Goal: Submit feedback/report problem: Provide input to the site owners about the experience or issues

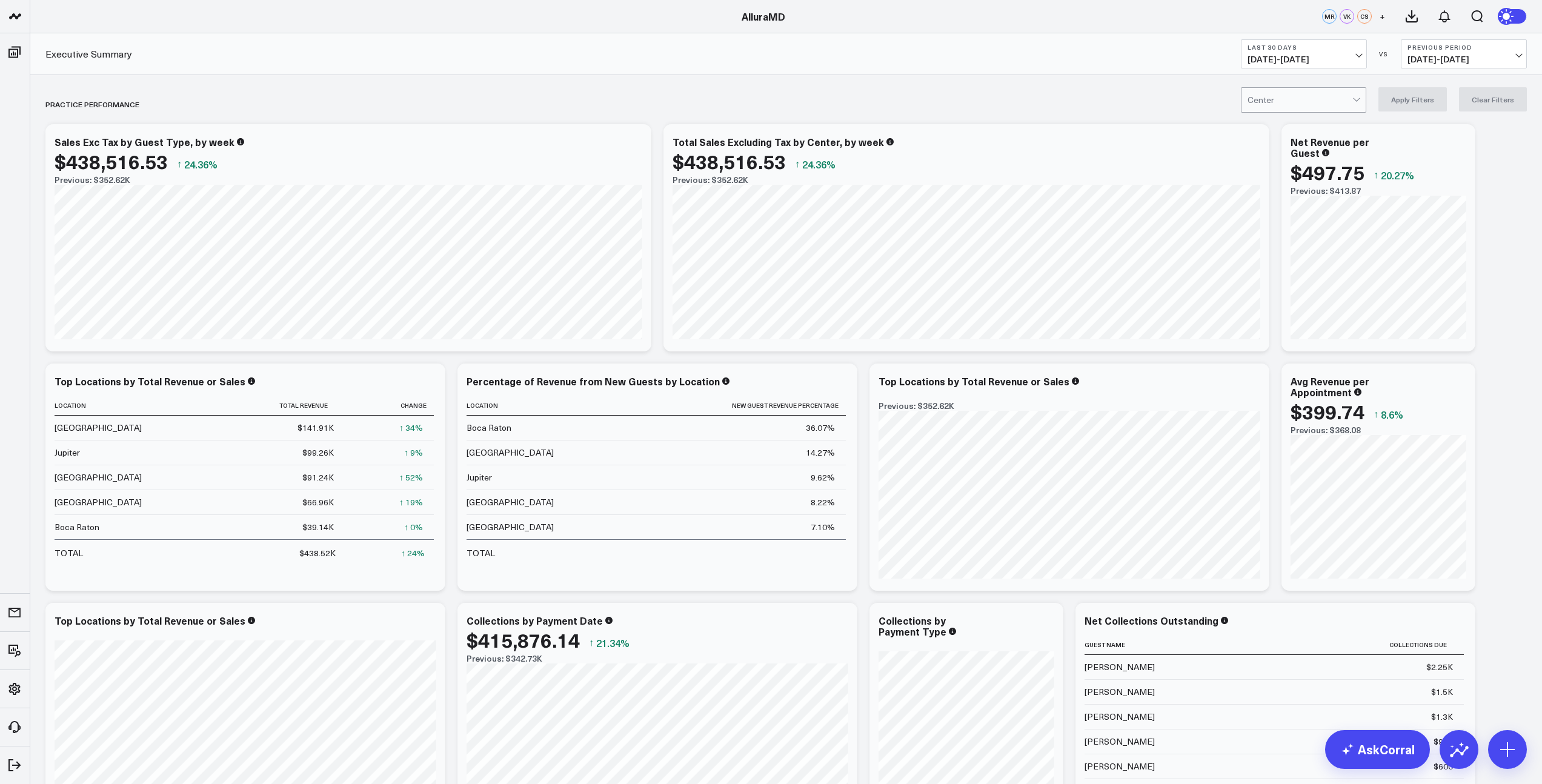
click at [1286, 58] on span "09/02/25 - 10/01/25" at bounding box center [1304, 60] width 113 height 10
click at [1274, 249] on link "Last Month" at bounding box center [1303, 245] width 125 height 23
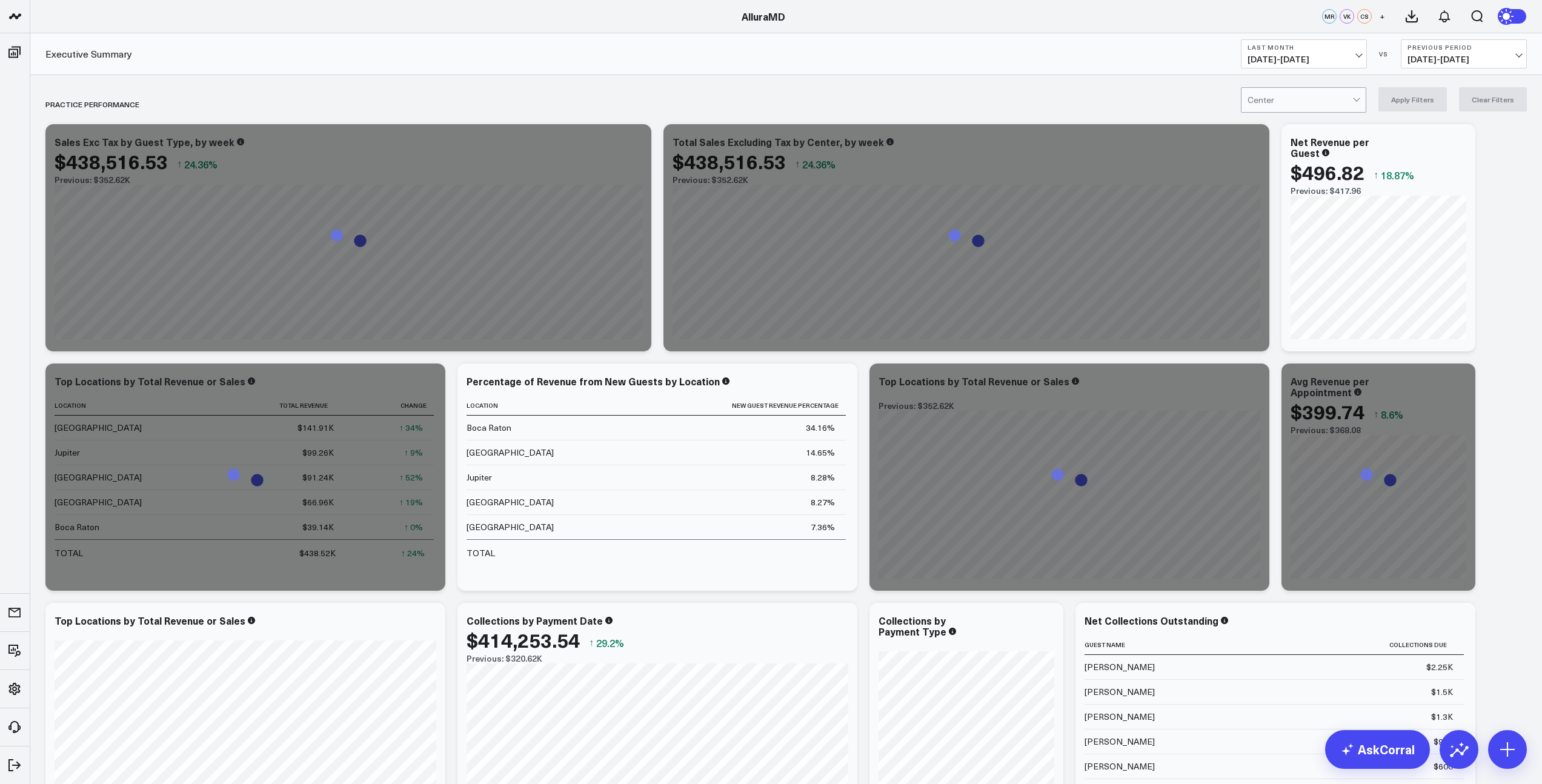
click at [1434, 62] on span "08/01/25 - 08/31/25" at bounding box center [1464, 60] width 113 height 10
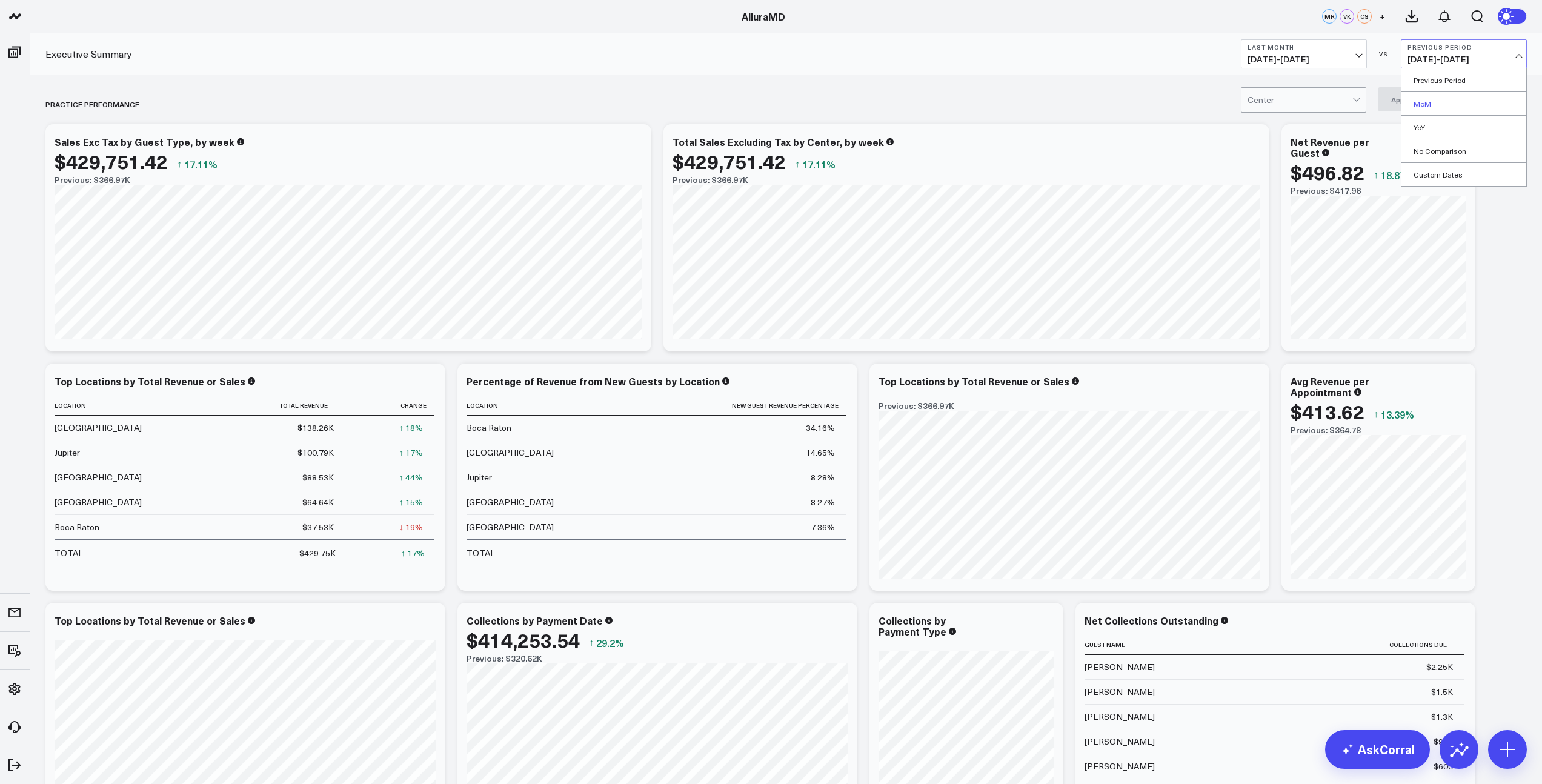
click at [1433, 103] on link "MoM" at bounding box center [1464, 103] width 125 height 23
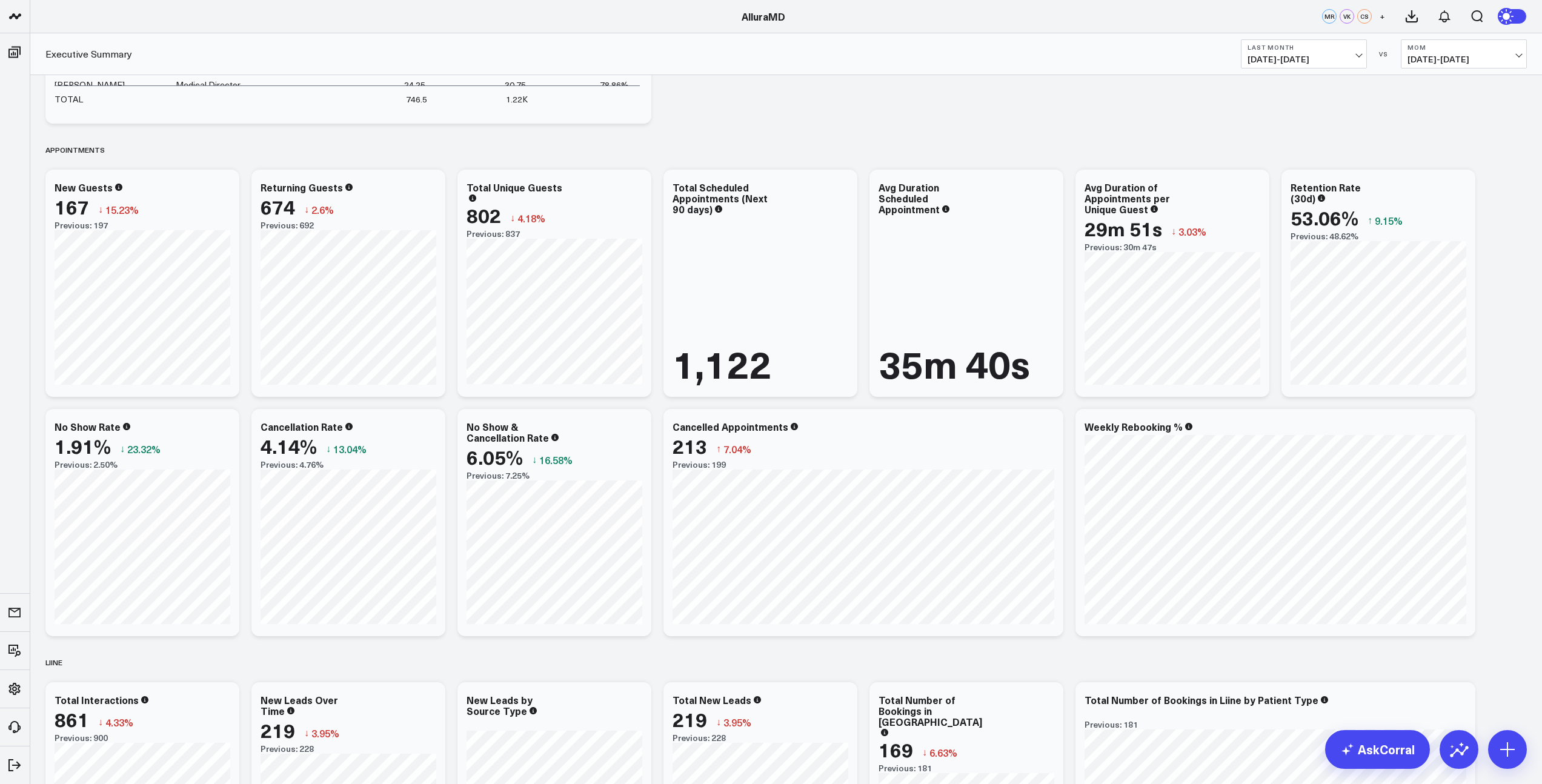
scroll to position [1460, 0]
click at [1457, 188] on icon at bounding box center [1459, 188] width 14 height 14
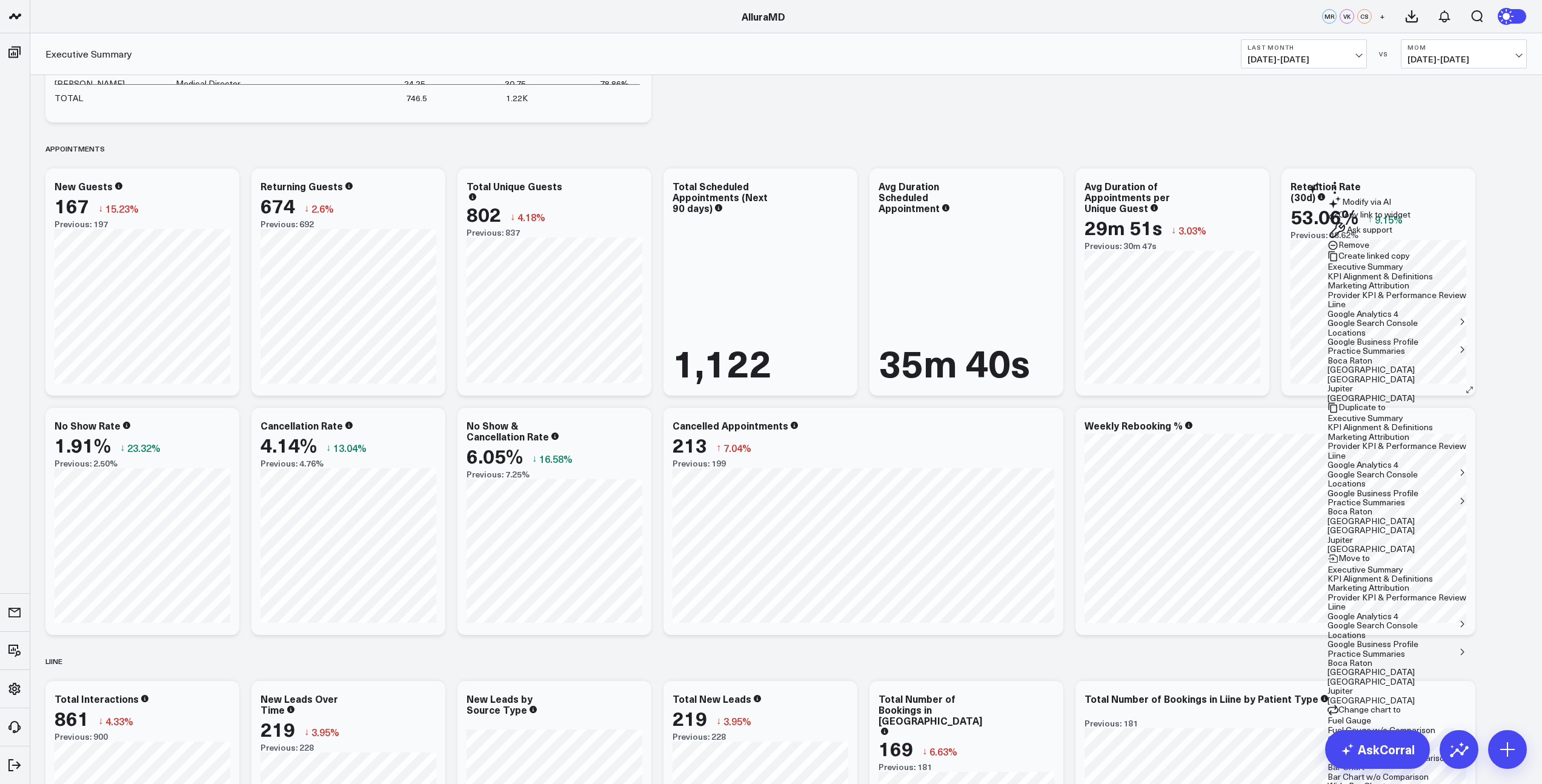
click at [1386, 402] on button "Duplicate to" at bounding box center [1357, 407] width 58 height 11
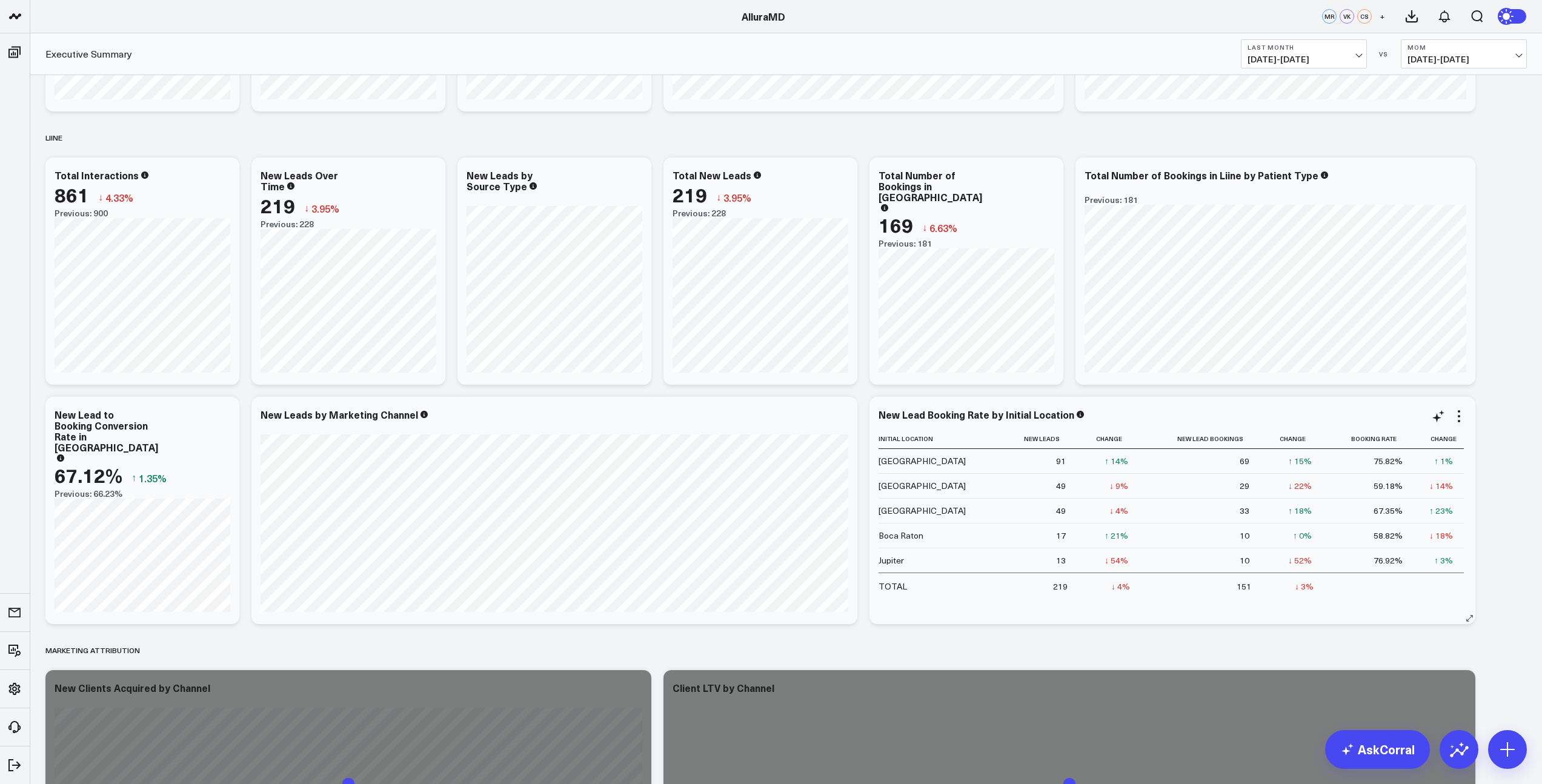
scroll to position [1466, 0]
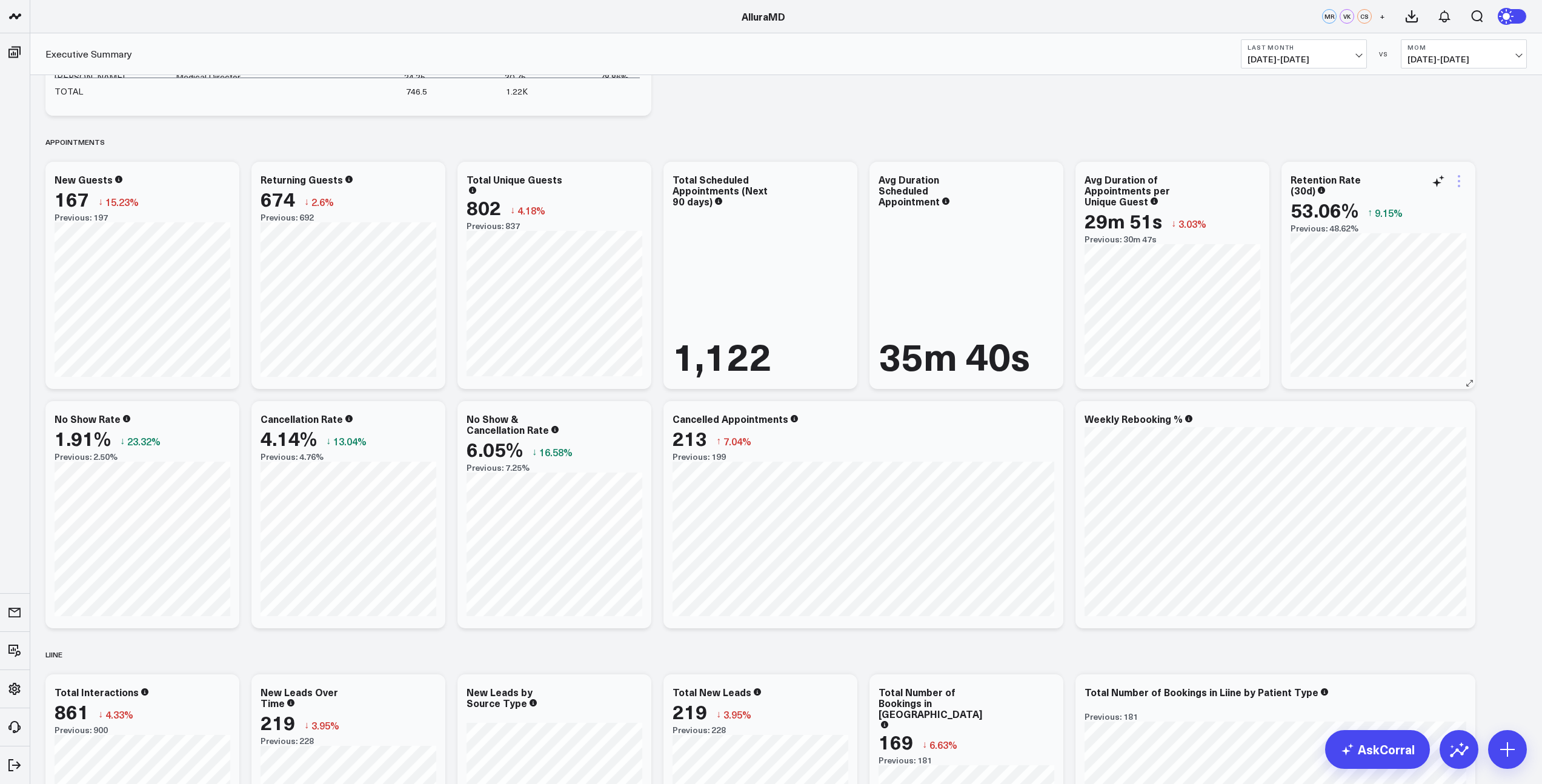
click at [1461, 187] on icon at bounding box center [1459, 181] width 14 height 14
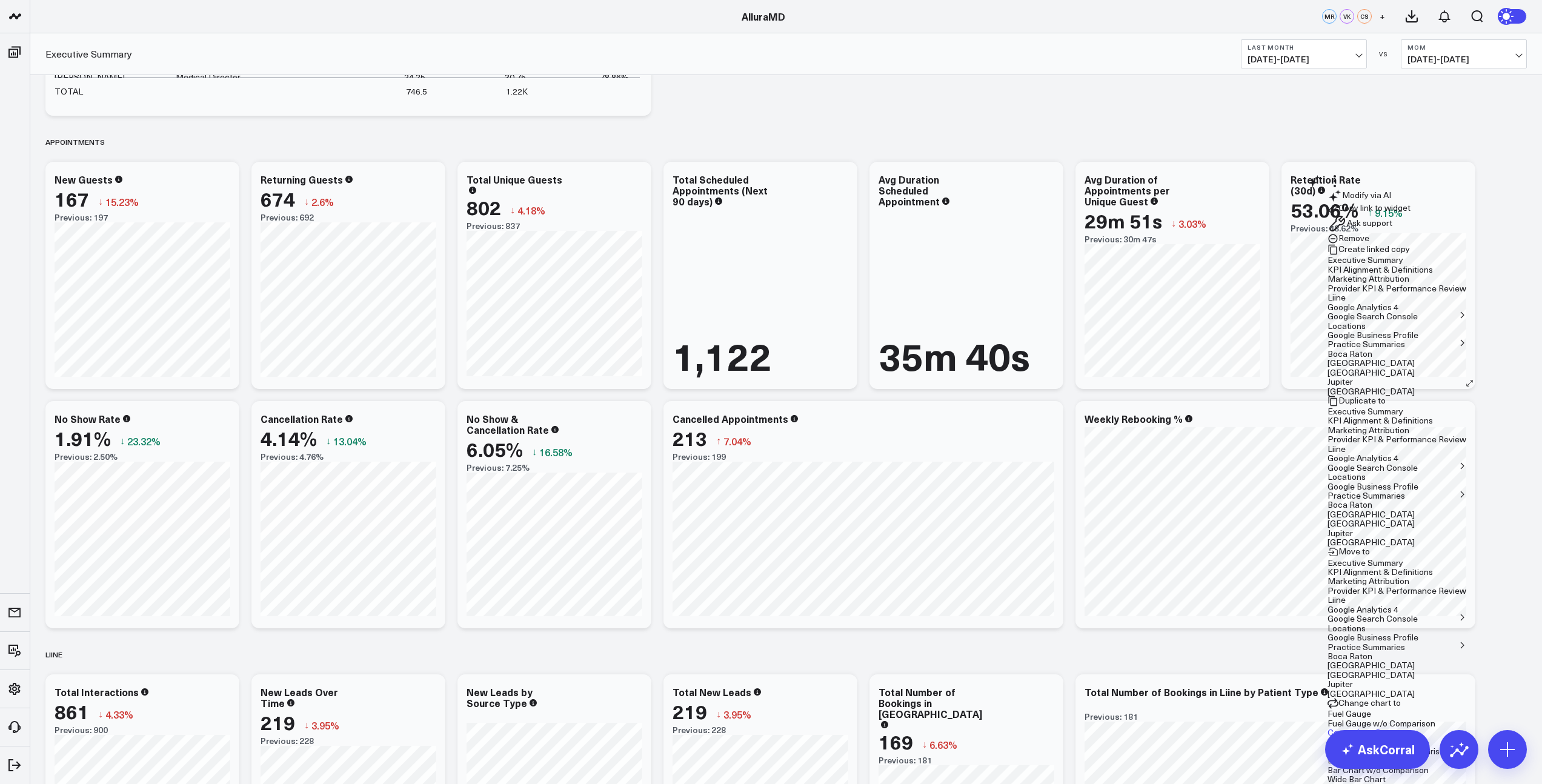
click at [1328, 407] on button "Executive Summary" at bounding box center [1365, 412] width 75 height 9
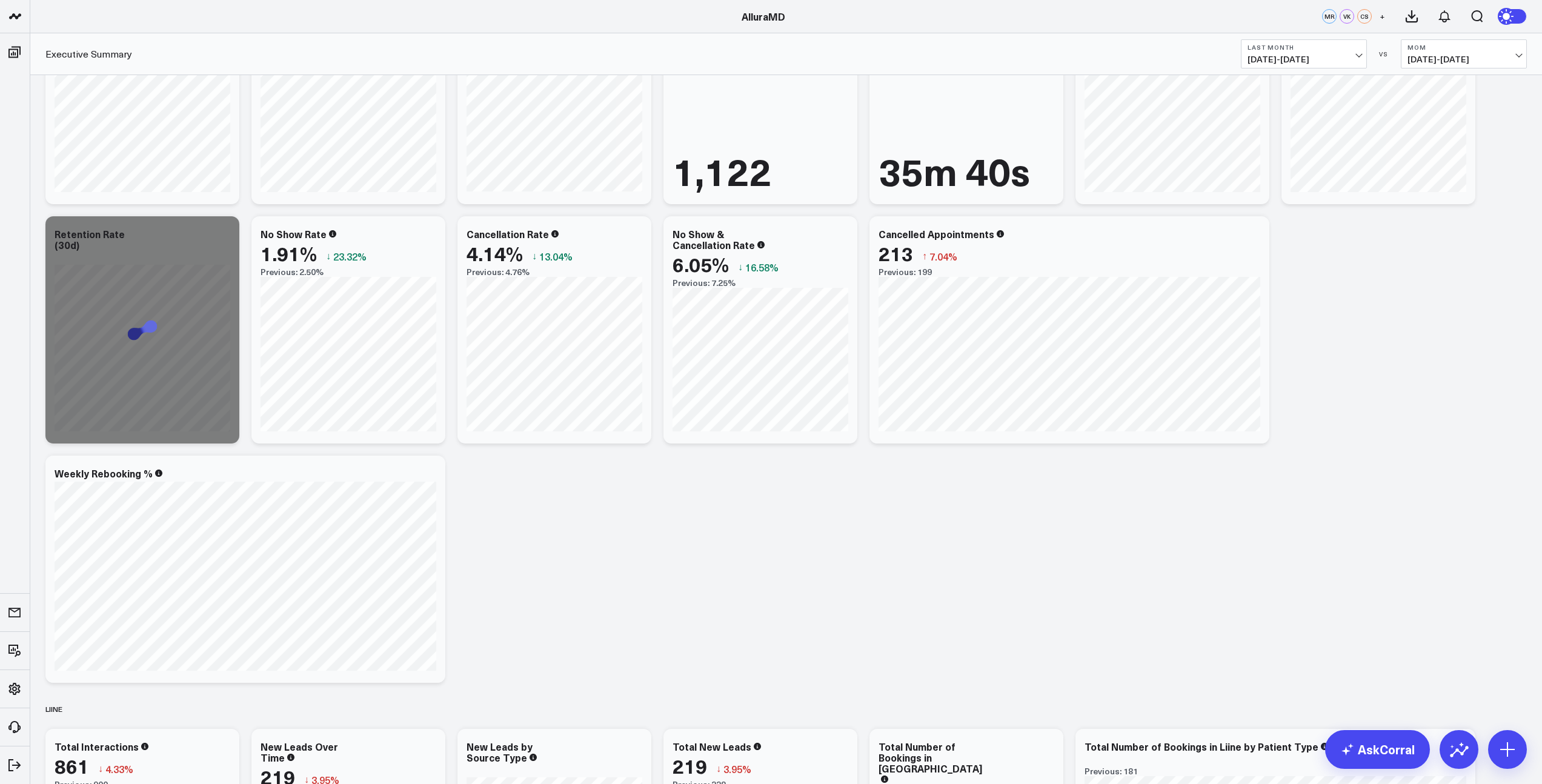
scroll to position [1399, 0]
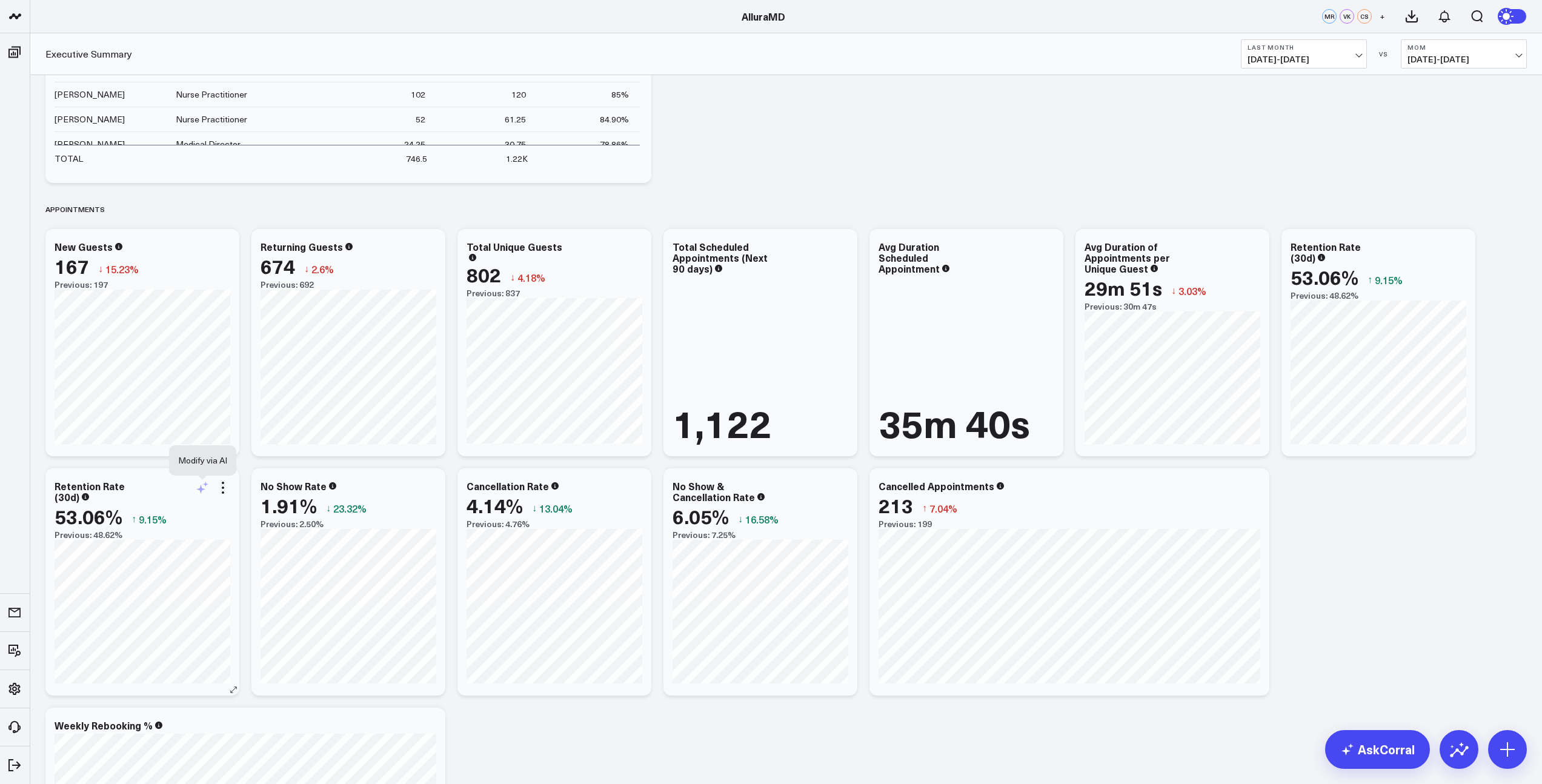
click at [203, 492] on icon at bounding box center [202, 488] width 14 height 14
click at [248, 501] on textarea at bounding box center [336, 514] width 205 height 55
type textarea "can we see this by location in a table"
click at [248, 560] on button "Modify via AI" at bounding box center [264, 555] width 61 height 16
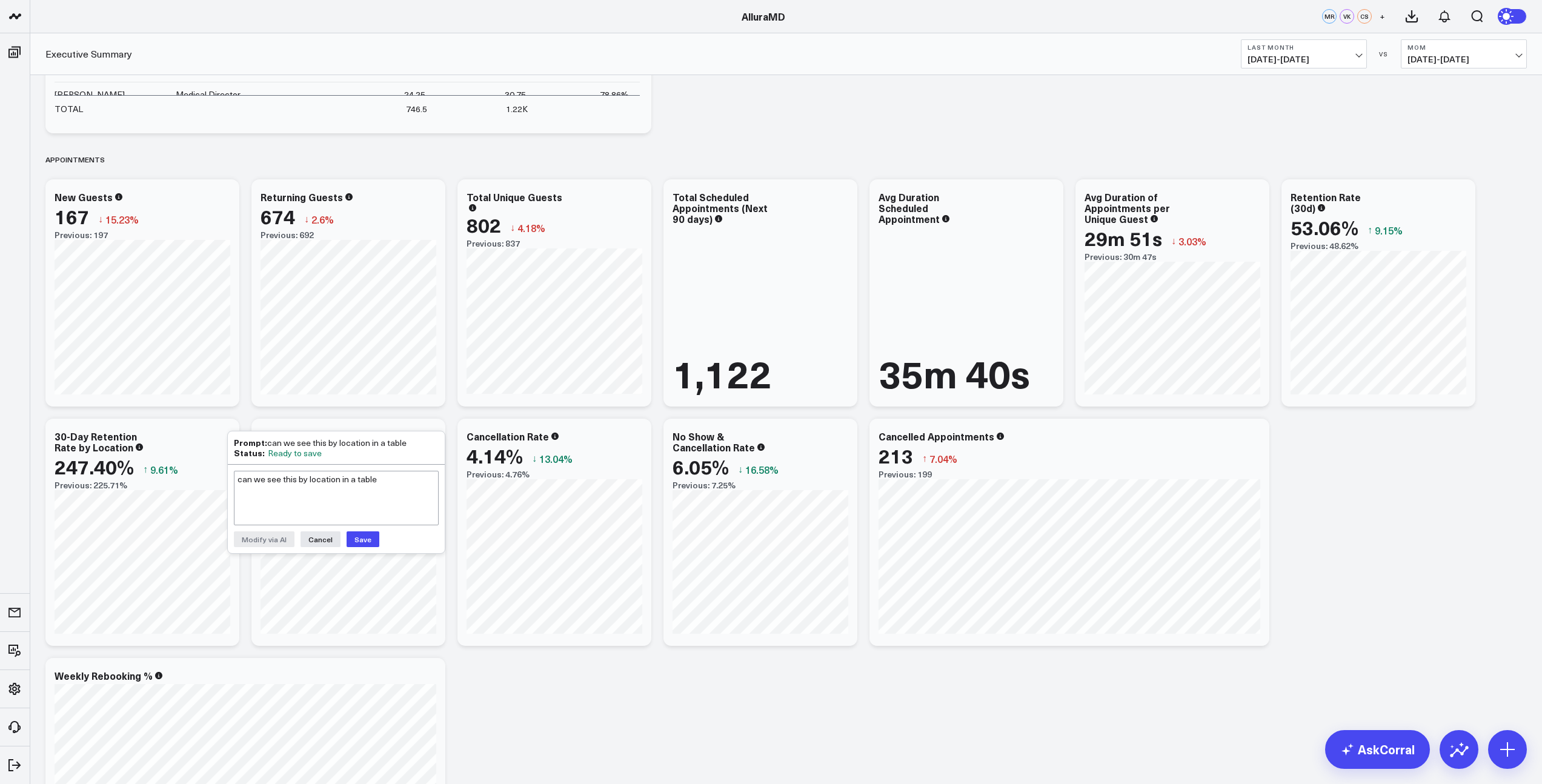
scroll to position [1449, 0]
click at [279, 492] on textarea "can we see this by location in a table" at bounding box center [336, 497] width 205 height 55
type textarea "the data doesn't look right. it looks like you are adding all of the rates for …"
click at [266, 540] on button "Modify via AI" at bounding box center [264, 538] width 61 height 16
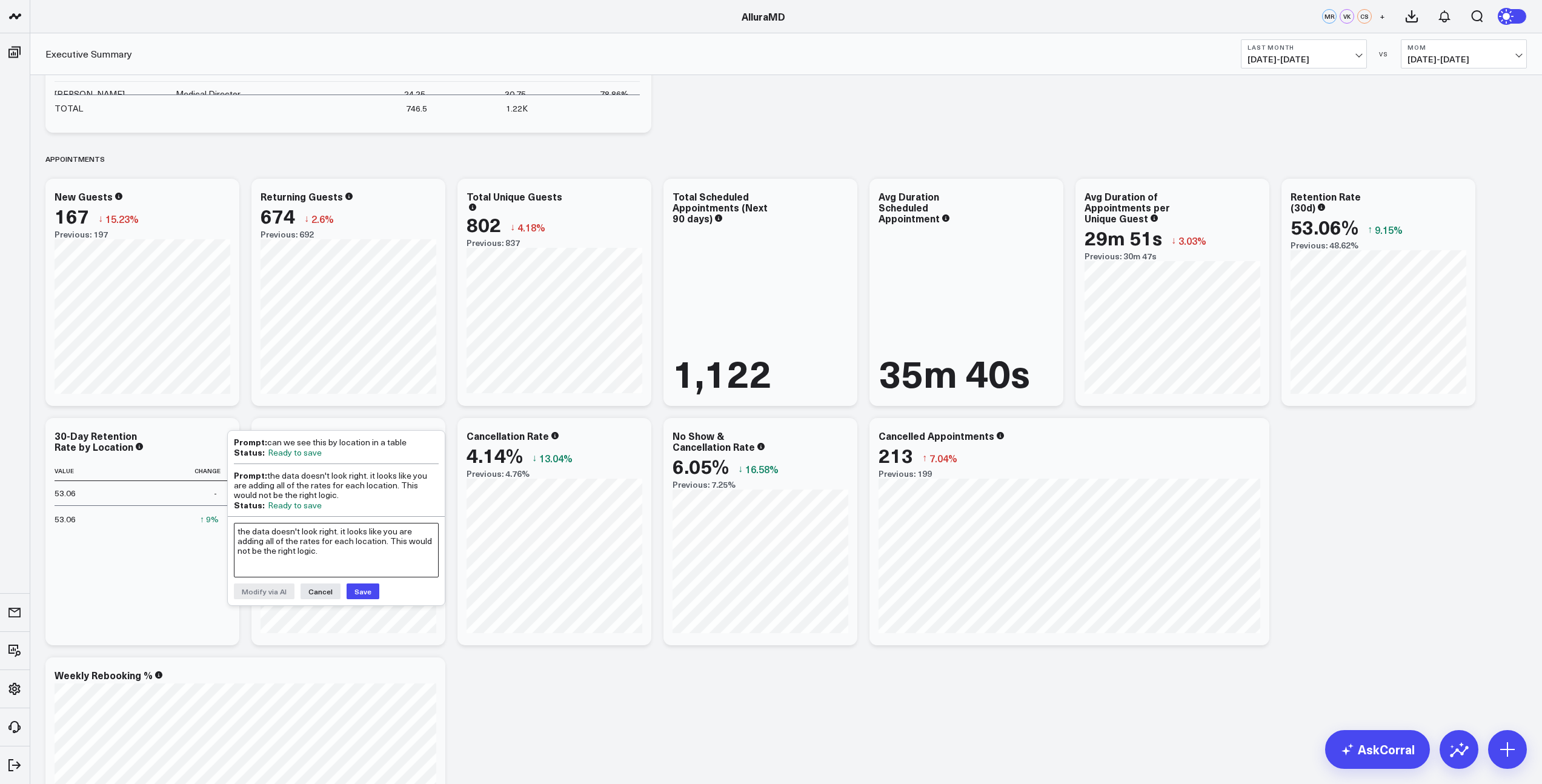
click at [273, 542] on textarea "the data doesn't look right. it looks like you are adding all of the rates for …" at bounding box center [336, 550] width 205 height 55
drag, startPoint x: 291, startPoint y: 531, endPoint x: 295, endPoint y: 517, distance: 14.6
click at [291, 530] on textarea "ok - that look sgood, now let break it out by location." at bounding box center [336, 550] width 205 height 55
type textarea "ok - that looks good, now let break it out by location."
click at [271, 587] on button "Modify via AI" at bounding box center [264, 591] width 61 height 16
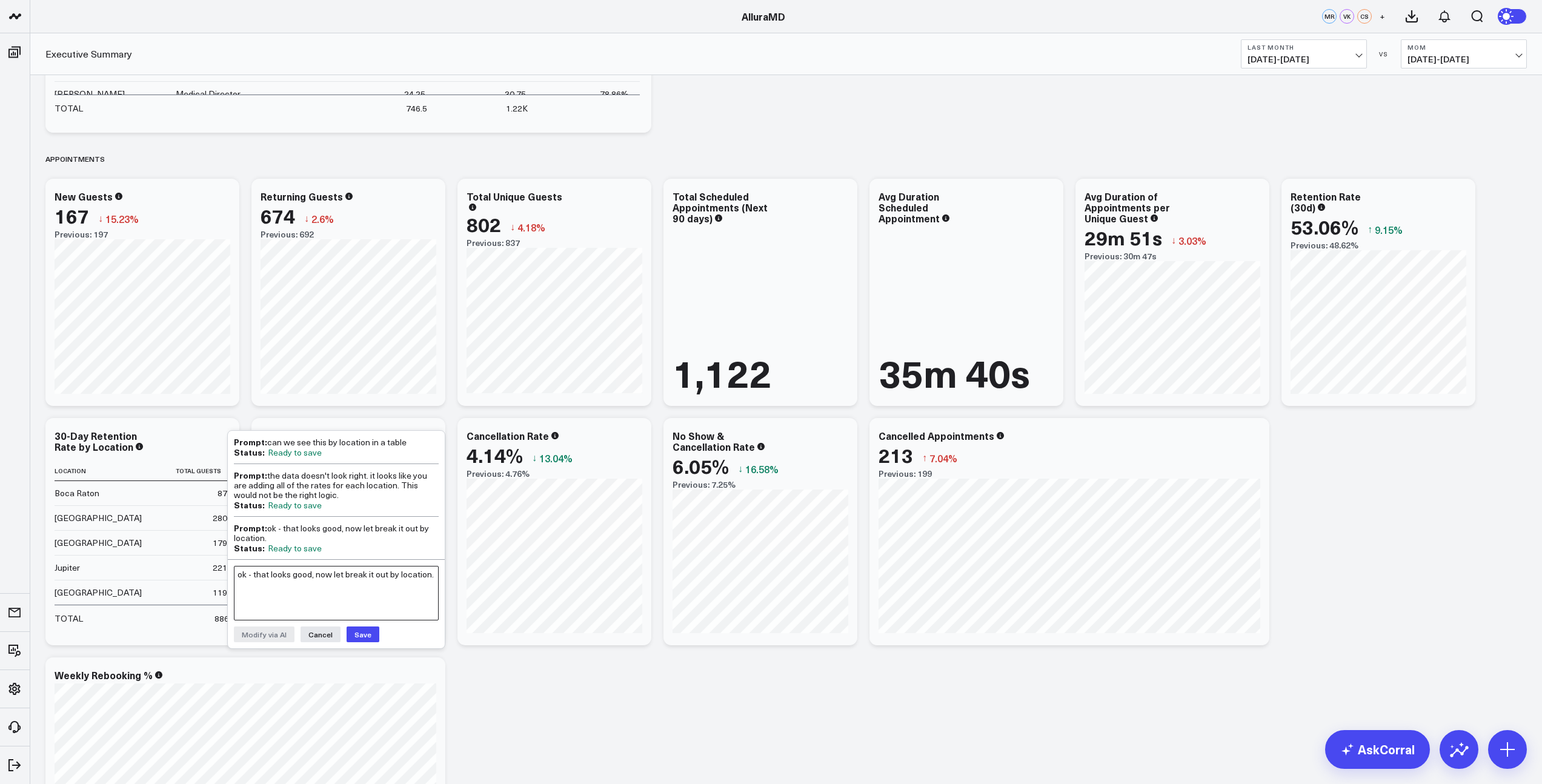
click at [277, 573] on textarea "ok - that looks good, now let break it out by location." at bounding box center [336, 593] width 205 height 55
click at [361, 629] on button "Save" at bounding box center [363, 634] width 33 height 16
click at [360, 632] on button "Save" at bounding box center [363, 634] width 33 height 16
click at [309, 546] on div "Ready to save" at bounding box center [295, 548] width 54 height 10
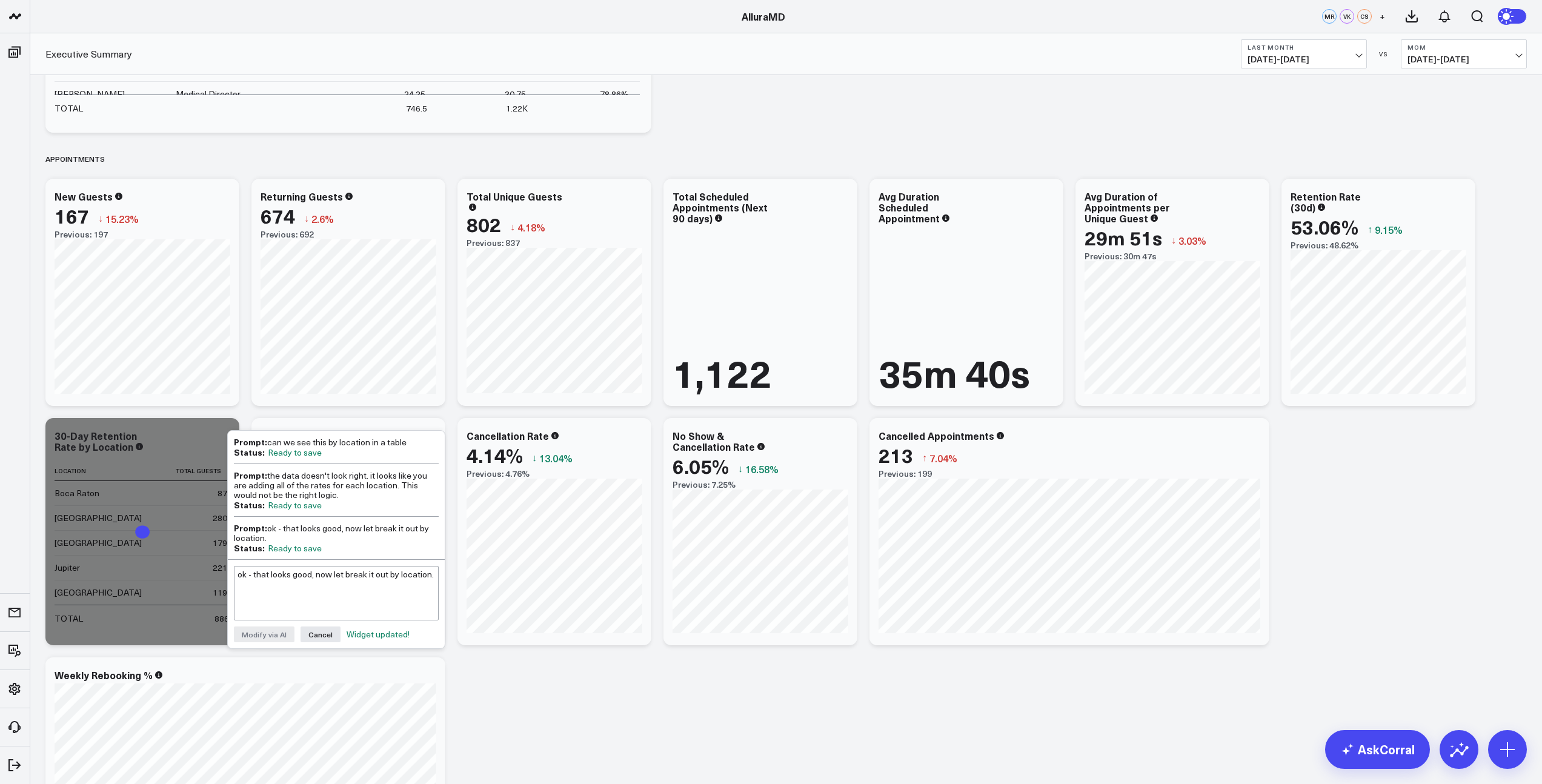
click at [363, 632] on div "Widget updated!" at bounding box center [378, 634] width 63 height 10
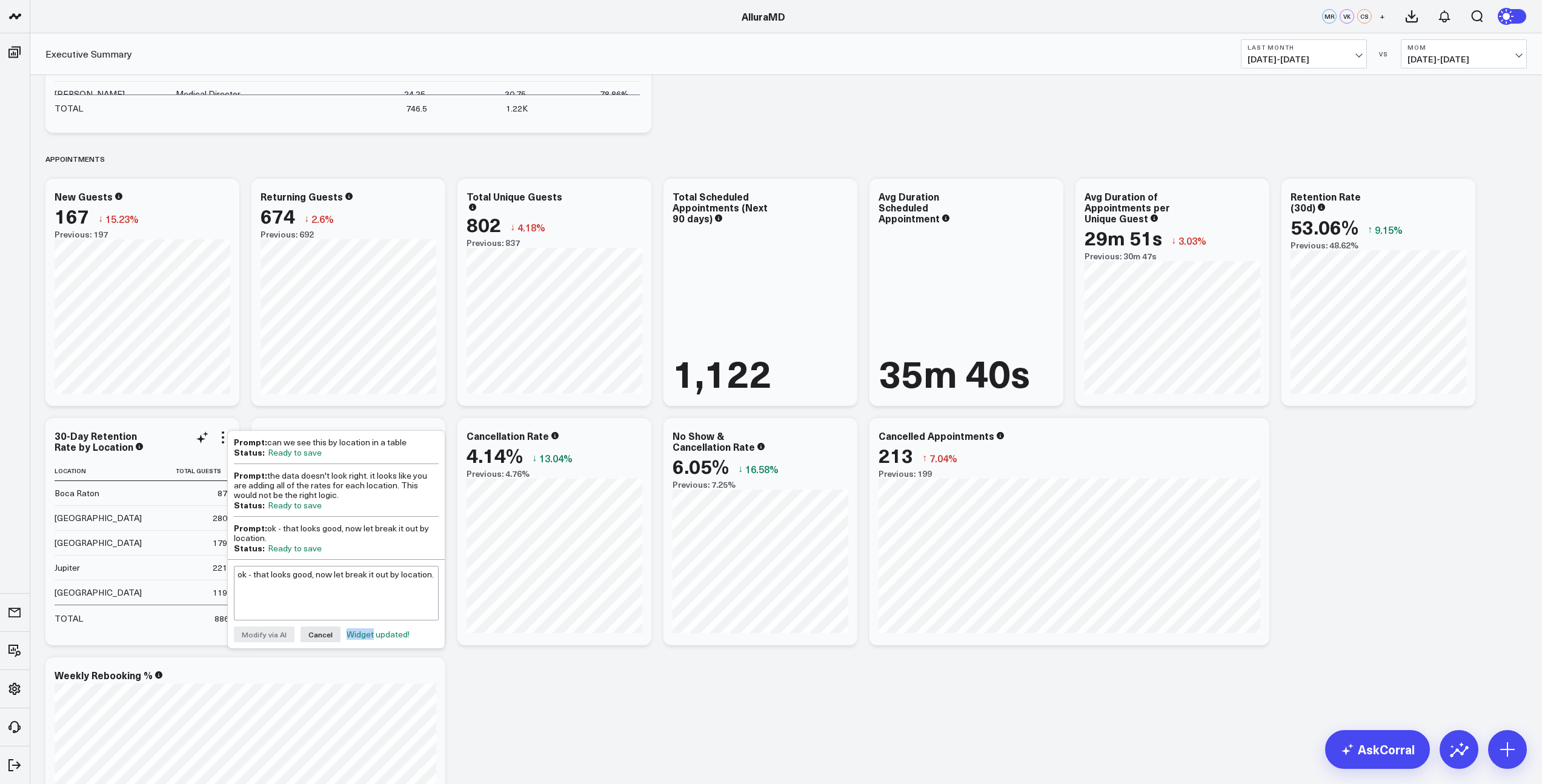
click at [183, 639] on div "30-Day Retention Rate by Location Location Total Guests Change Retained Guests …" at bounding box center [142, 531] width 194 height 227
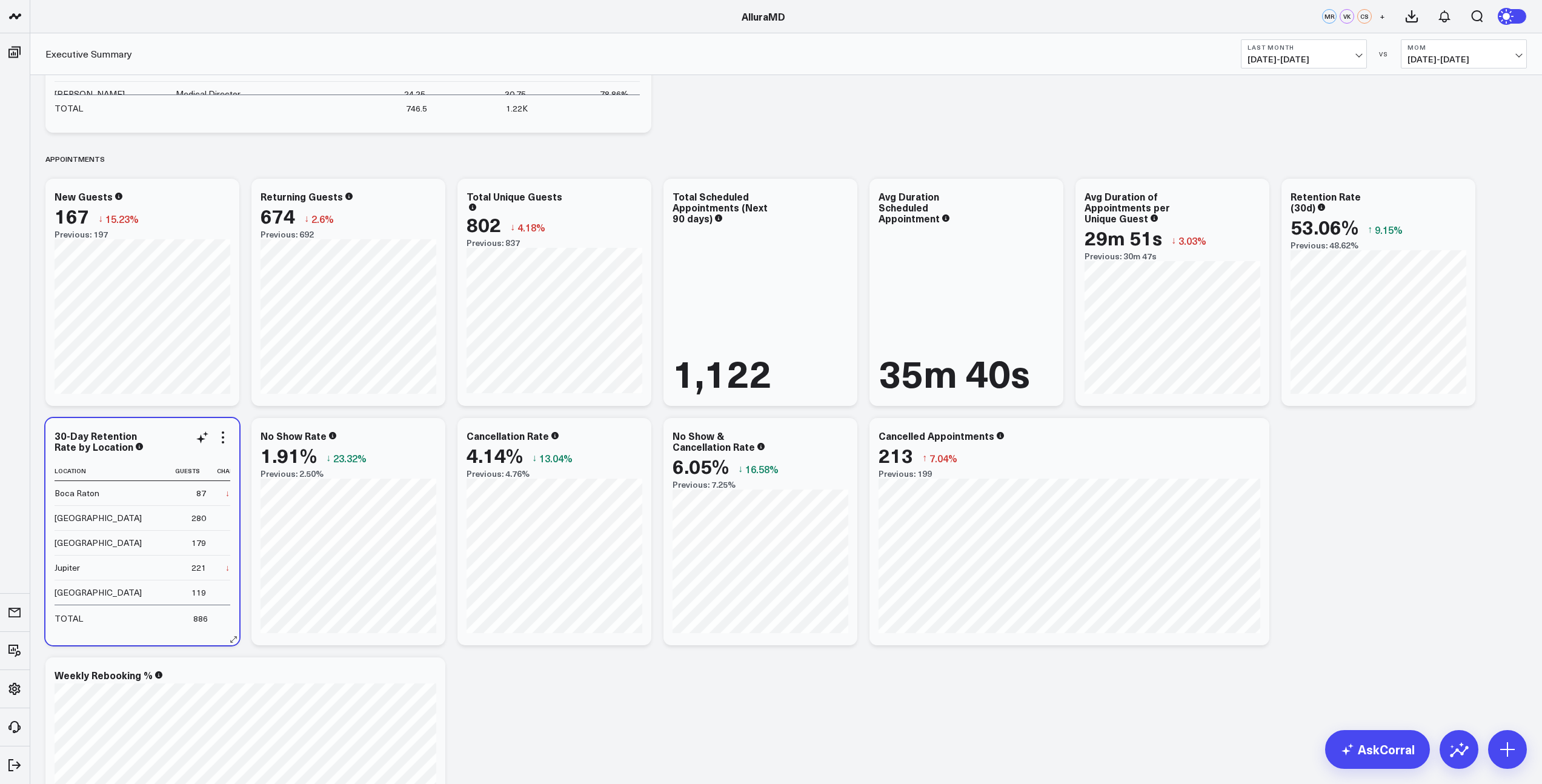
scroll to position [0, 0]
click at [202, 441] on icon at bounding box center [202, 437] width 14 height 14
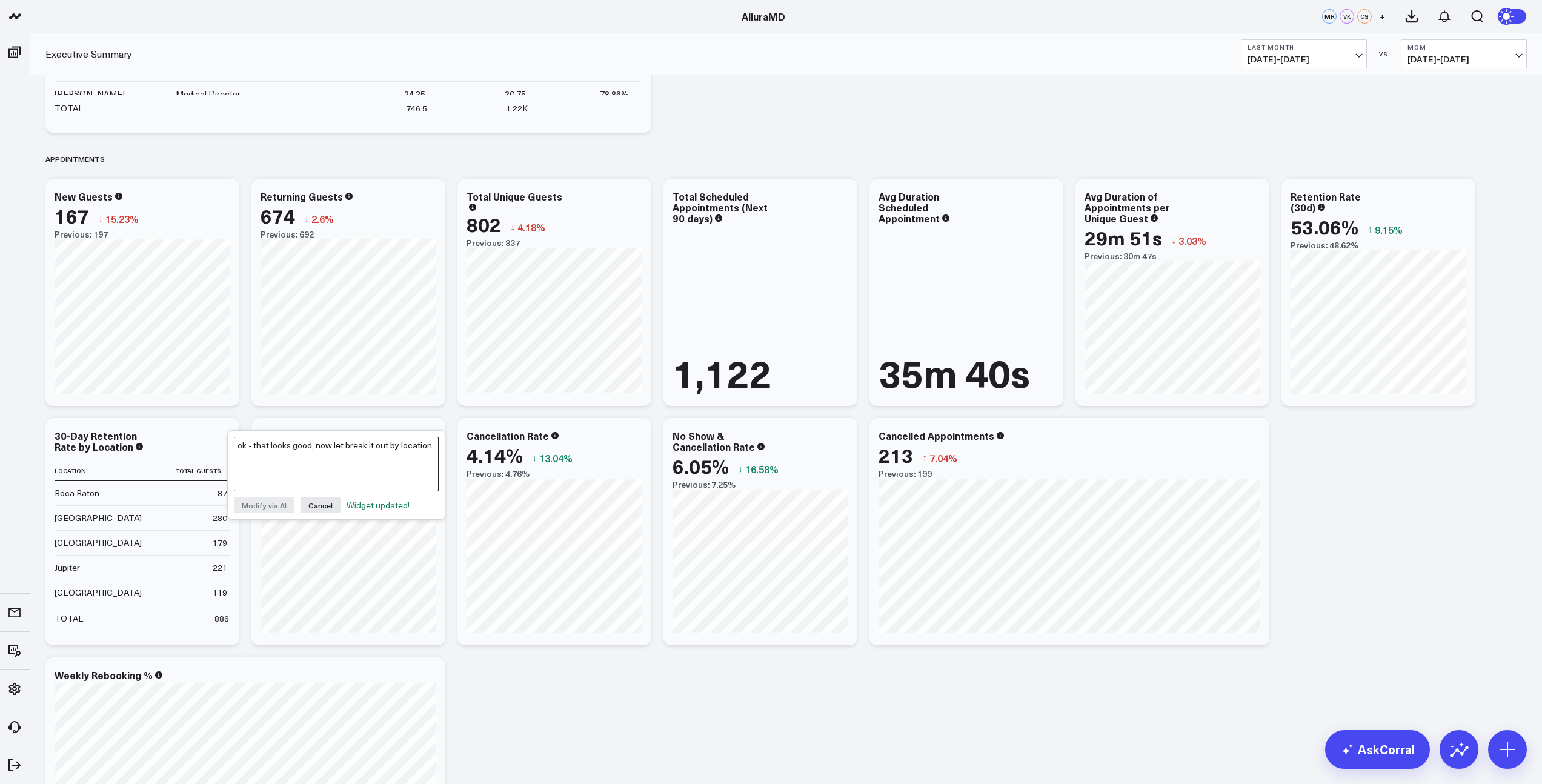
click at [283, 460] on textarea "ok - that looks good, now let break it out by location." at bounding box center [336, 464] width 205 height 55
click at [290, 450] on textarea "ok - lets adjust thi to just t" at bounding box center [336, 464] width 205 height 55
click at [308, 446] on textarea "ok - lets reduce thi to just t" at bounding box center [336, 464] width 205 height 55
click at [353, 447] on textarea "ok - lets reduce this to just t" at bounding box center [336, 464] width 205 height 55
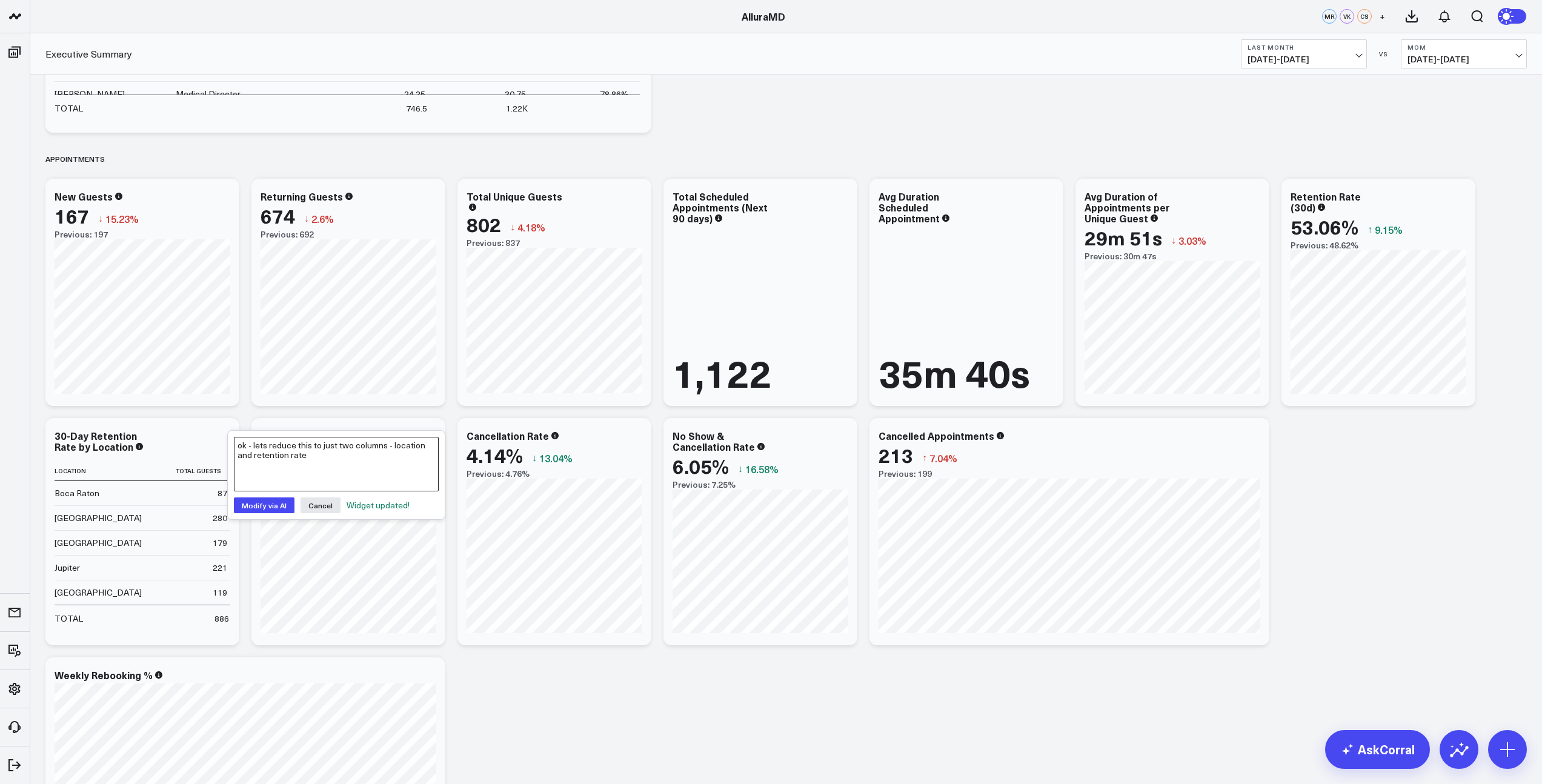
type textarea "ok - lets reduce this to just two columns - location and retention rate"
click at [242, 513] on button "Modify via AI" at bounding box center [264, 505] width 61 height 16
click at [313, 550] on button "Cancel" at bounding box center [321, 548] width 40 height 16
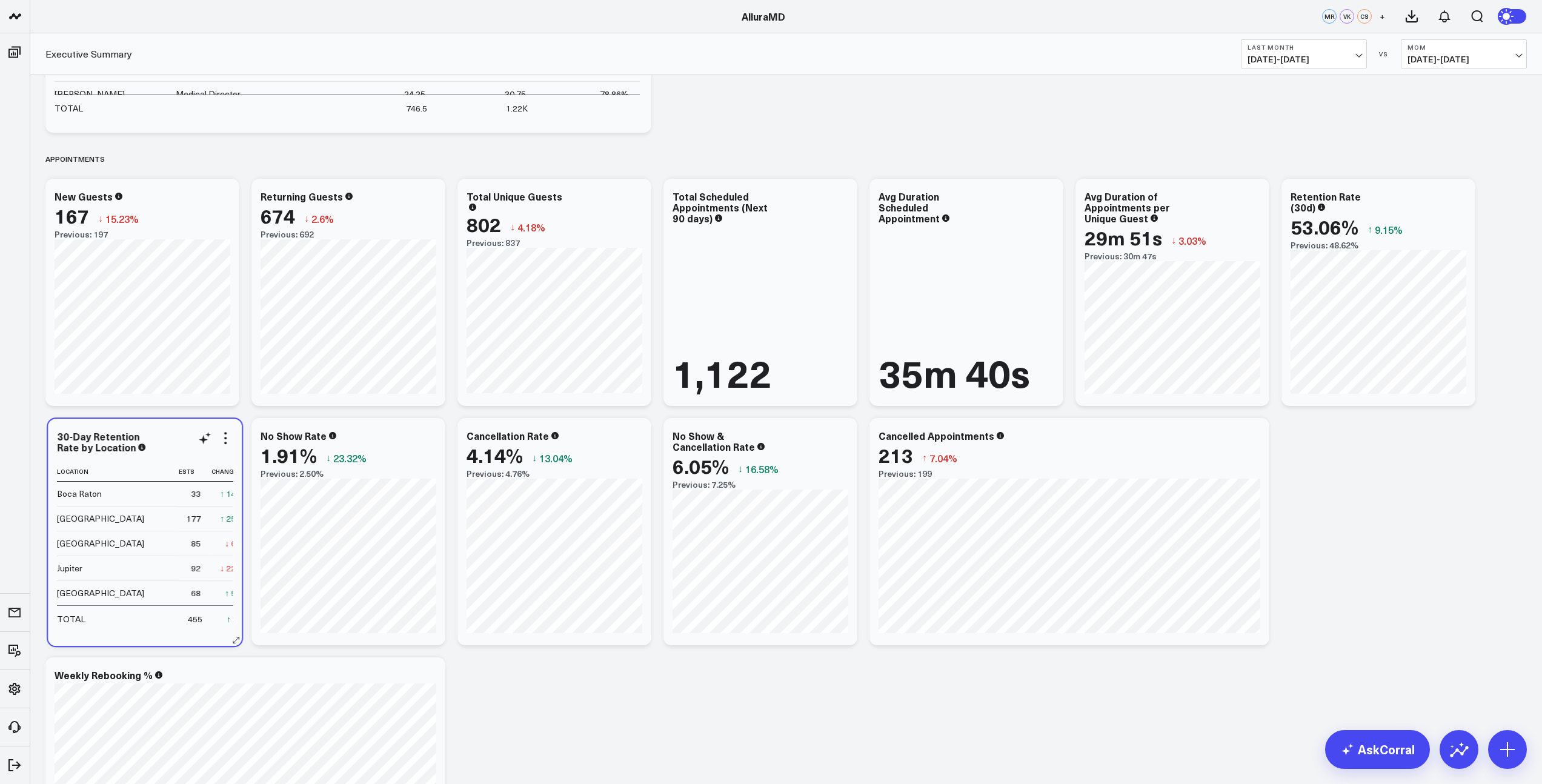
scroll to position [0, 148]
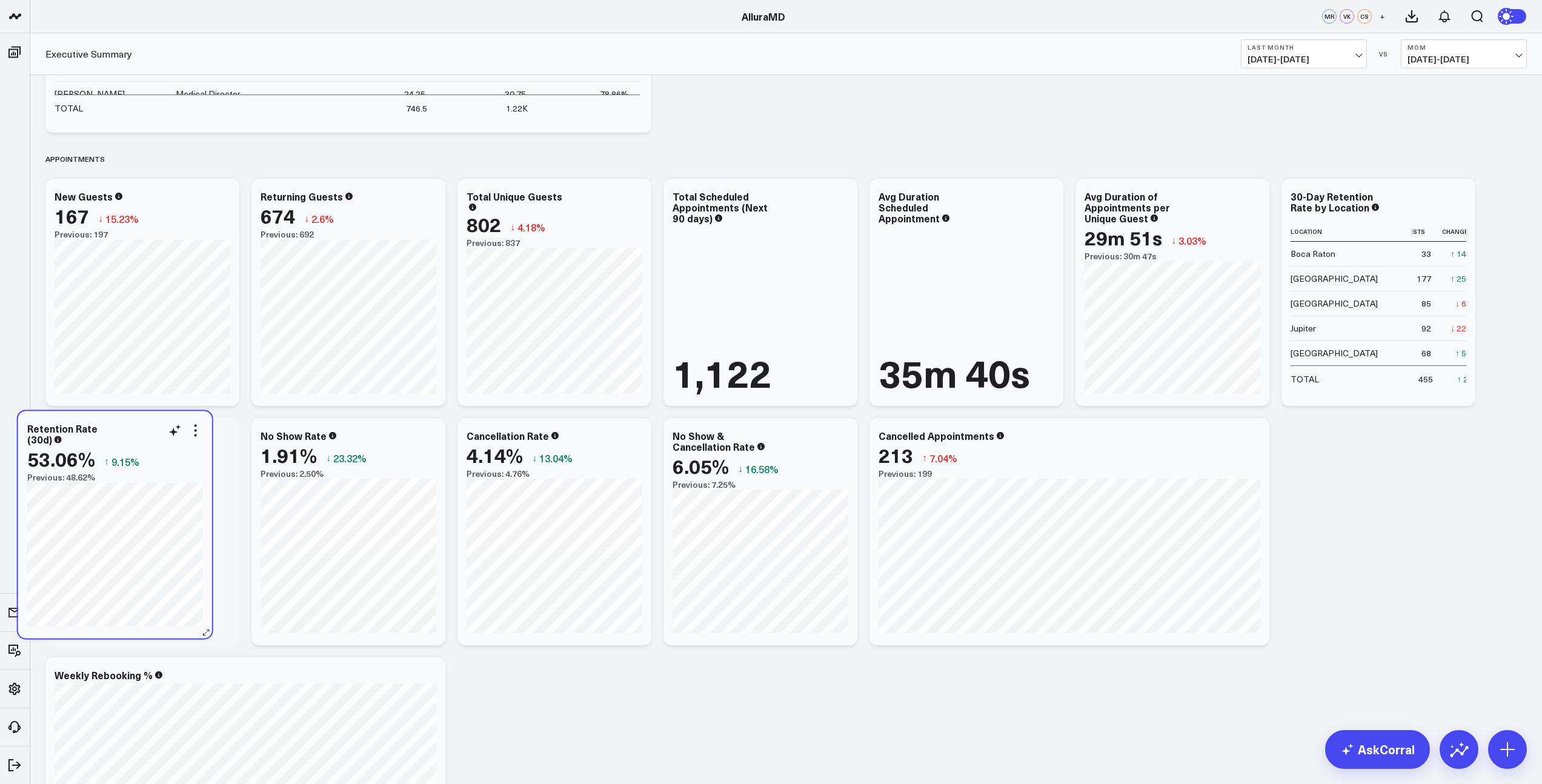
drag, startPoint x: 1396, startPoint y: 204, endPoint x: 141, endPoint y: 433, distance: 1275.7
click at [141, 433] on div "Retention Rate (30d)" at bounding box center [115, 434] width 176 height 22
click at [1167, 325] on div "PRACTICE PERFORMANCE Modify via AI Copy link to widget Ask support Remove Creat…" at bounding box center [786, 668] width 1494 height 4067
click at [1273, 411] on div "PRACTICE PERFORMANCE Modify via AI Copy link to widget Ask support Remove Creat…" at bounding box center [786, 668] width 1494 height 4067
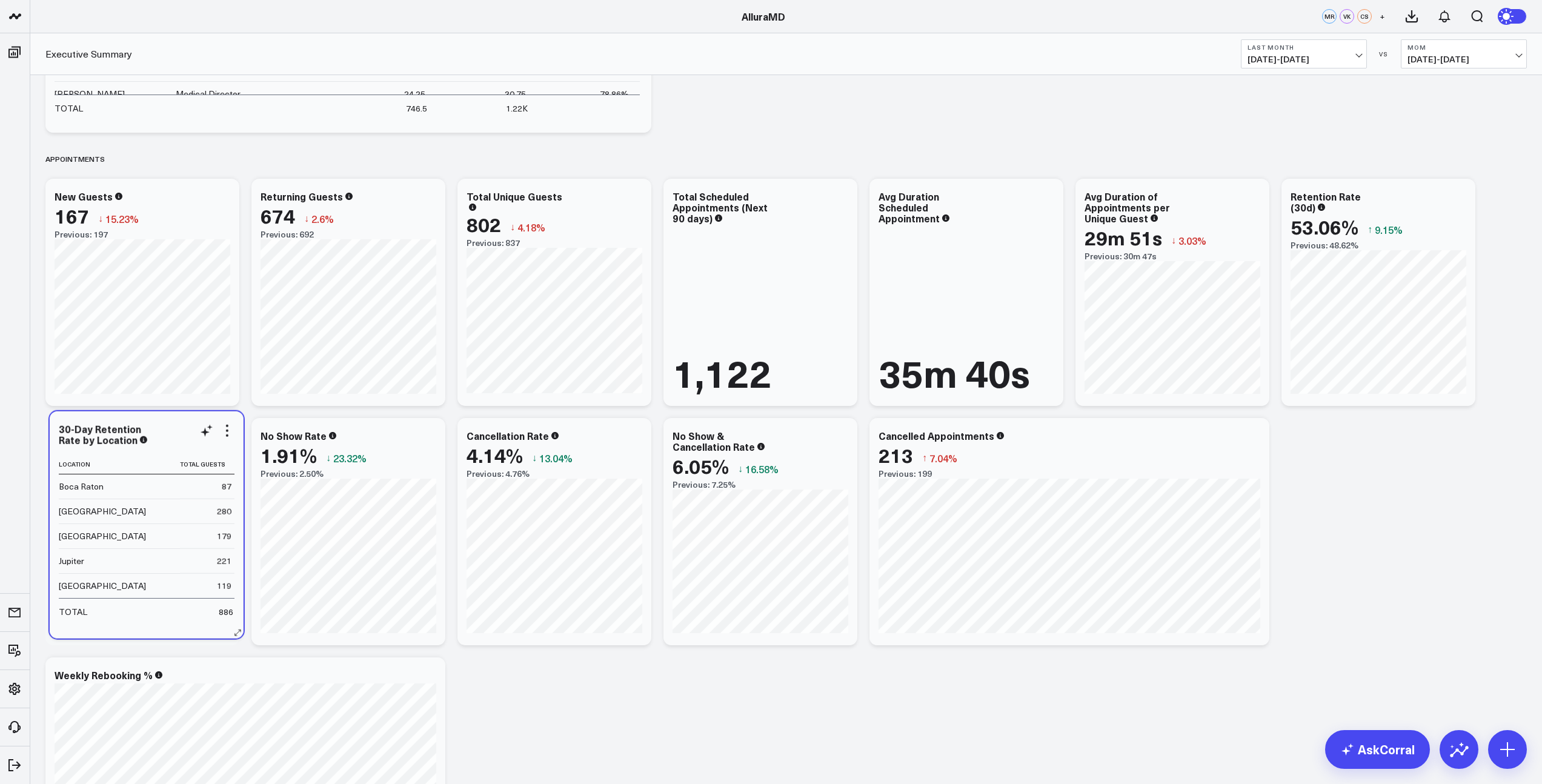
click at [157, 436] on div "30-Day Retention Rate by Location" at bounding box center [147, 434] width 176 height 22
click at [224, 441] on icon at bounding box center [223, 437] width 14 height 14
click at [229, 438] on icon at bounding box center [223, 437] width 14 height 14
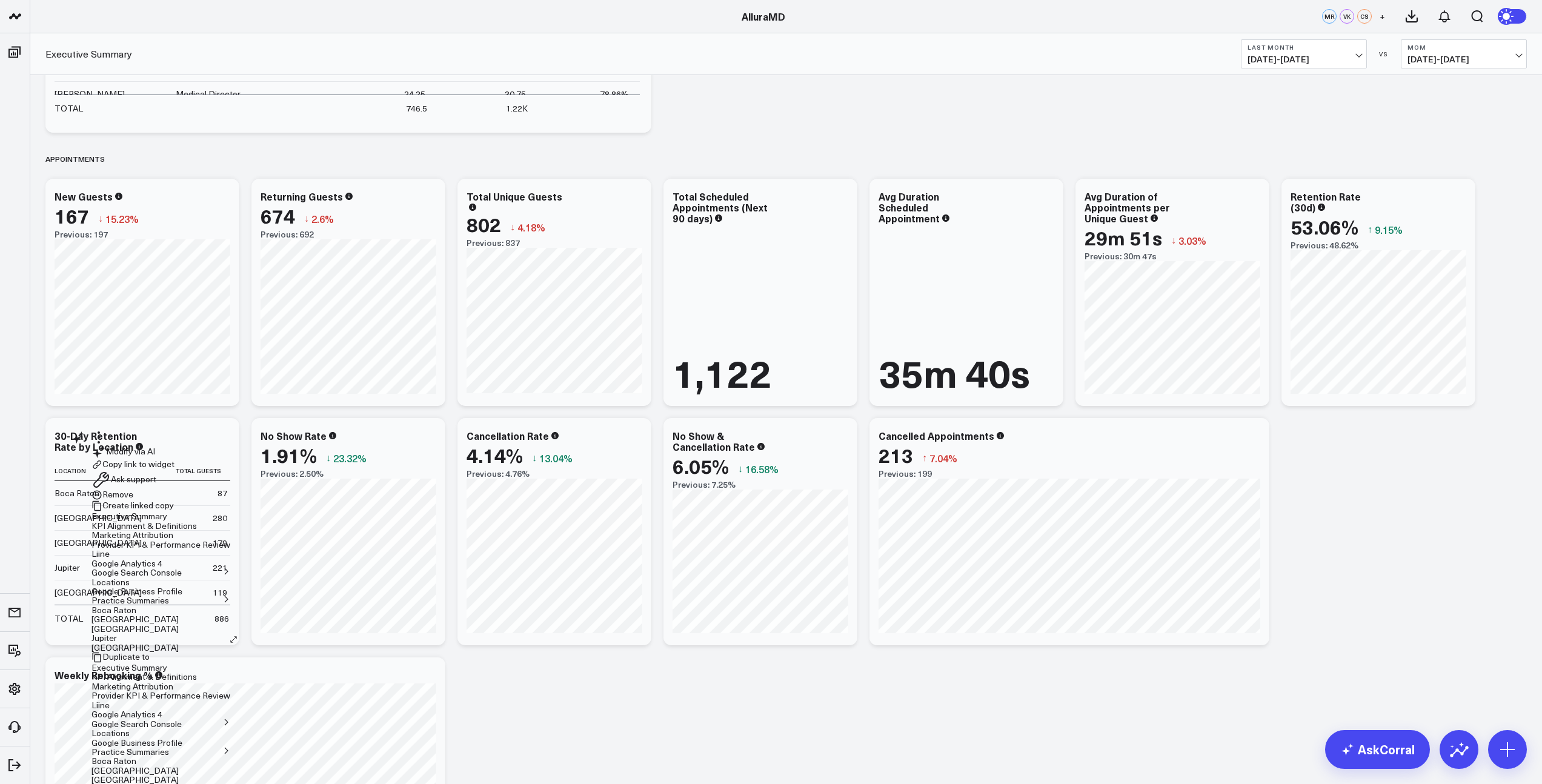
click at [157, 489] on button "Ask support" at bounding box center [123, 479] width 65 height 19
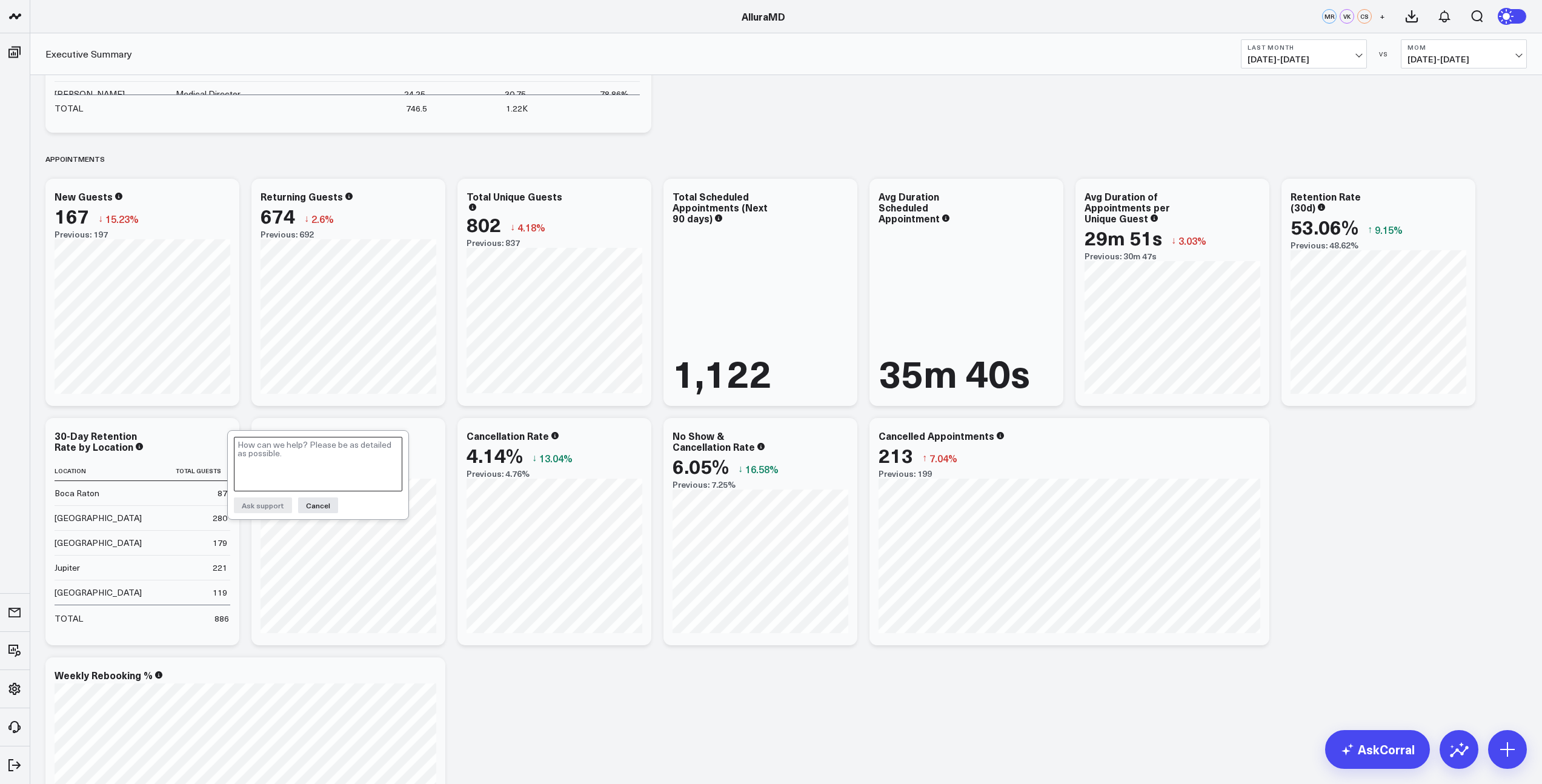
click at [283, 451] on textarea at bounding box center [318, 464] width 169 height 55
type textarea "Can we jut make this 2 columns?"
click at [316, 506] on button "Cancel" at bounding box center [318, 505] width 40 height 16
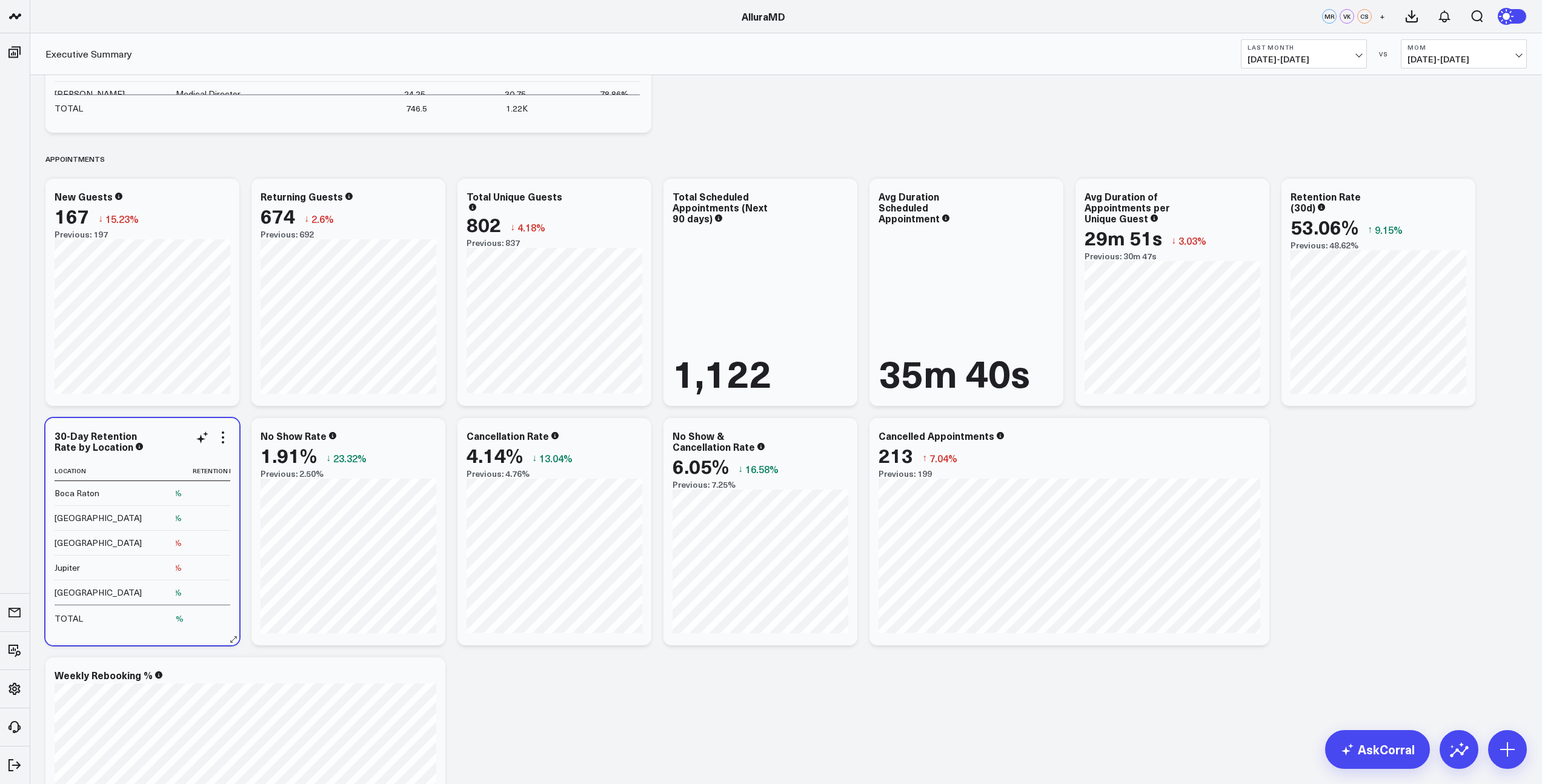
scroll to position [0, 286]
click at [224, 437] on icon at bounding box center [223, 437] width 14 height 14
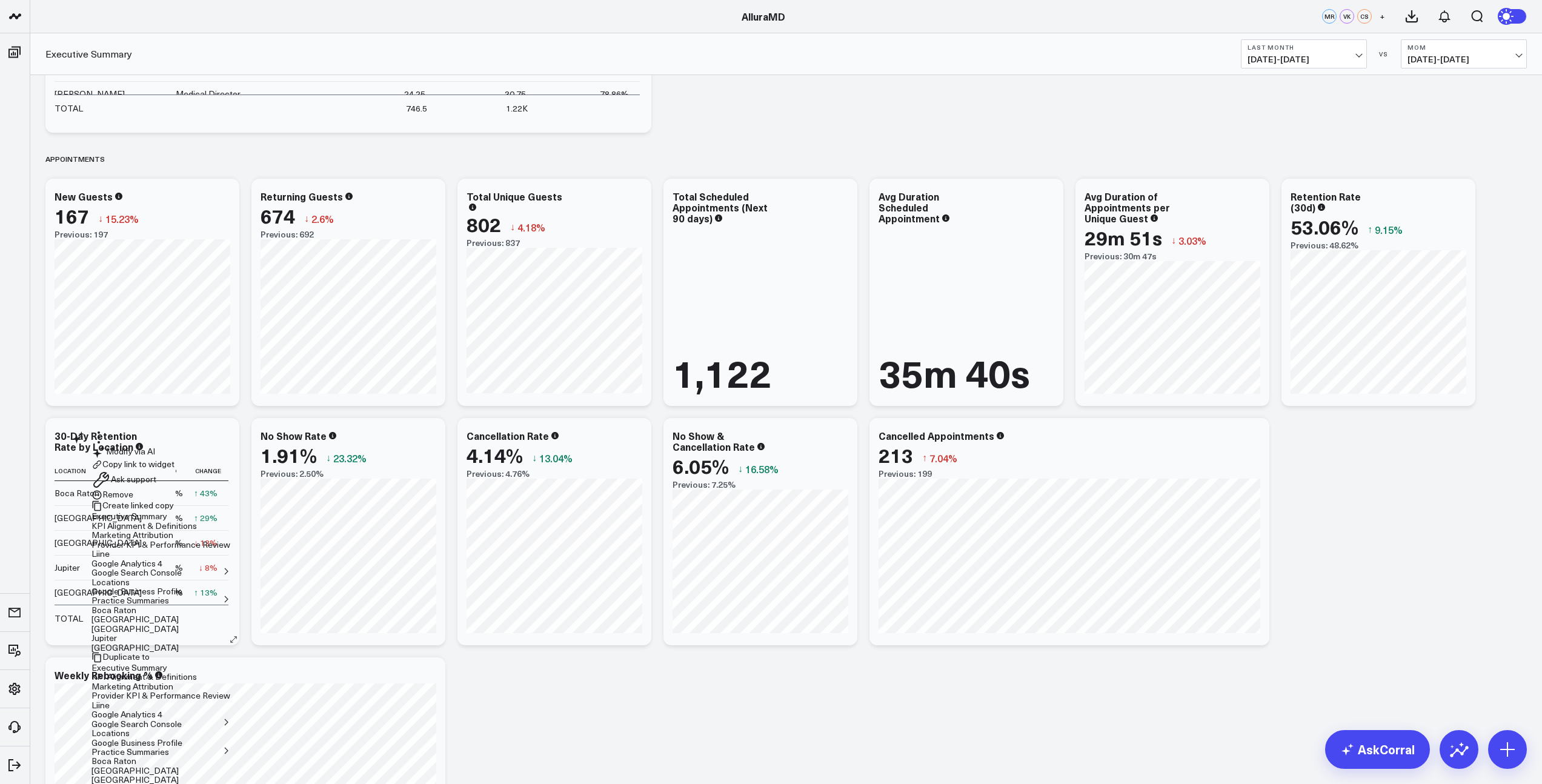
click at [157, 489] on button "Ask support" at bounding box center [123, 479] width 65 height 19
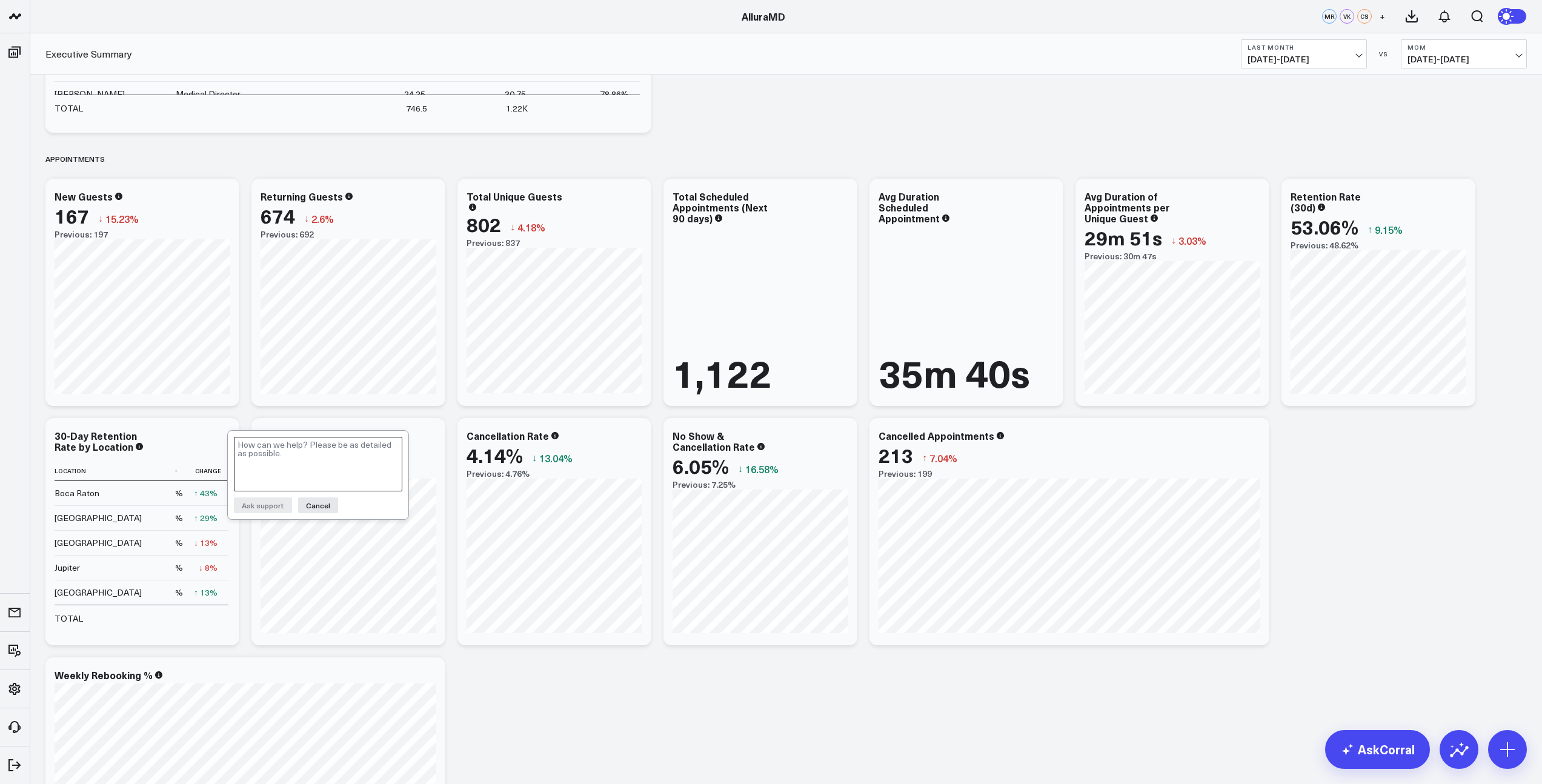
click at [263, 451] on textarea at bounding box center [318, 464] width 169 height 55
type textarea "Can we mke th"
click at [306, 511] on button "Cancel" at bounding box center [318, 505] width 40 height 16
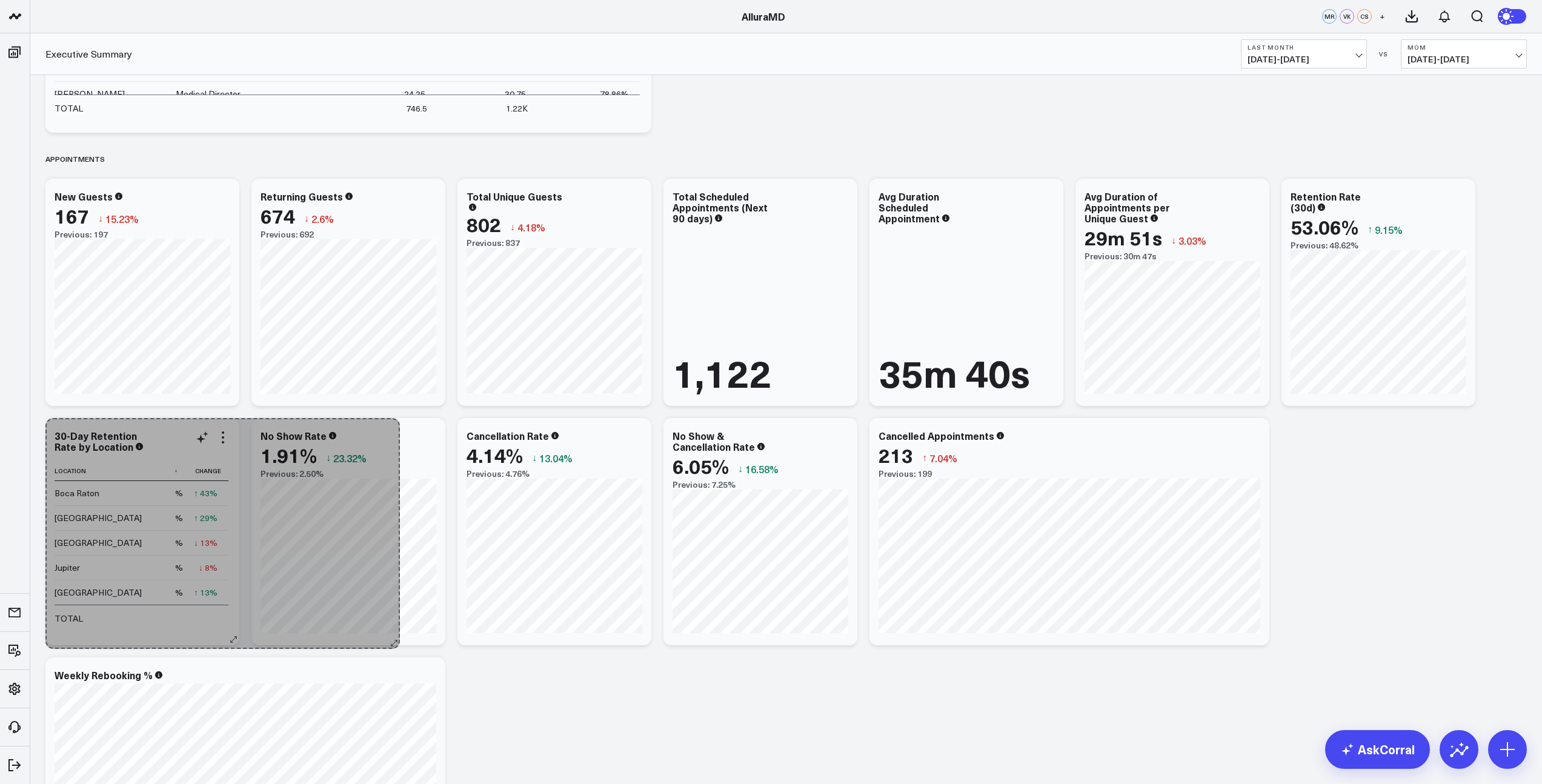
scroll to position [0, 73]
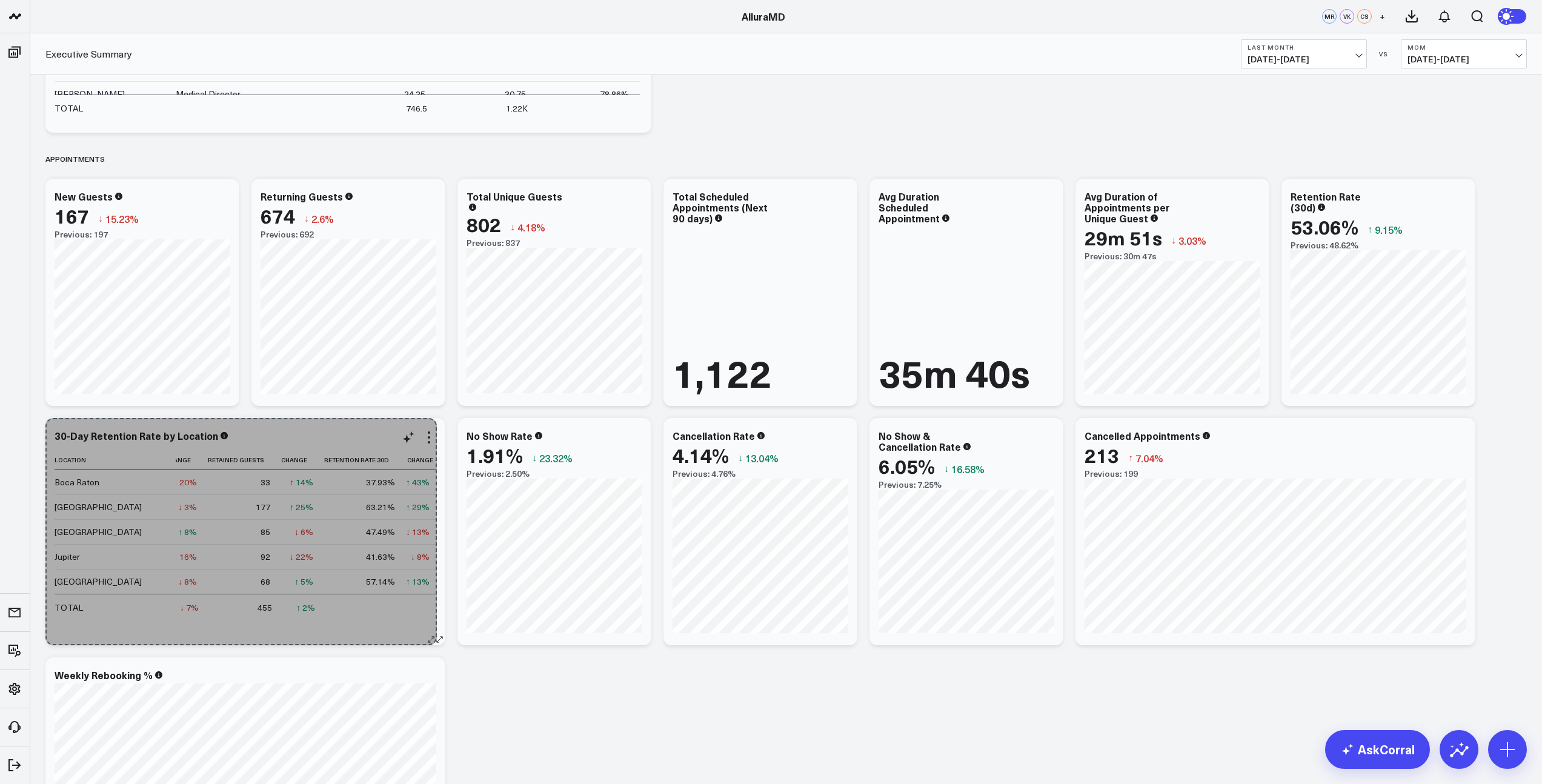
drag, startPoint x: 234, startPoint y: 636, endPoint x: 431, endPoint y: 636, distance: 197.0
click at [431, 636] on div "30-Day Retention Rate by Location Location Total Guests Change Retained Guests …" at bounding box center [246, 531] width 400 height 227
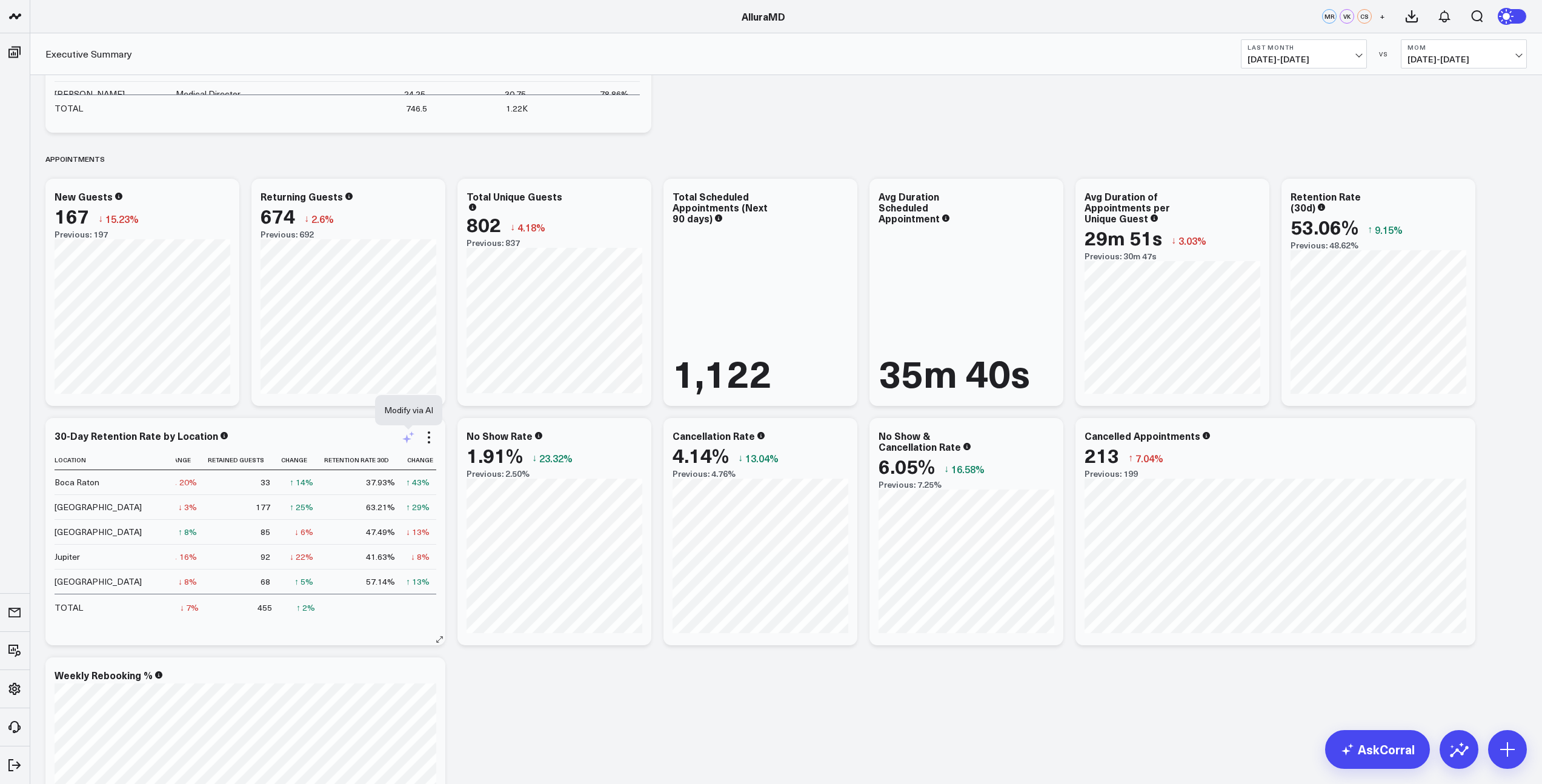
click at [407, 440] on icon at bounding box center [407, 439] width 9 height 9
click at [468, 456] on textarea at bounding box center [543, 464] width 205 height 55
type textarea "sort by retention rate"
click at [472, 507] on button "Modify via AI" at bounding box center [470, 505] width 61 height 16
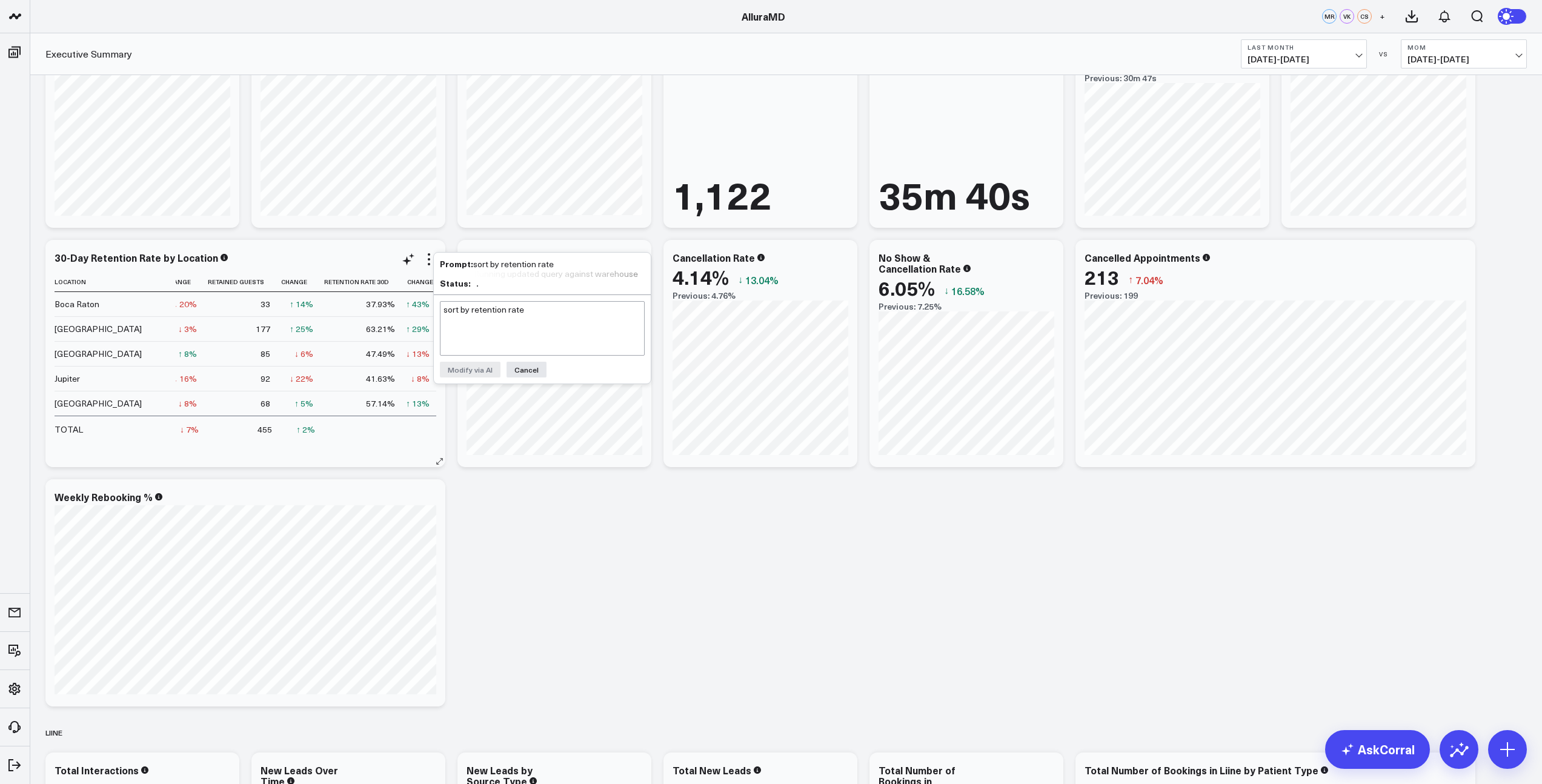
scroll to position [1652, 0]
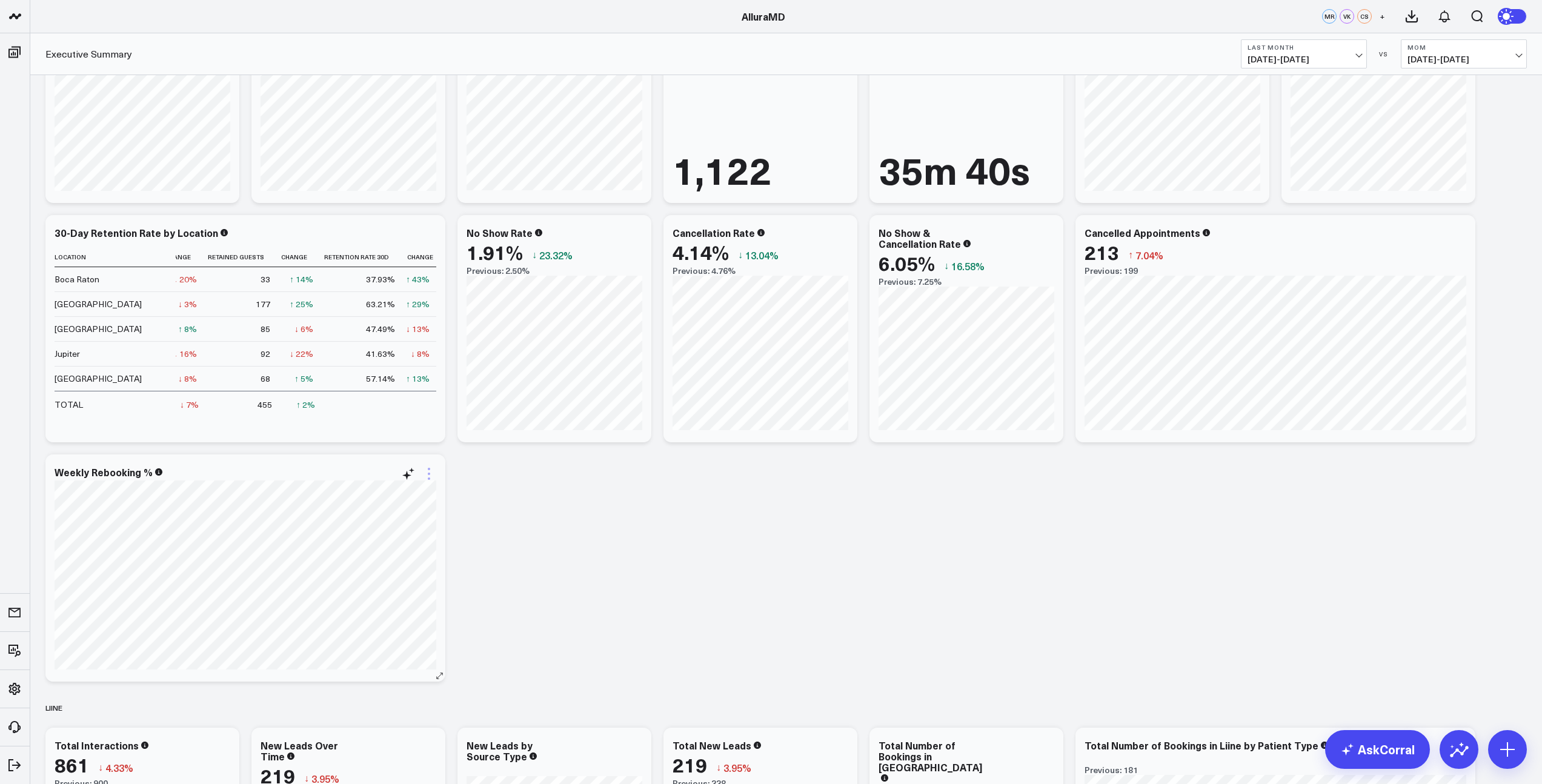
click at [428, 472] on icon at bounding box center [429, 474] width 14 height 14
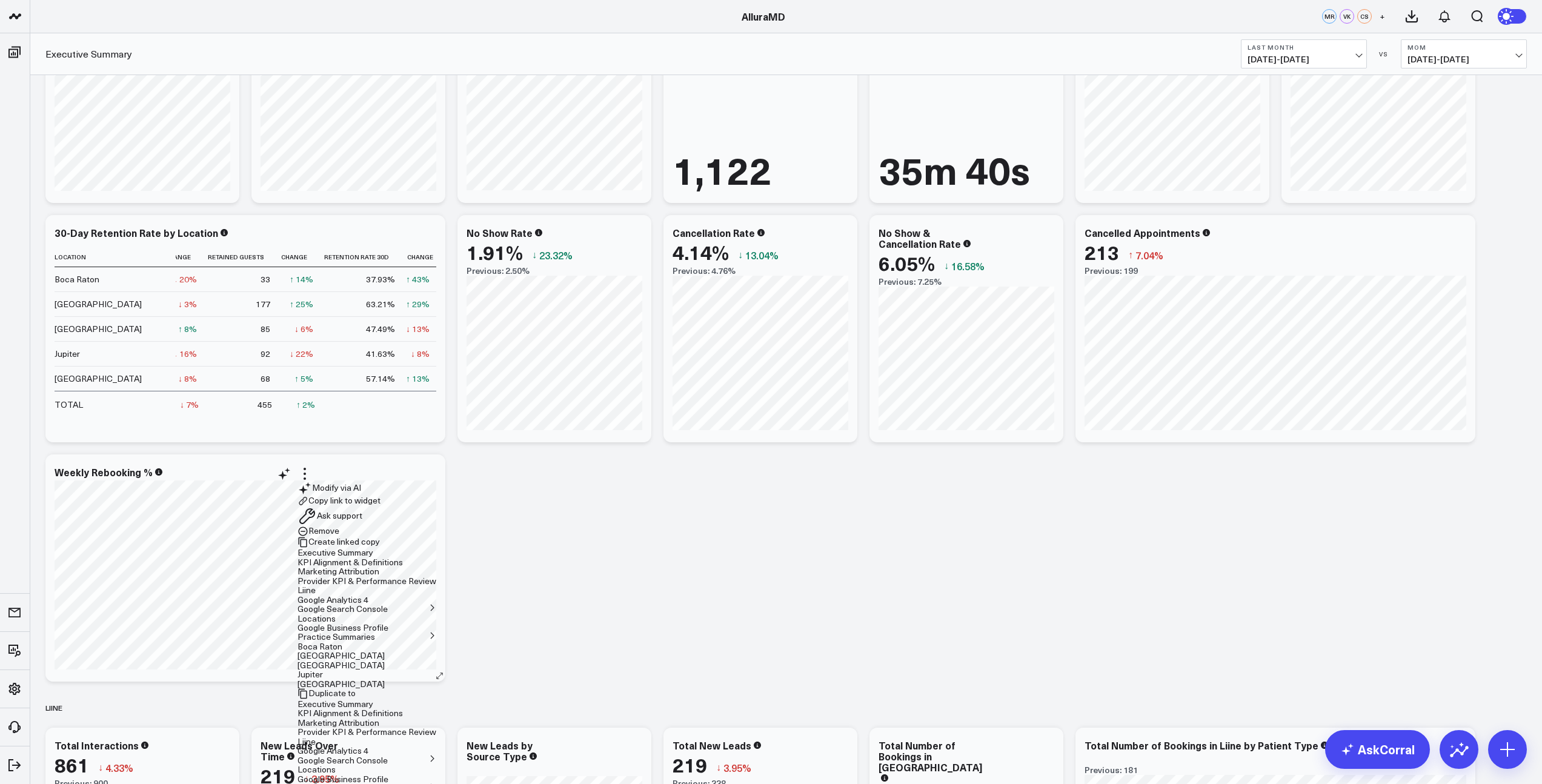
click at [373, 700] on button "Executive Summary" at bounding box center [335, 704] width 75 height 9
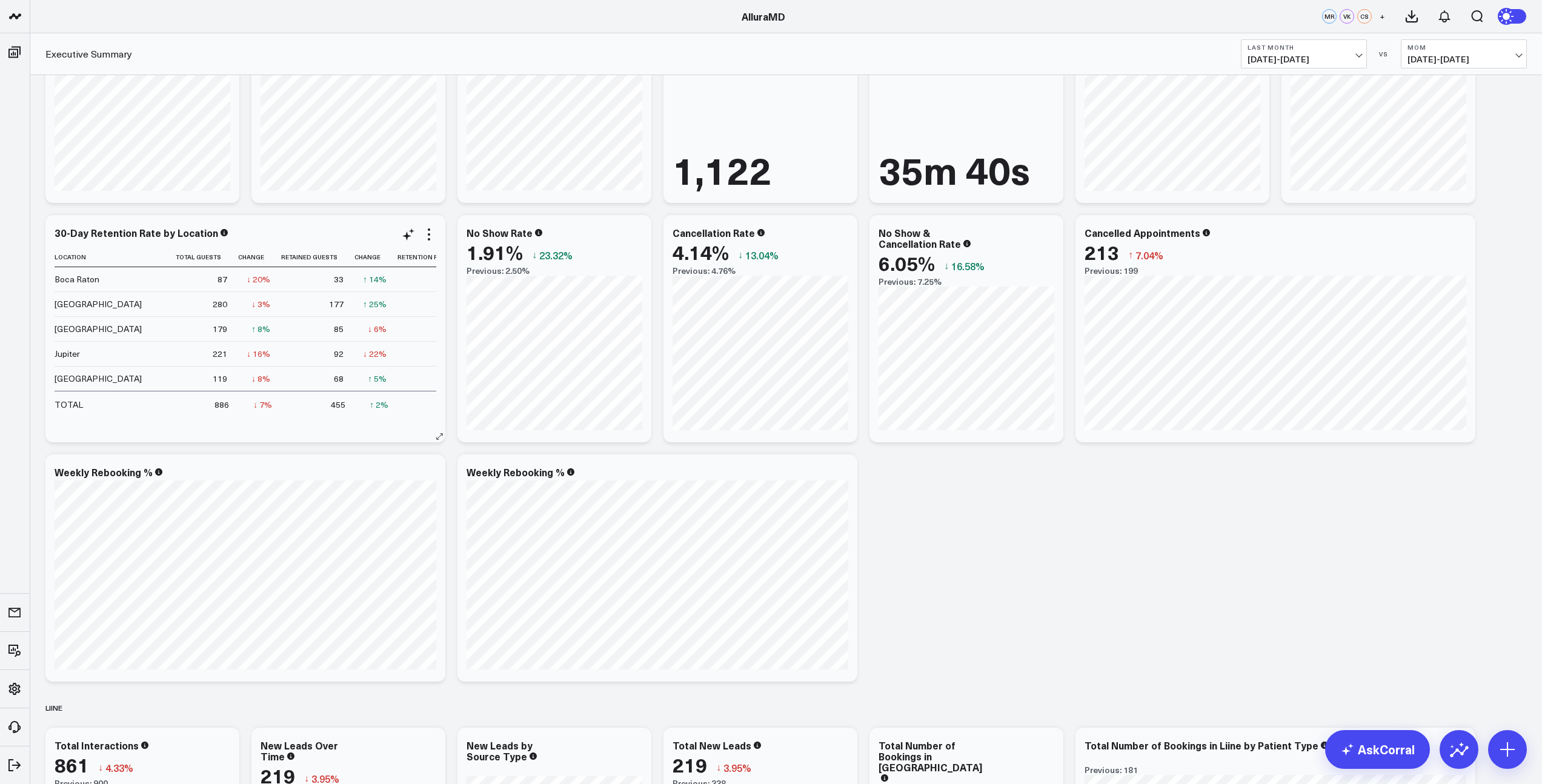
click at [384, 235] on div "30-Day Retention Rate by Location" at bounding box center [246, 232] width 382 height 11
click at [412, 236] on icon at bounding box center [408, 234] width 14 height 14
click at [469, 250] on textarea "sort by retention rate" at bounding box center [543, 261] width 205 height 55
type textarea "sort by retention rate"
click at [461, 303] on button "Modify via AI" at bounding box center [470, 302] width 61 height 16
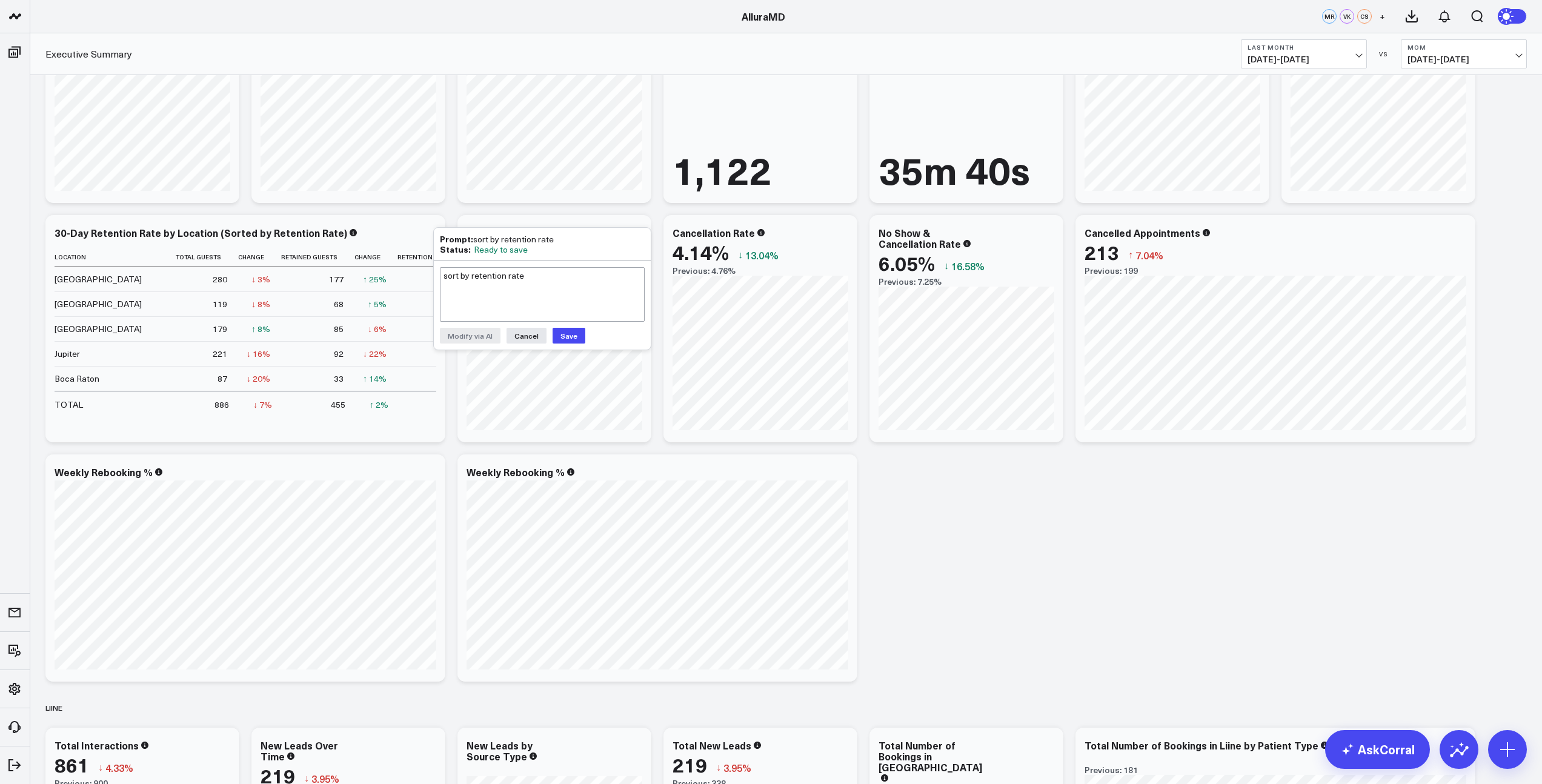
click at [563, 332] on button "Save" at bounding box center [569, 335] width 33 height 16
click at [492, 292] on textarea "sort by retention rate" at bounding box center [543, 294] width 205 height 55
type textarea "Remove Total Guests and Retained Guests columns"
click at [485, 333] on button "Modify via AI" at bounding box center [470, 335] width 61 height 16
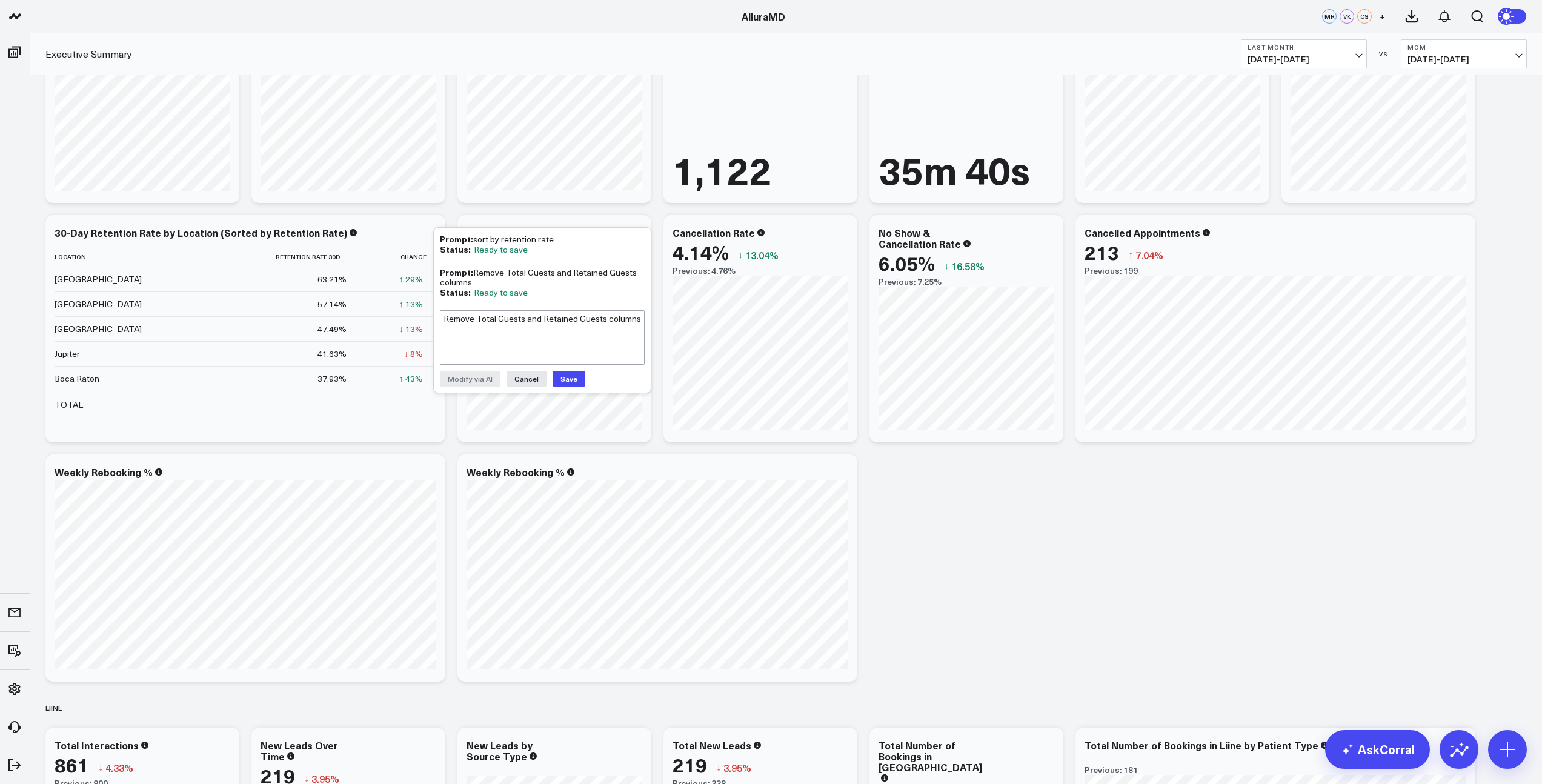
click at [573, 377] on button "Save" at bounding box center [569, 379] width 33 height 16
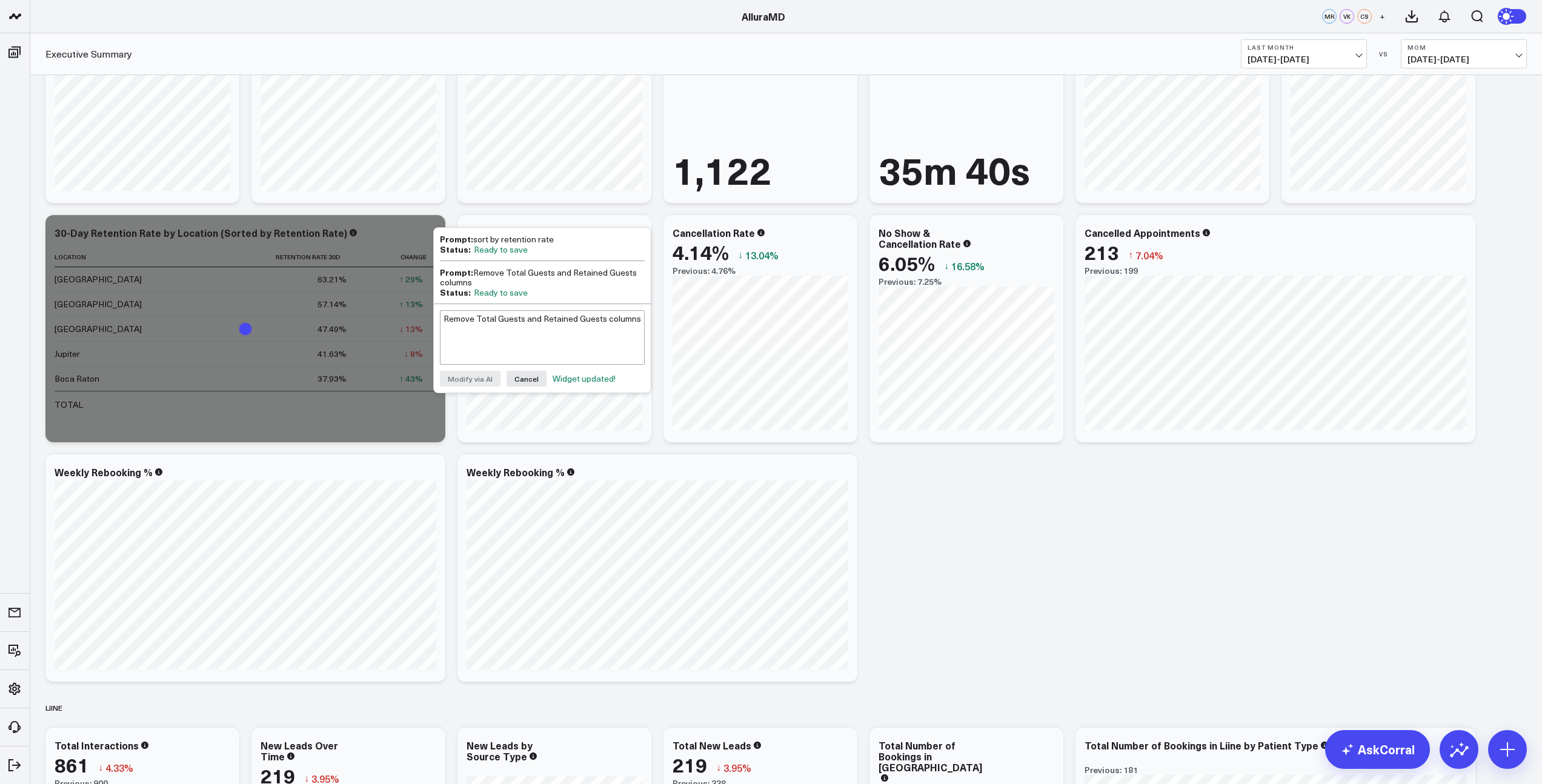
click at [568, 377] on div "Widget updated!" at bounding box center [584, 379] width 63 height 10
click at [568, 377] on div "Widget updated!" at bounding box center [584, 379] width 63 height 10
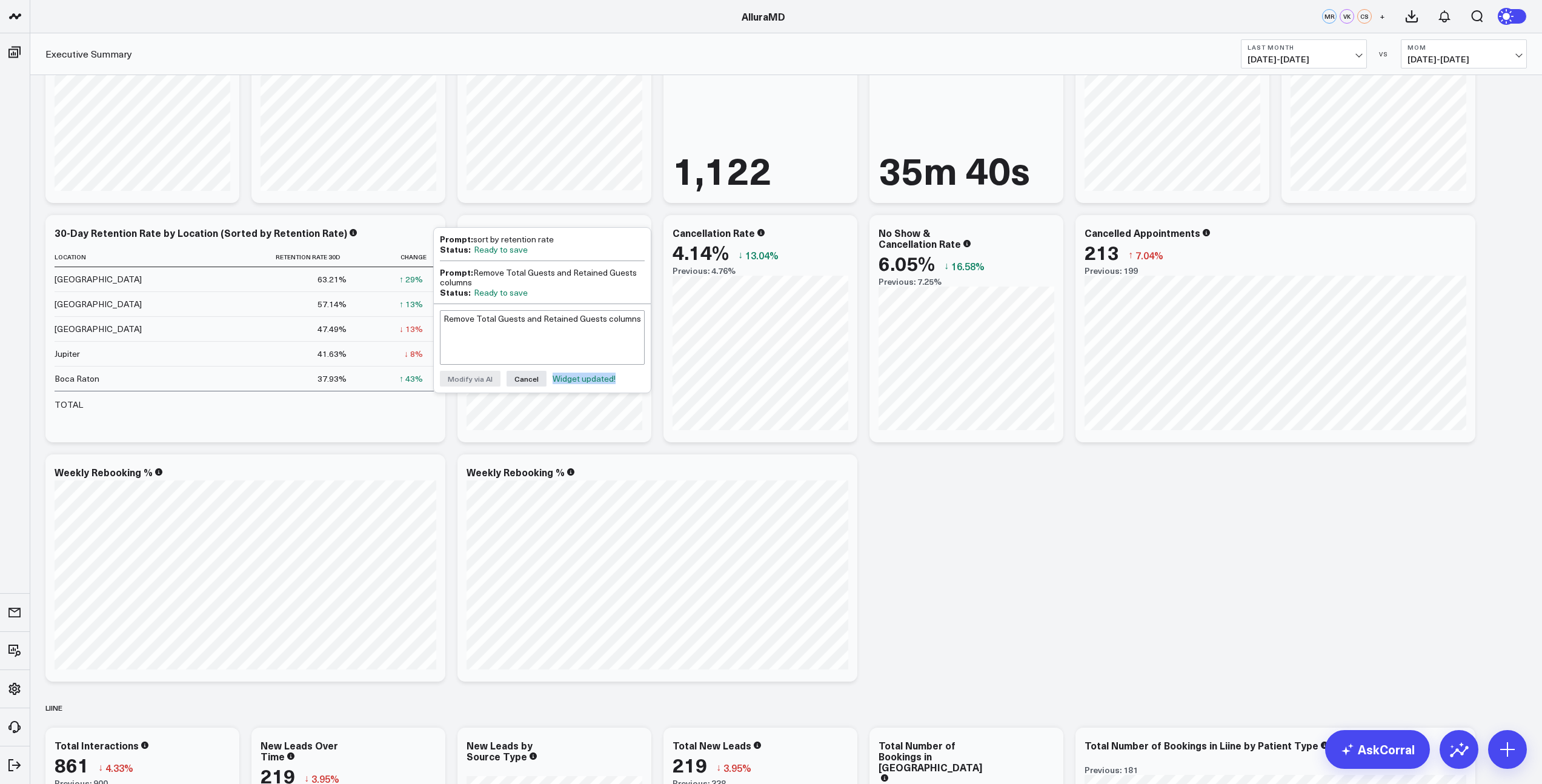
click at [437, 454] on div "PRACTICE PERFORMANCE Modify via AI Copy link to widget Ask support Remove Creat…" at bounding box center [786, 465] width 1494 height 4067
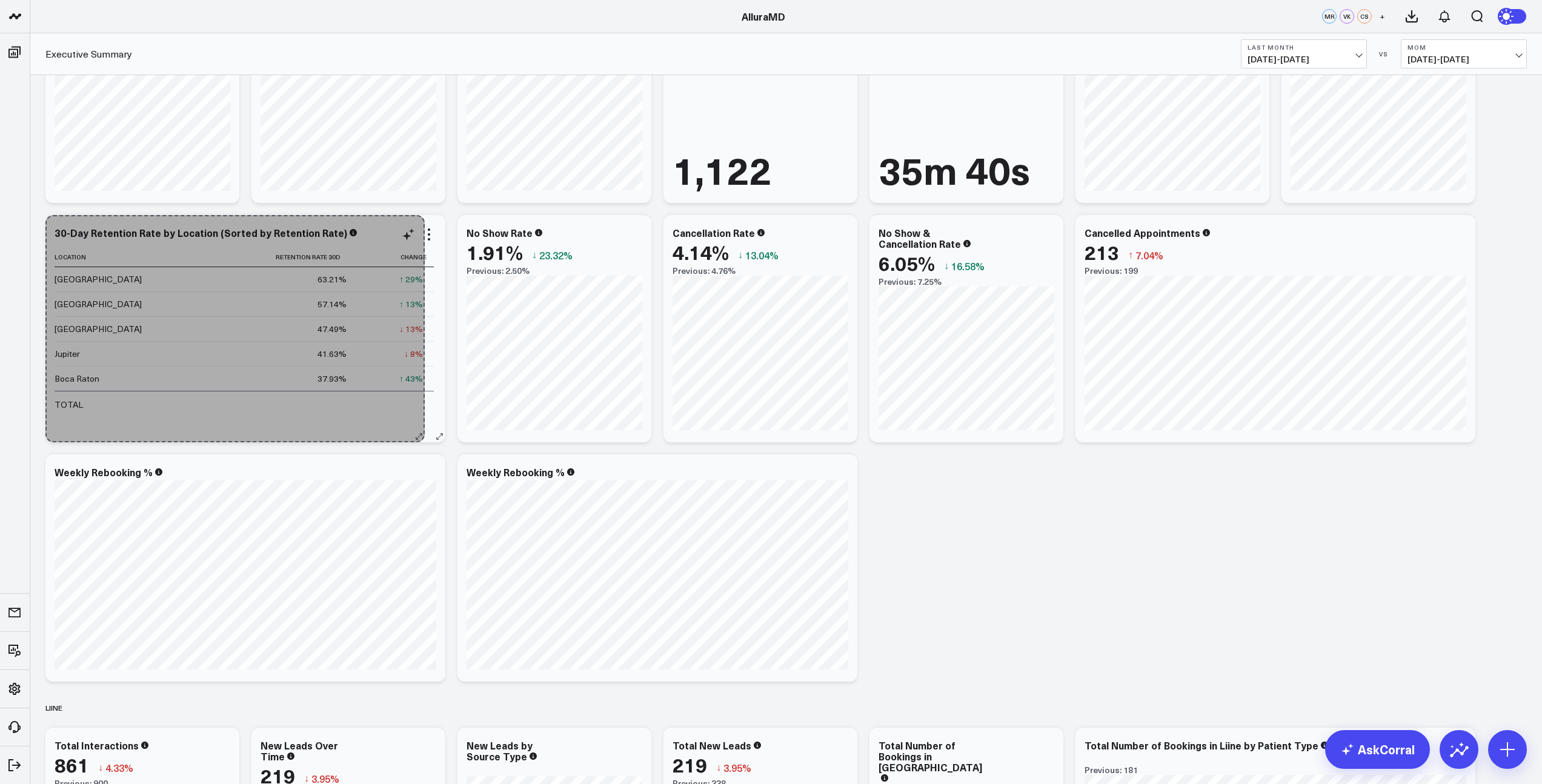
drag, startPoint x: 437, startPoint y: 435, endPoint x: 417, endPoint y: 424, distance: 22.8
click at [417, 424] on div "30-Day Retention Rate by Location (Sorted by Retention Rate) Location Retention…" at bounding box center [246, 328] width 400 height 227
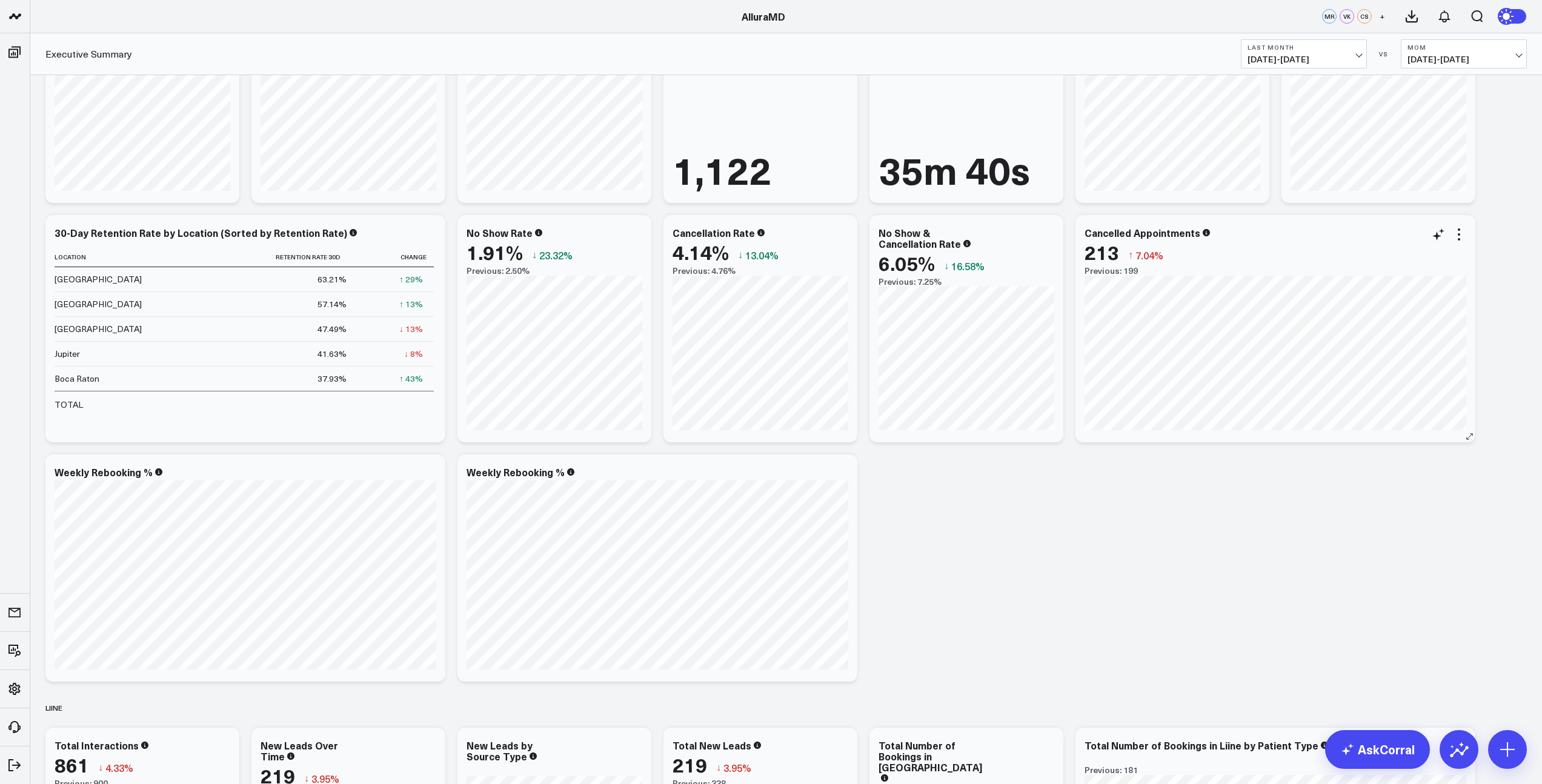
scroll to position [1410, 0]
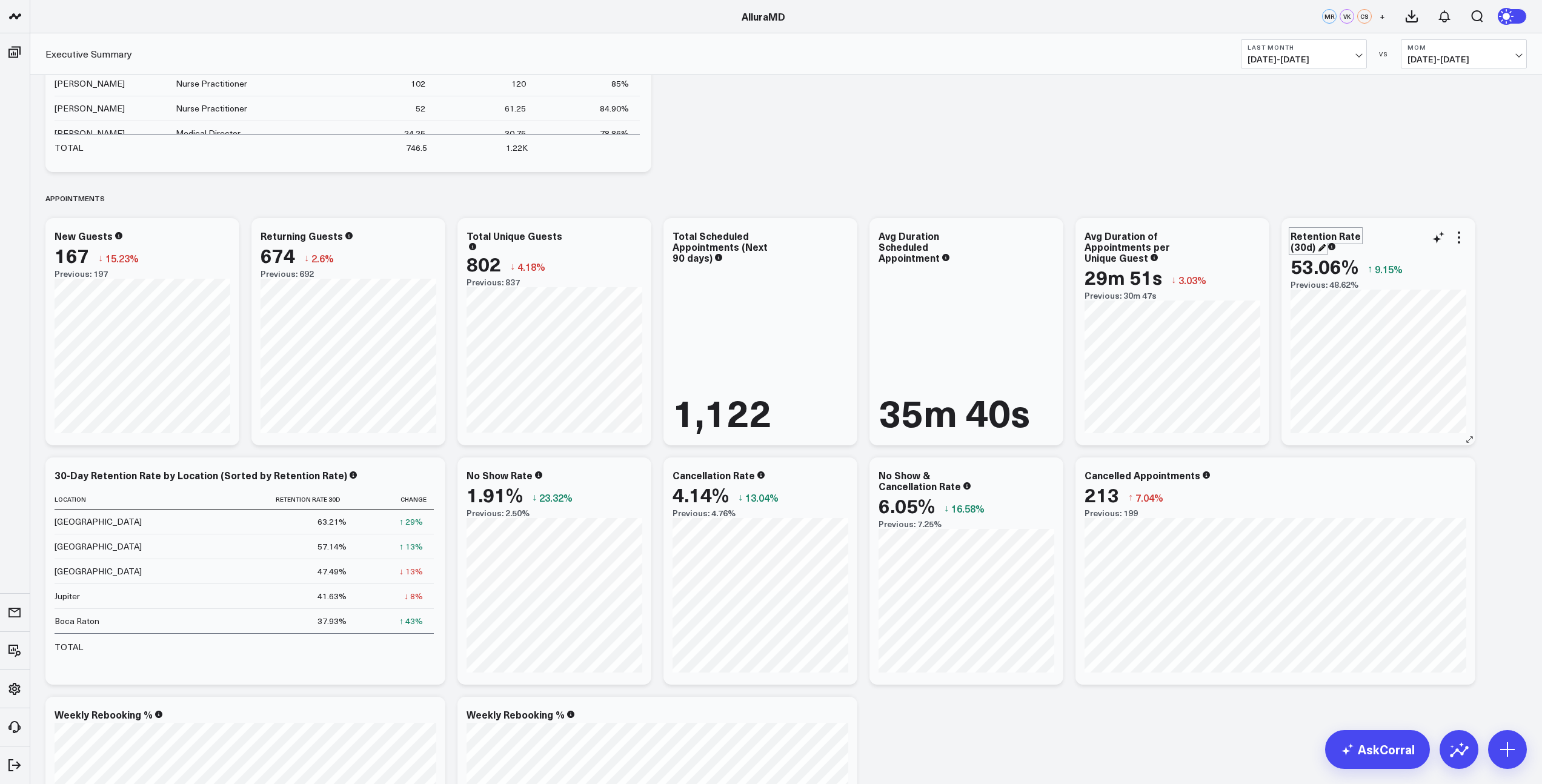
click at [1361, 232] on div "Retention Rate (30d)" at bounding box center [1325, 241] width 71 height 24
click at [1326, 234] on div "Retention Rate (30d)" at bounding box center [1325, 241] width 71 height 24
copy div "Retention Rate (30d)"
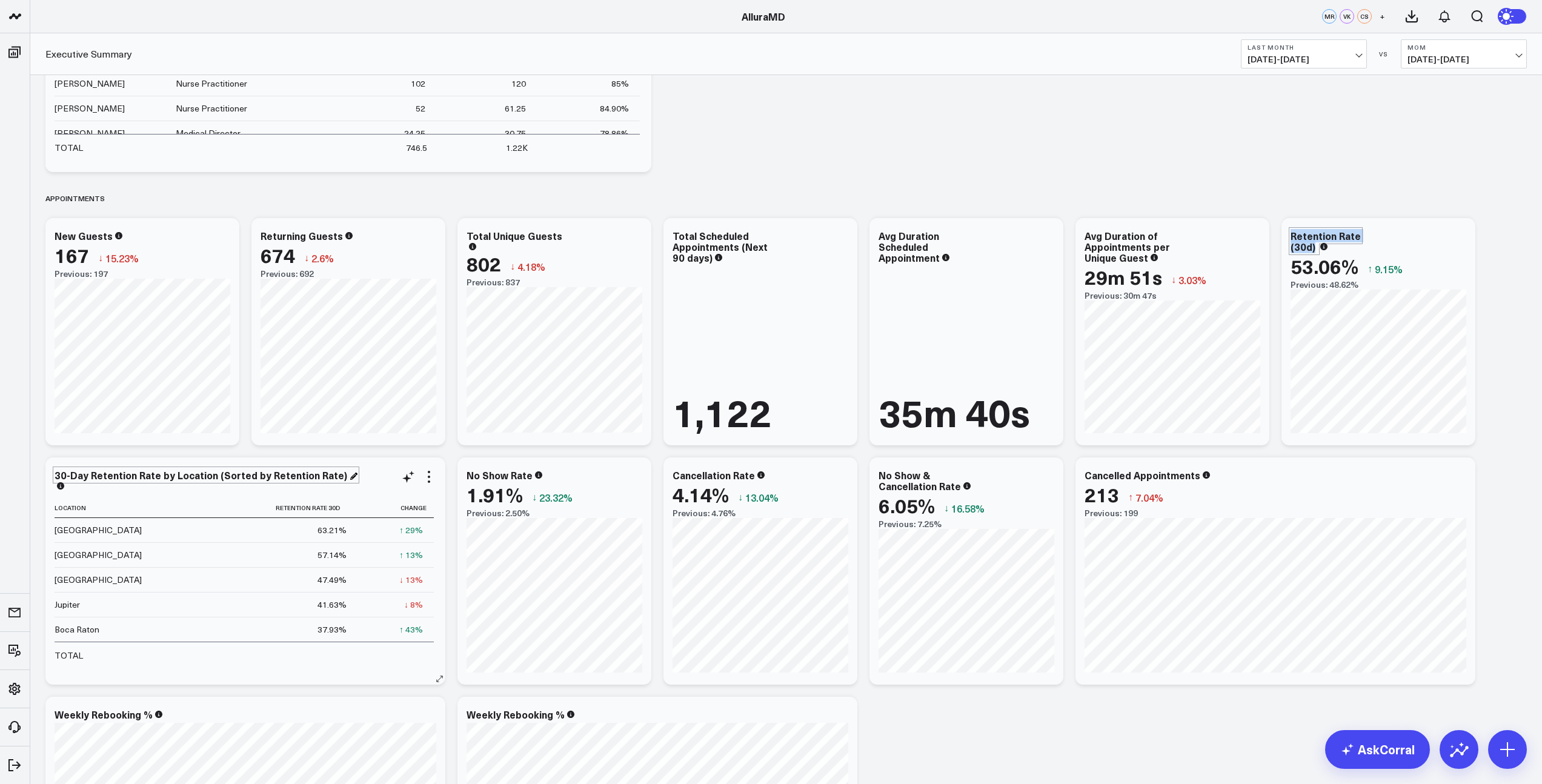
click at [334, 476] on div "30-Day Retention Rate by Location (Sorted by Retention Rate)" at bounding box center [206, 475] width 303 height 14
click at [79, 475] on div "30-Day Retention Rate by Location (Sorted by Retention Rate)" at bounding box center [202, 475] width 295 height 14
drag, startPoint x: 56, startPoint y: 476, endPoint x: 155, endPoint y: 478, distance: 99.0
click at [155, 478] on div "30-Day Retention Rate by Location (Sorted by Retention Rate)" at bounding box center [202, 475] width 295 height 14
drag, startPoint x: 203, startPoint y: 476, endPoint x: 325, endPoint y: 481, distance: 122.1
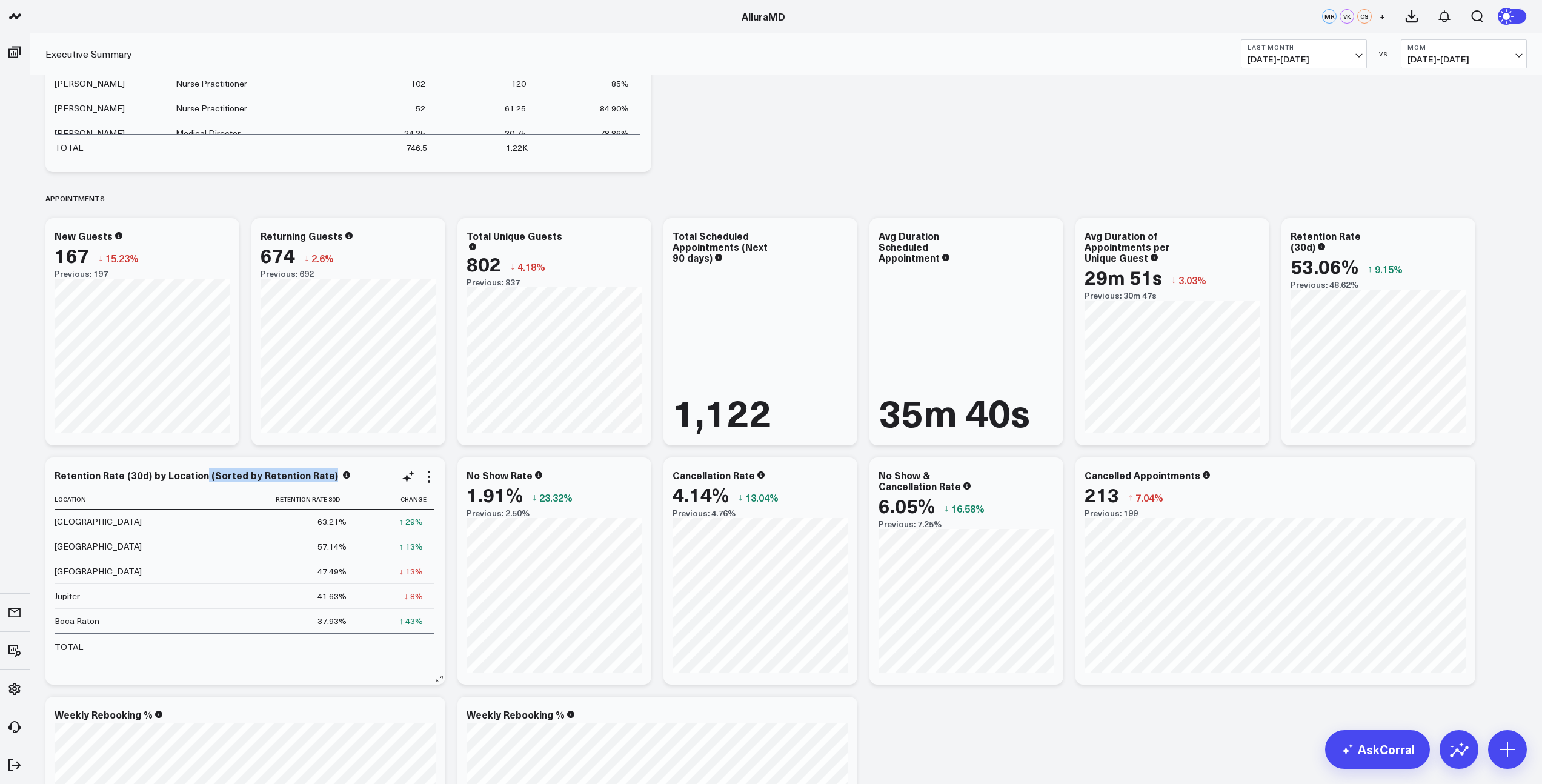
click at [325, 481] on div "Retention Rate (30d) by Location (Sorted by Retention Rate)" at bounding box center [198, 475] width 286 height 14
click at [702, 194] on div "Appointments" at bounding box center [786, 198] width 1481 height 28
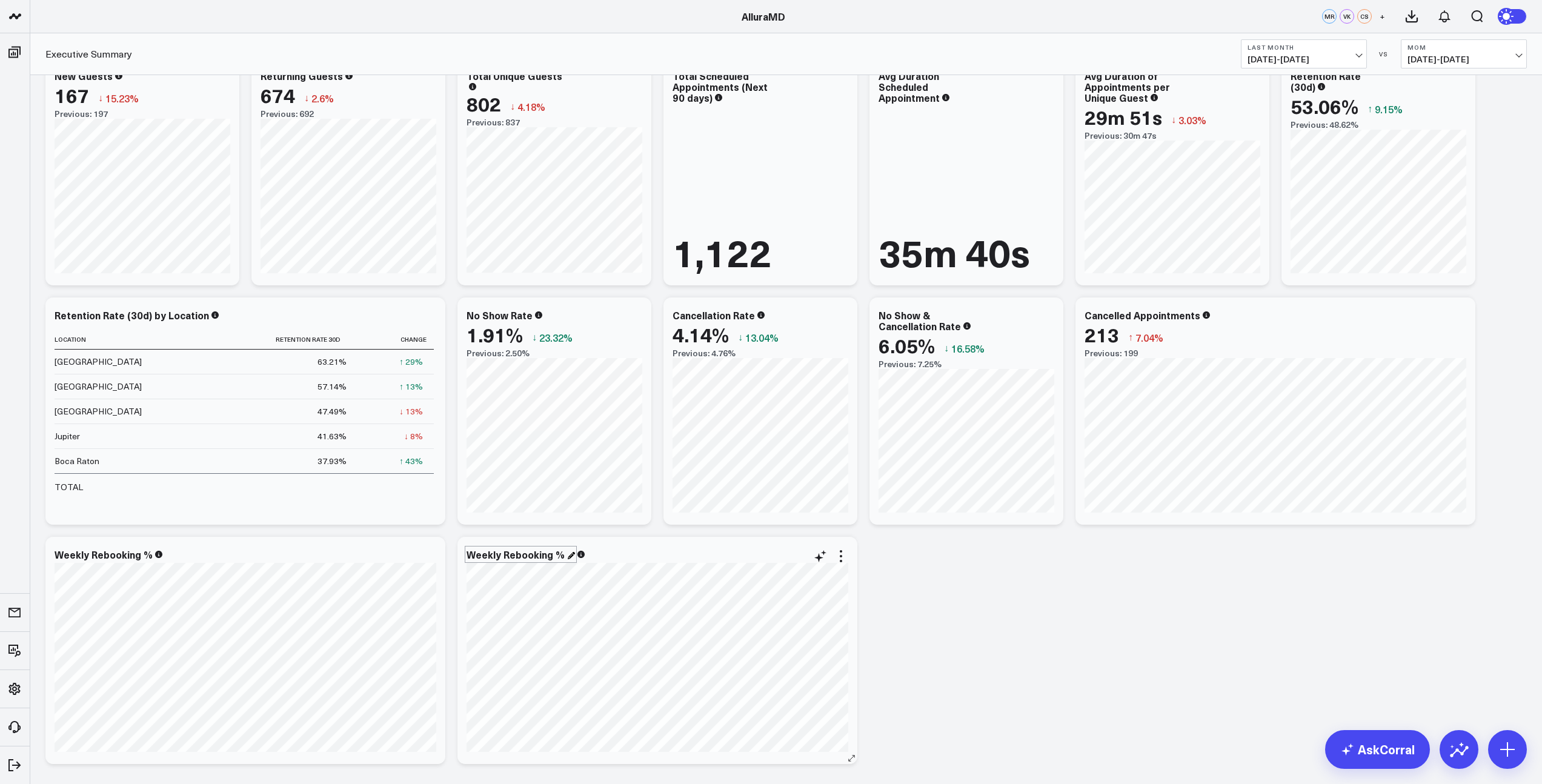
scroll to position [1567, 0]
click at [823, 559] on icon at bounding box center [821, 558] width 14 height 14
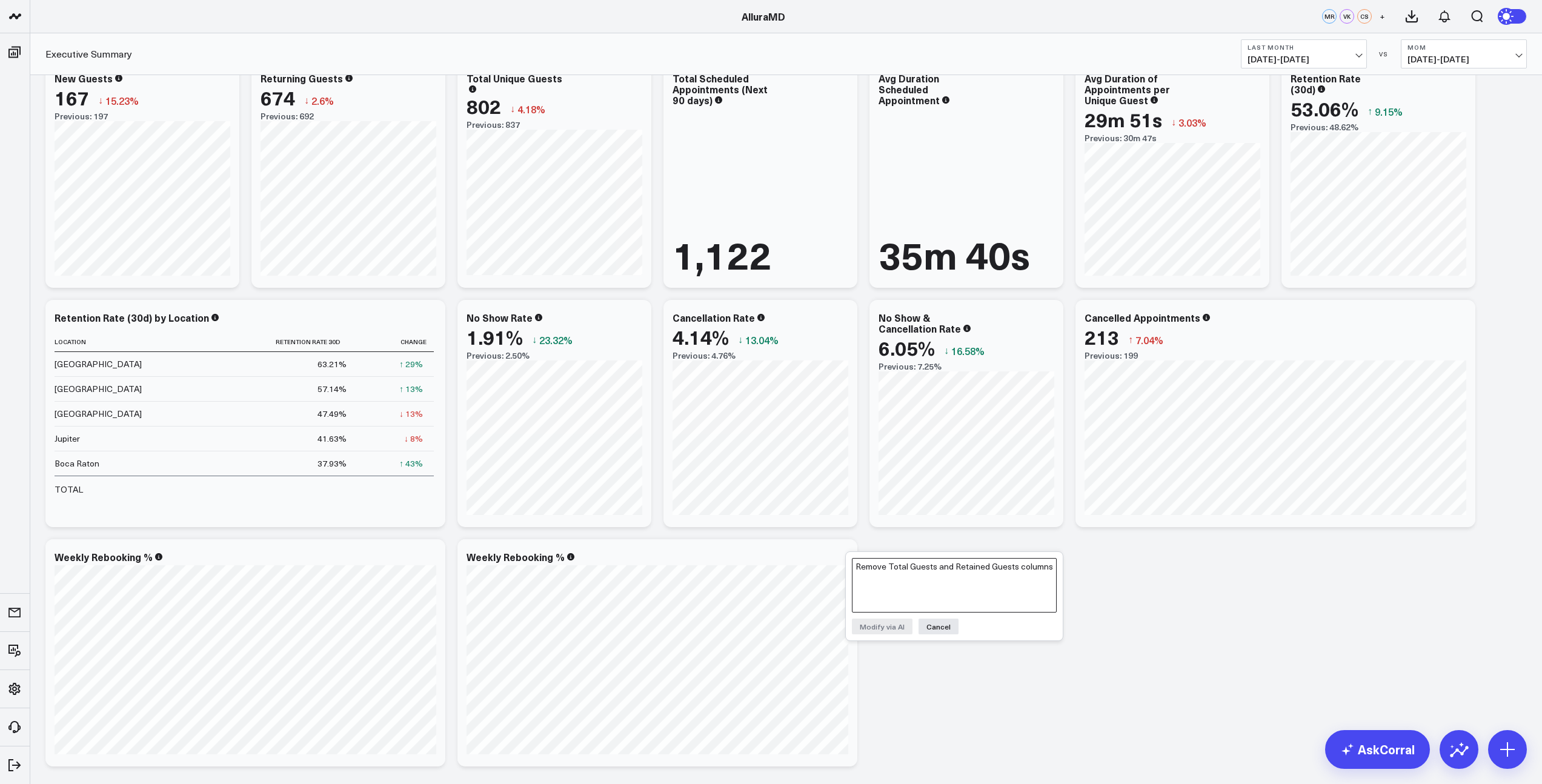
click at [882, 573] on textarea "Remove Total Guests and Retained Guests columns" at bounding box center [954, 585] width 205 height 55
type textarea "lets see this by month [PERSON_NAME] of by week"
click at [879, 624] on button "Modify via AI" at bounding box center [882, 627] width 61 height 16
click at [892, 611] on textarea "lets see this by month [PERSON_NAME] of by week" at bounding box center [954, 628] width 205 height 55
type textarea "ok - lets combine within 24h and after24h, Within 30d"
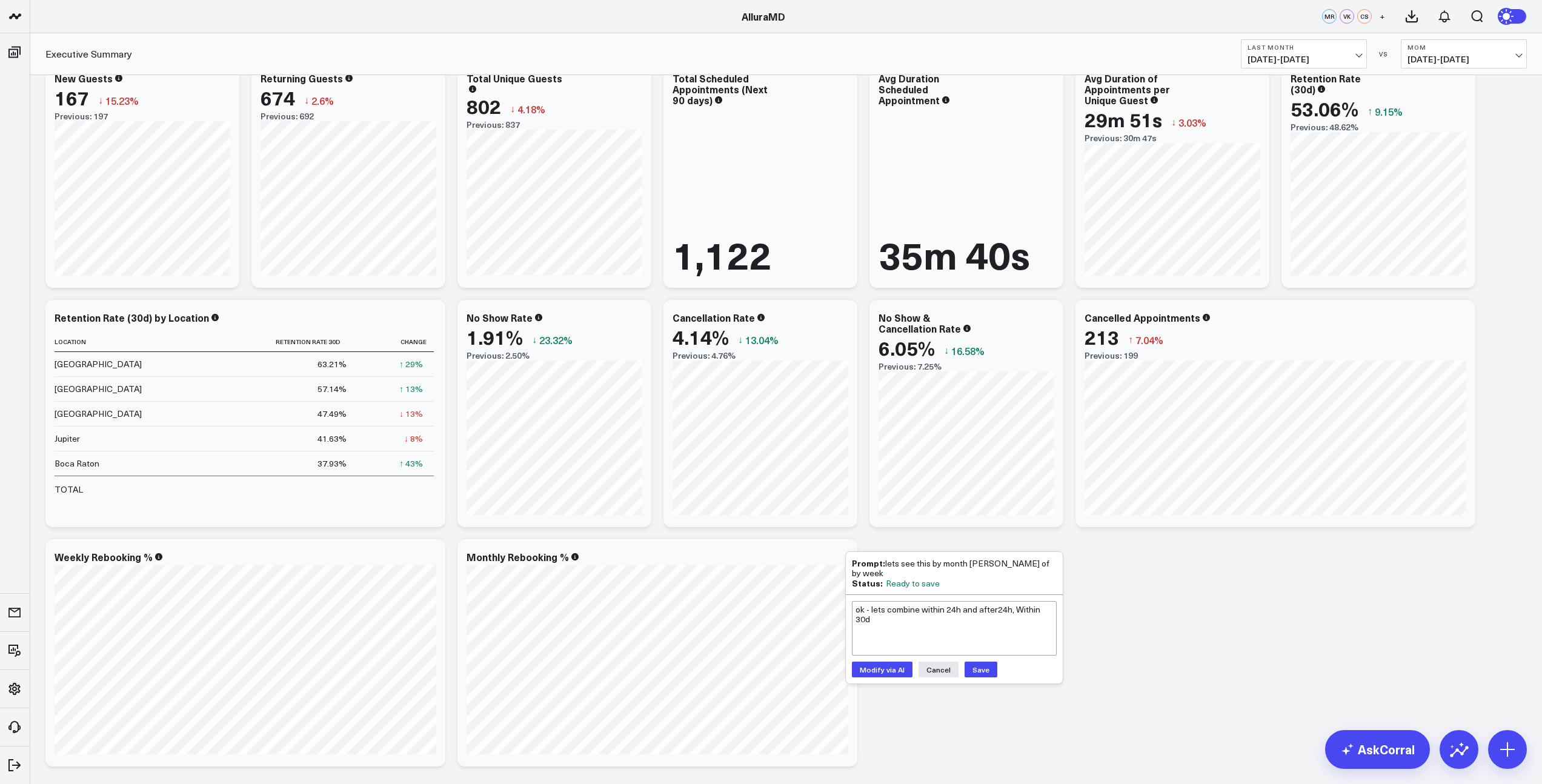
click at [878, 662] on button "Modify via AI" at bounding box center [882, 669] width 61 height 16
click at [571, 558] on div "Monthly Rebooking %" at bounding box center [523, 557] width 113 height 14
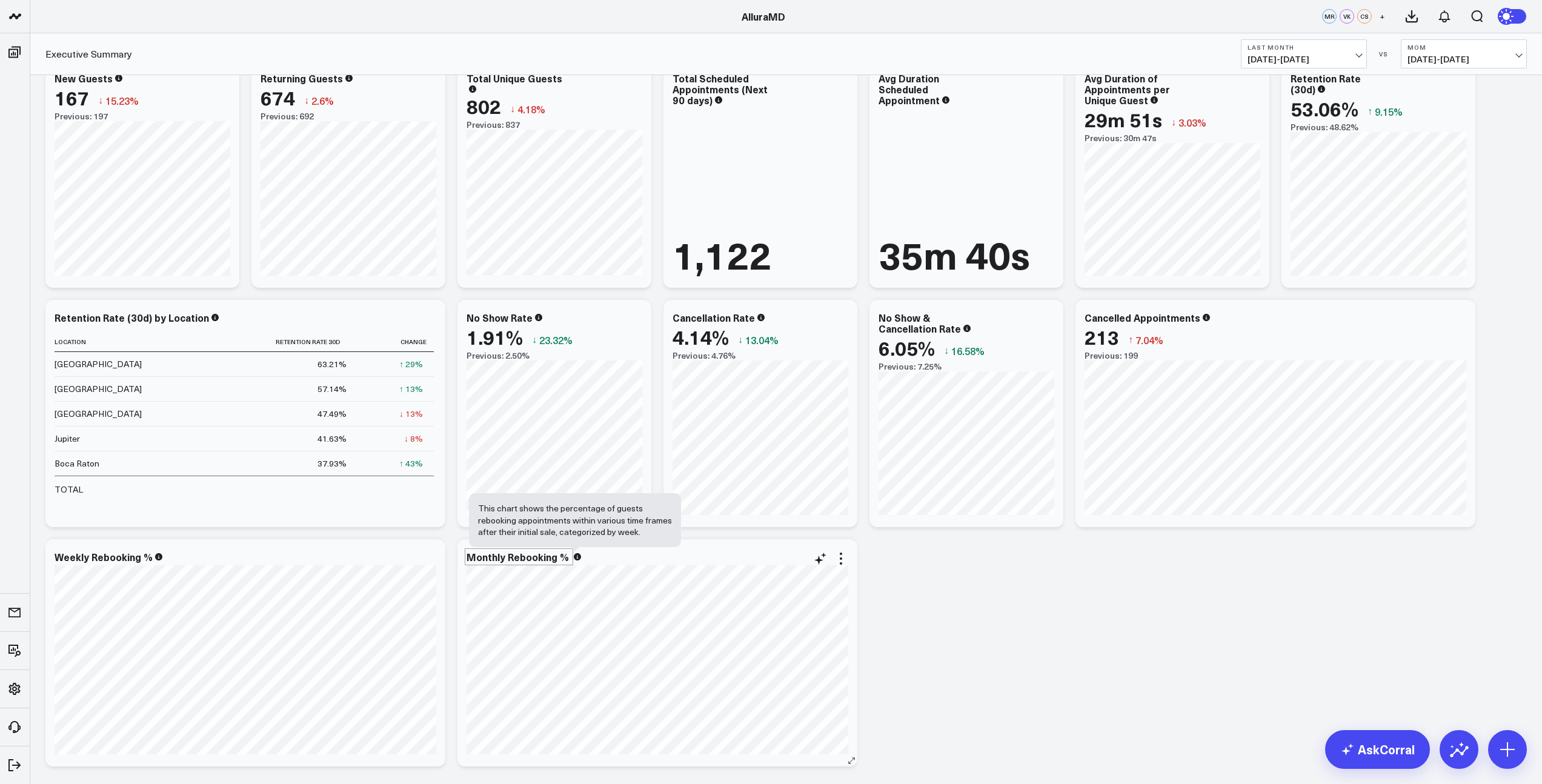
click at [629, 560] on div "Monthly Rebooking %" at bounding box center [657, 556] width 382 height 11
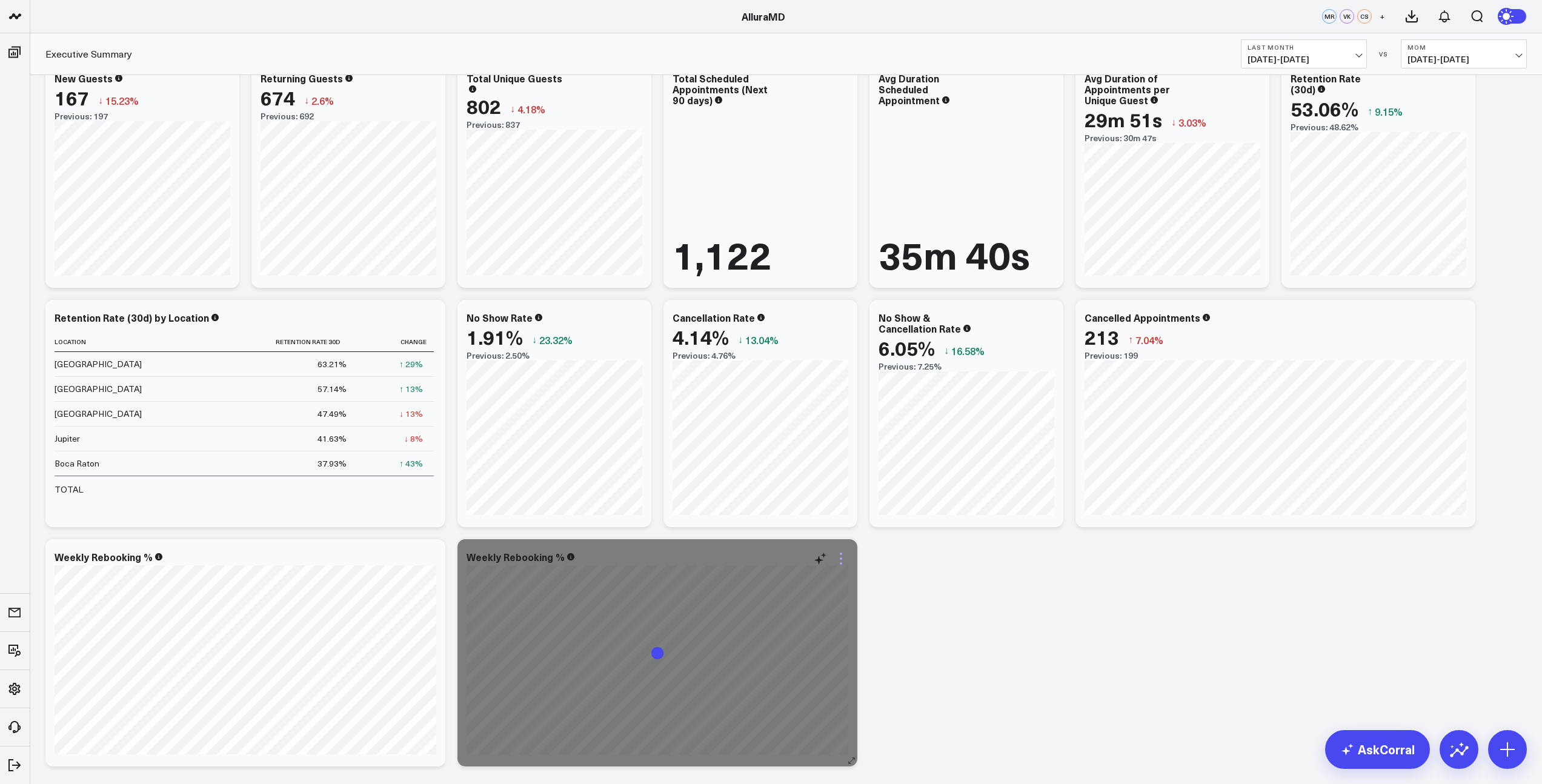
click at [833, 560] on div "Modify via AI Copy link to widget Ask support Remove Create linked copy Executi…" at bounding box center [828, 558] width 41 height 14
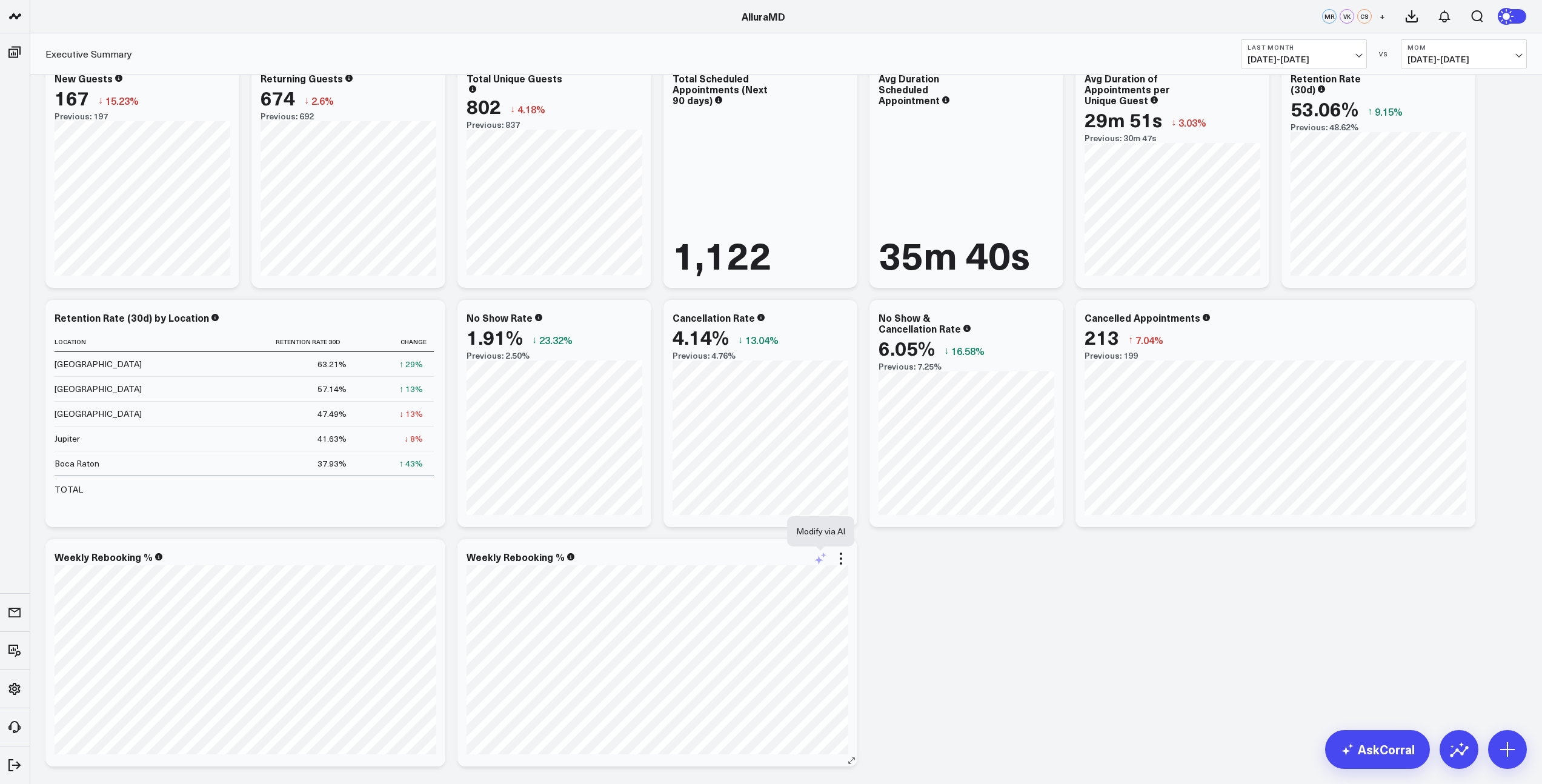
click at [818, 558] on icon at bounding box center [818, 560] width 9 height 9
click at [892, 576] on textarea "ok - lets combine within 24h and after24h, Within 30d" at bounding box center [954, 585] width 205 height 55
type textarea "I just want to see the rebooking rate for the period. not divided by weeks"
click at [892, 629] on button "Modify via AI" at bounding box center [882, 627] width 61 height 16
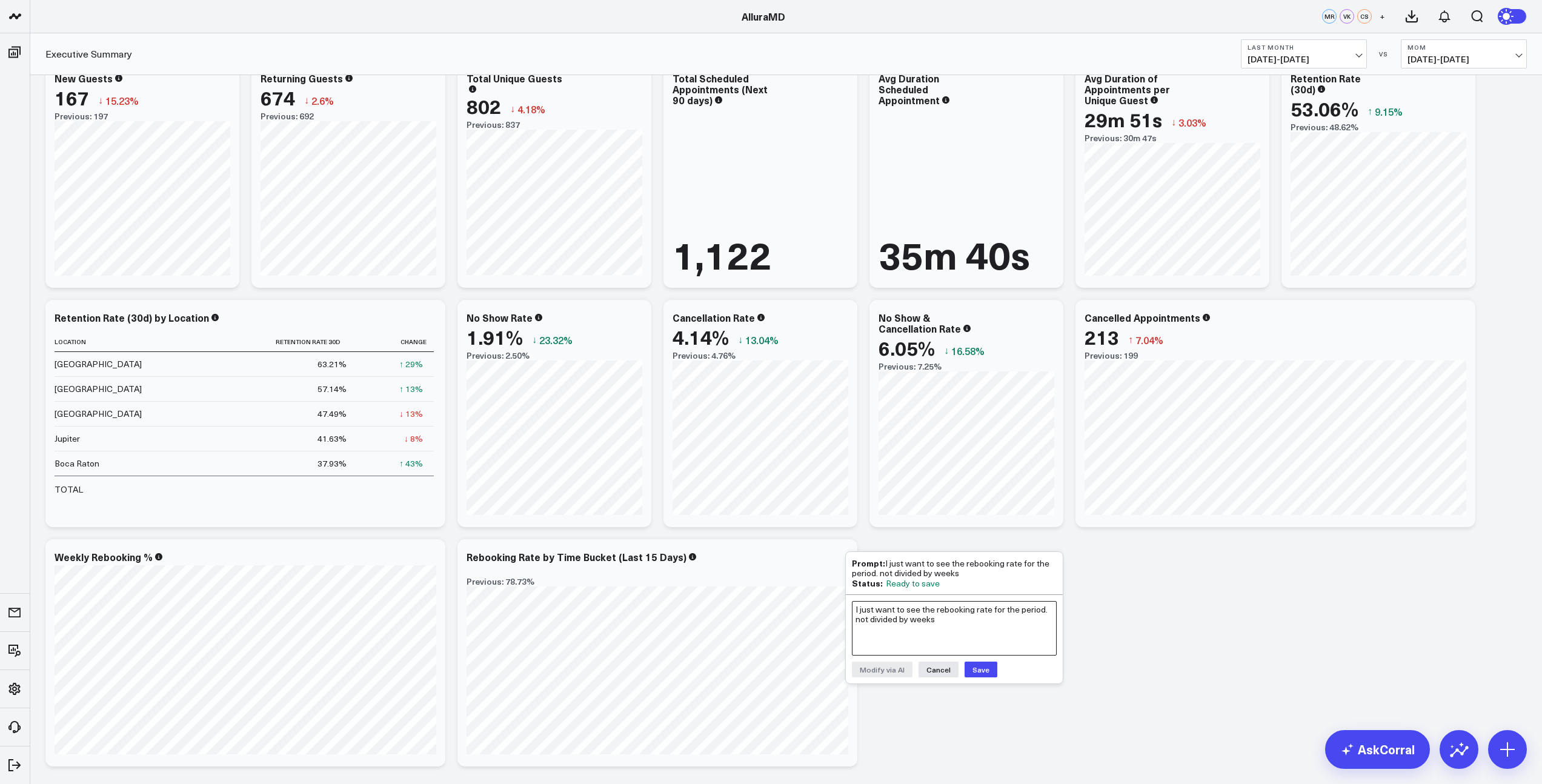
click at [893, 611] on textarea "I just want to see the rebooking rate for the period. not divided by weeks" at bounding box center [954, 628] width 205 height 55
type textarea "can we make this a table and separate the rate by location"
click at [895, 672] on button "Modify via AI" at bounding box center [882, 669] width 61 height 16
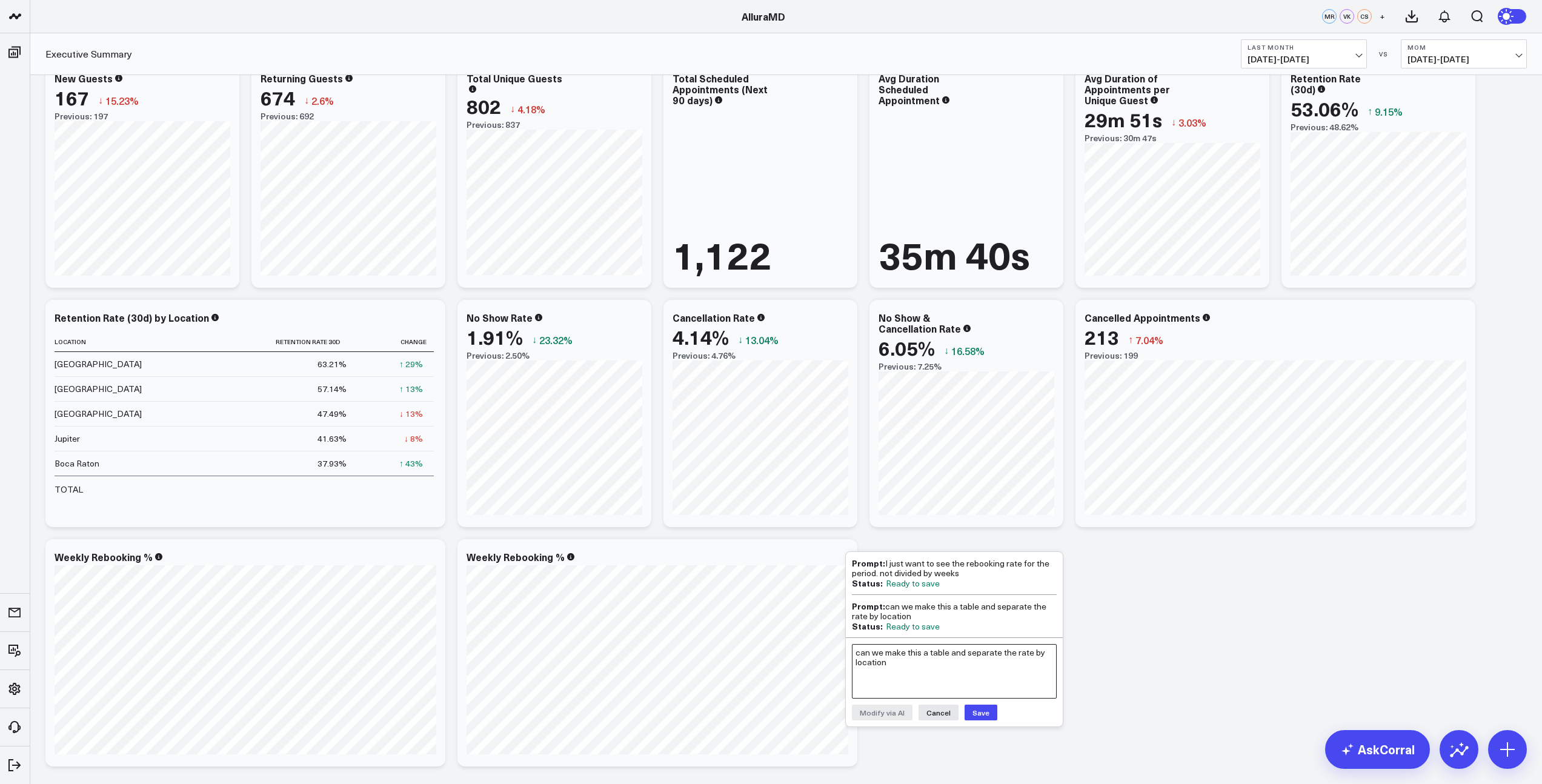
click at [895, 663] on textarea "can we make this a table and separate the rate by location" at bounding box center [954, 671] width 205 height 55
type textarea "what happended"
click at [947, 706] on button "Cancel" at bounding box center [939, 712] width 40 height 16
click at [832, 550] on div "Weekly Rebooking % Previous: 461.31% [fontSize:10px lineHeight:12px] / Within 2…" at bounding box center [657, 652] width 400 height 227
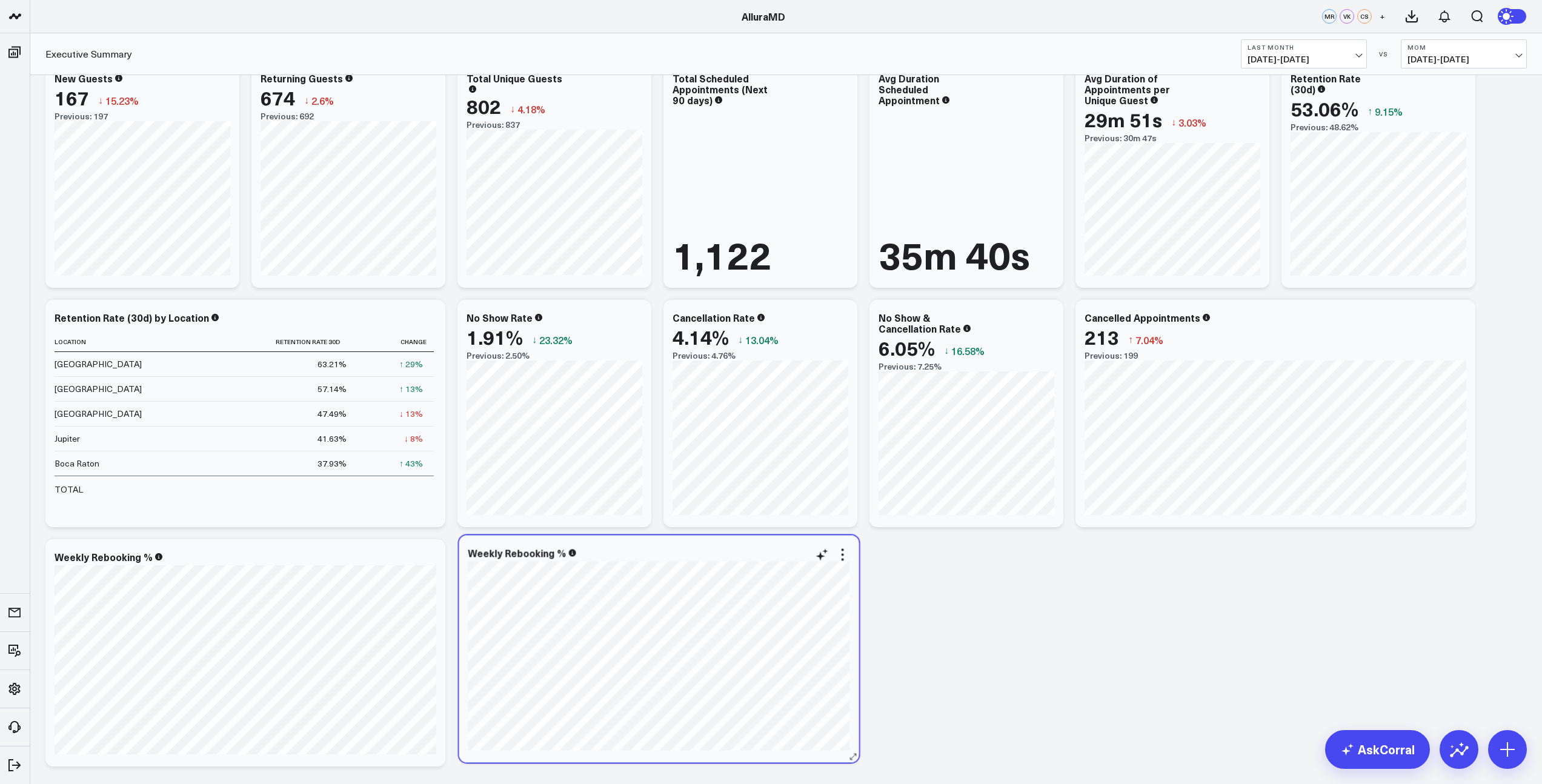
click at [834, 546] on div "Weekly Rebooking % Previous: 461.31% [fontSize:10px lineHeight:12px] / Within 2…" at bounding box center [660, 648] width 400 height 227
click at [821, 563] on icon at bounding box center [821, 558] width 14 height 14
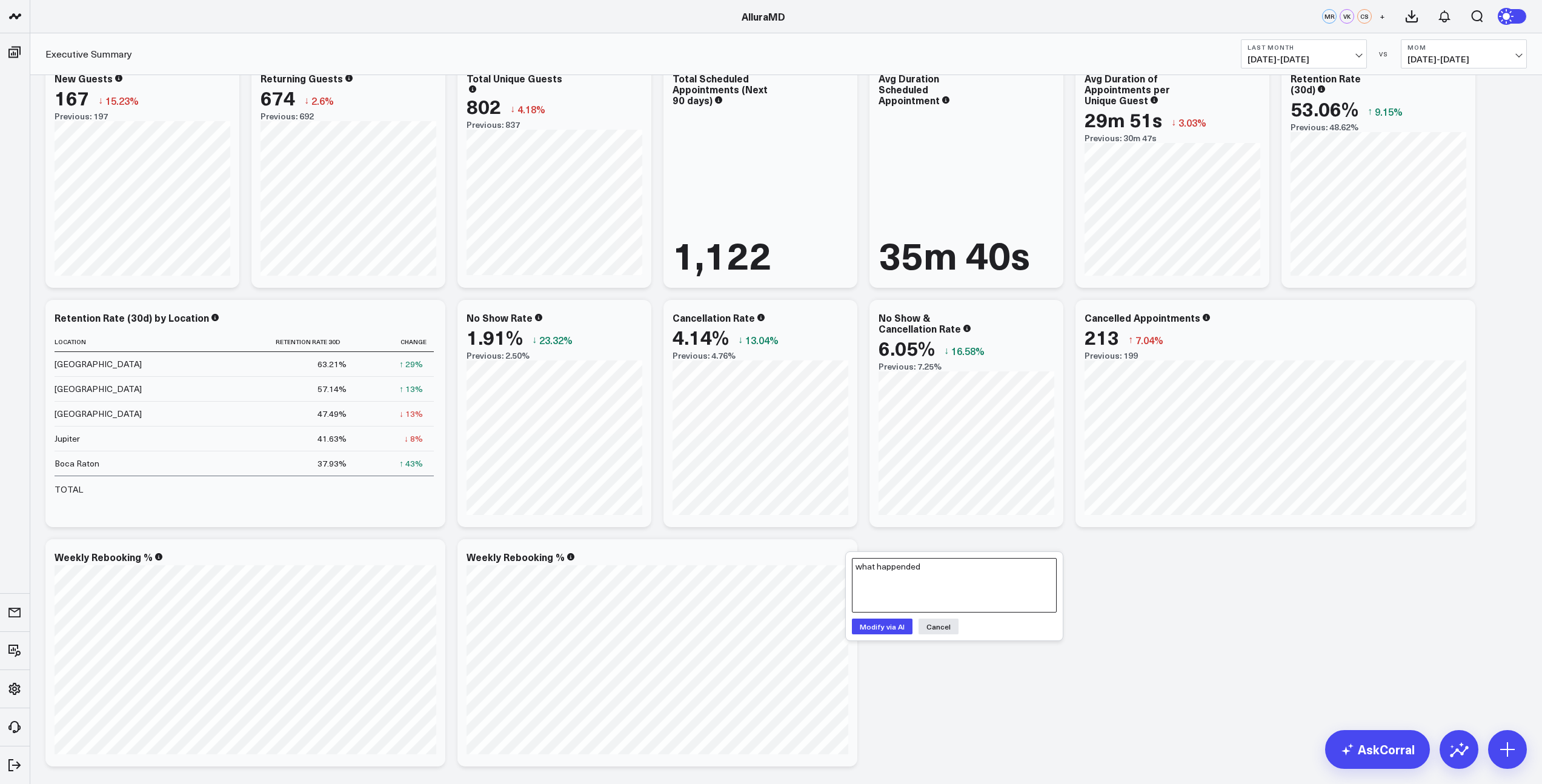
click at [799, 570] on div "AlluraMD AlluraMD MR VK CS + Executive Summary Last Month [DATE] - [DATE] VS Mo…" at bounding box center [771, 544] width 1542 height 4223
drag, startPoint x: 993, startPoint y: 723, endPoint x: 986, endPoint y: 715, distance: 10.6
click at [993, 723] on div "PRACTICE PERFORMANCE Modify via AI Copy link to widget Ask support Remove Creat…" at bounding box center [786, 550] width 1494 height 4067
click at [839, 557] on icon at bounding box center [841, 558] width 14 height 14
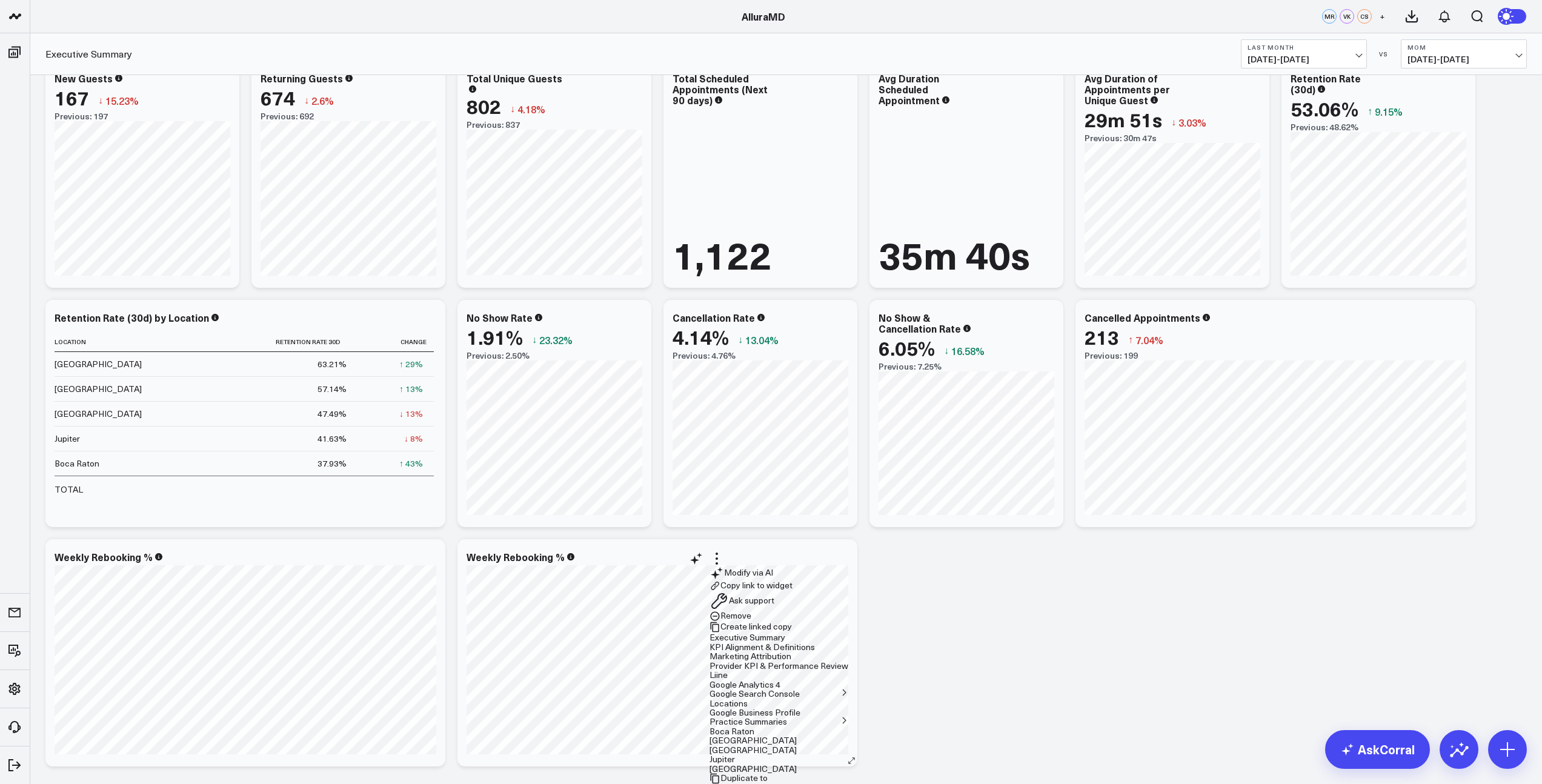
click at [774, 591] on button "Ask support" at bounding box center [741, 600] width 65 height 19
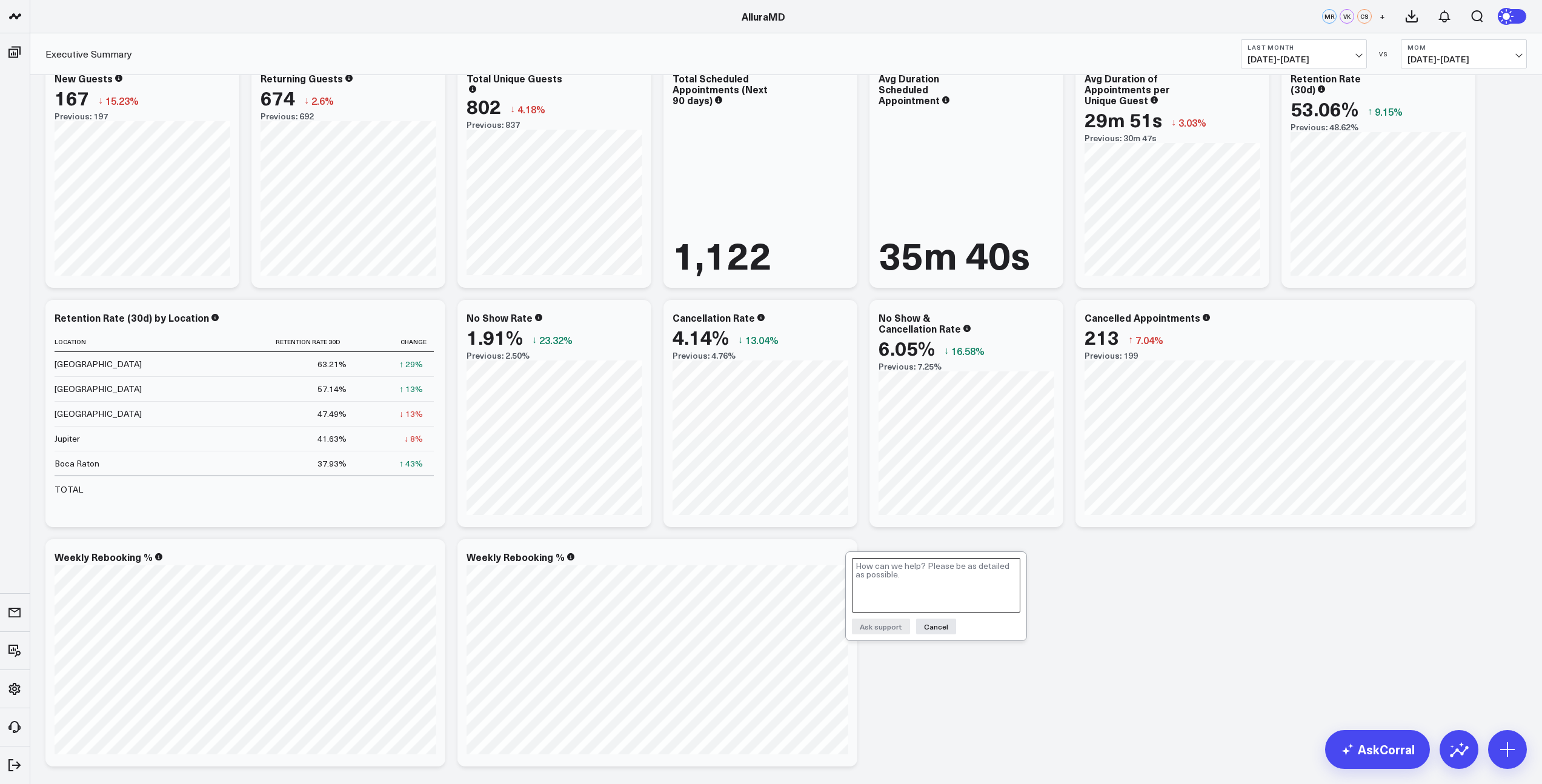
click at [900, 574] on textarea at bounding box center [936, 585] width 169 height 55
type textarea "Can we make this a table with just the aggregate rebooking rates by location. I…"
click at [892, 627] on button "Ask support" at bounding box center [881, 627] width 58 height 16
click at [930, 587] on div "PRACTICE PERFORMANCE Modify via AI Copy link to widget Ask support Remove Creat…" at bounding box center [786, 550] width 1494 height 4067
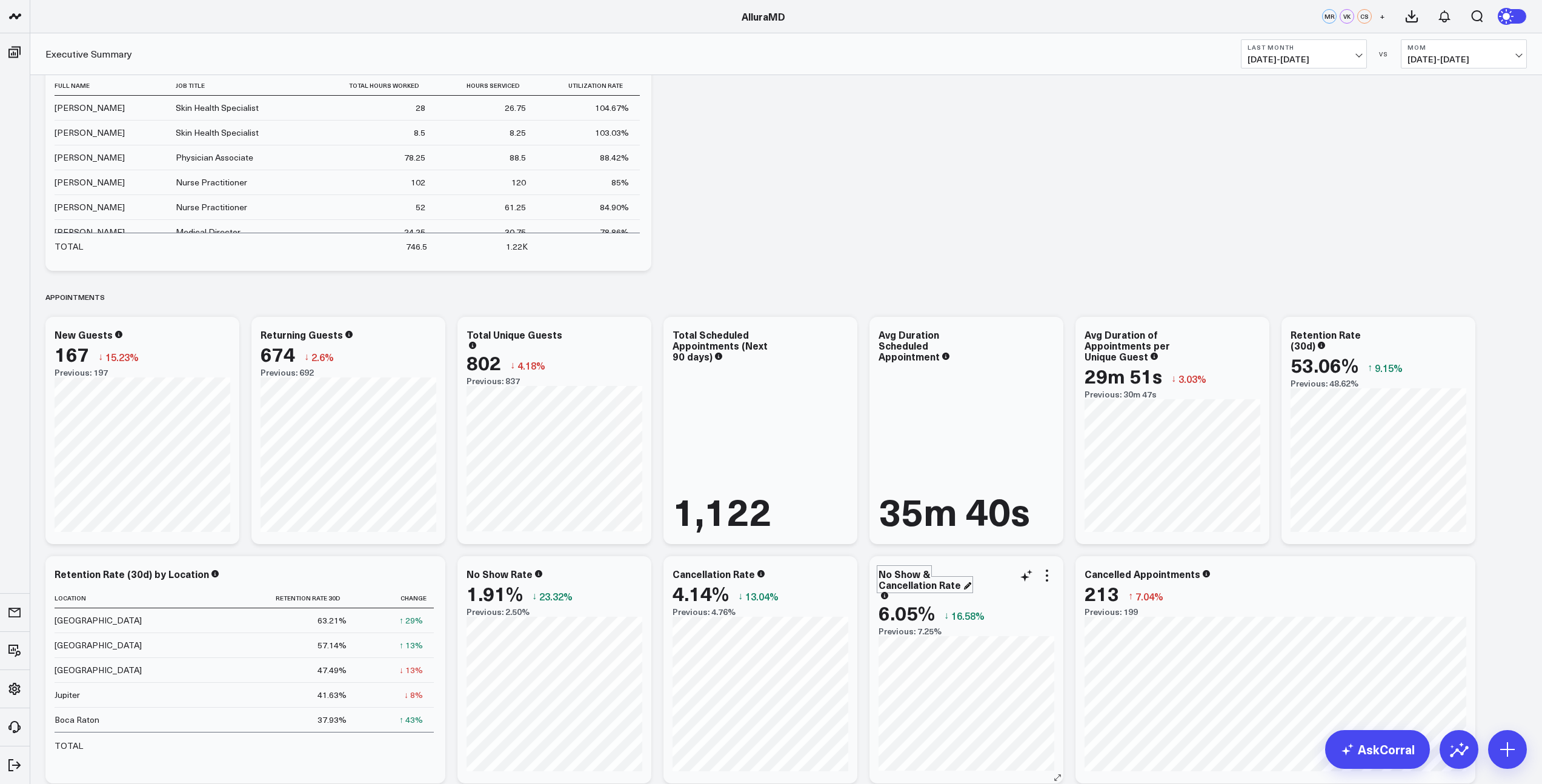
scroll to position [1508, 0]
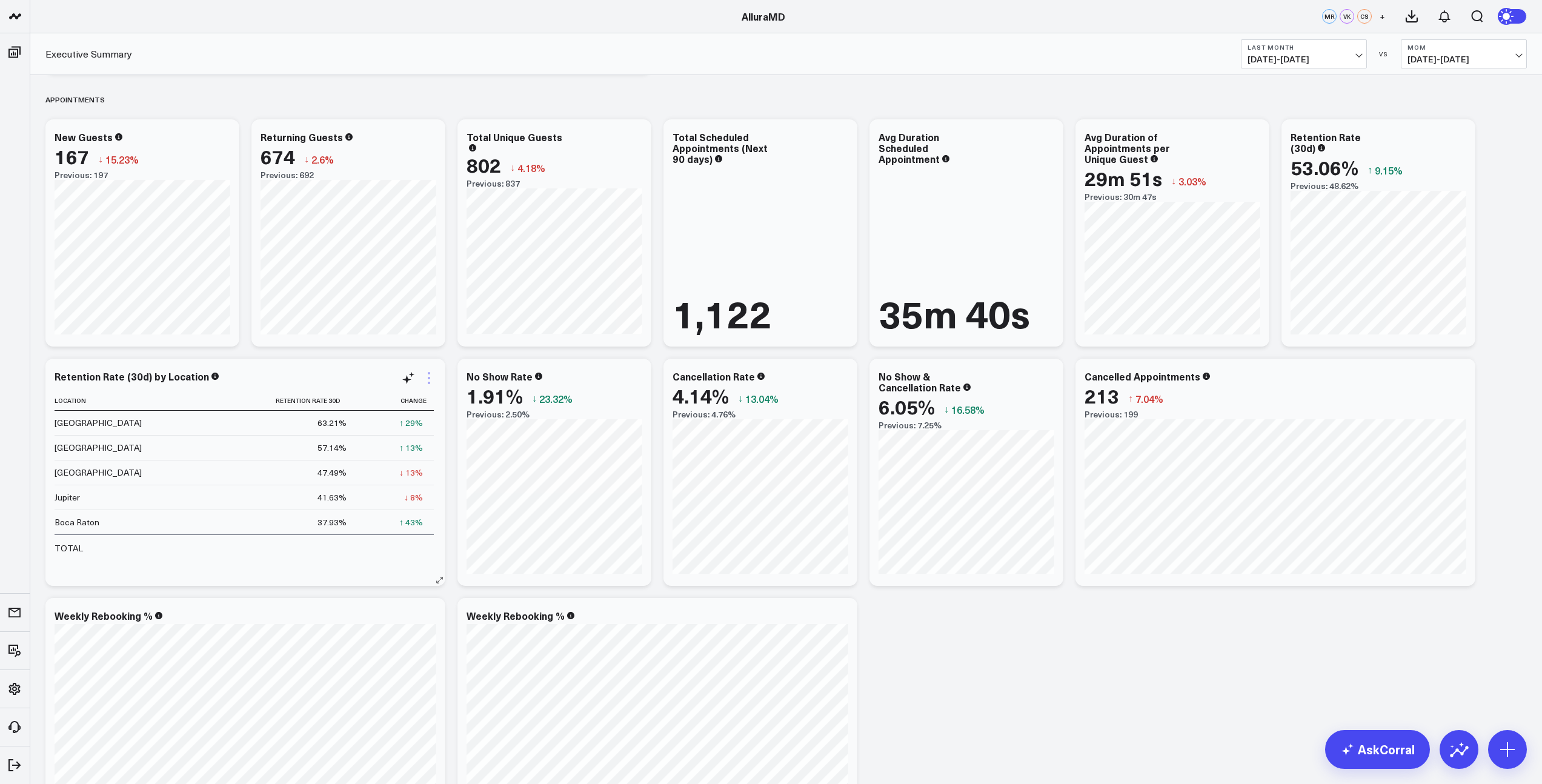
click at [432, 380] on icon at bounding box center [429, 378] width 14 height 14
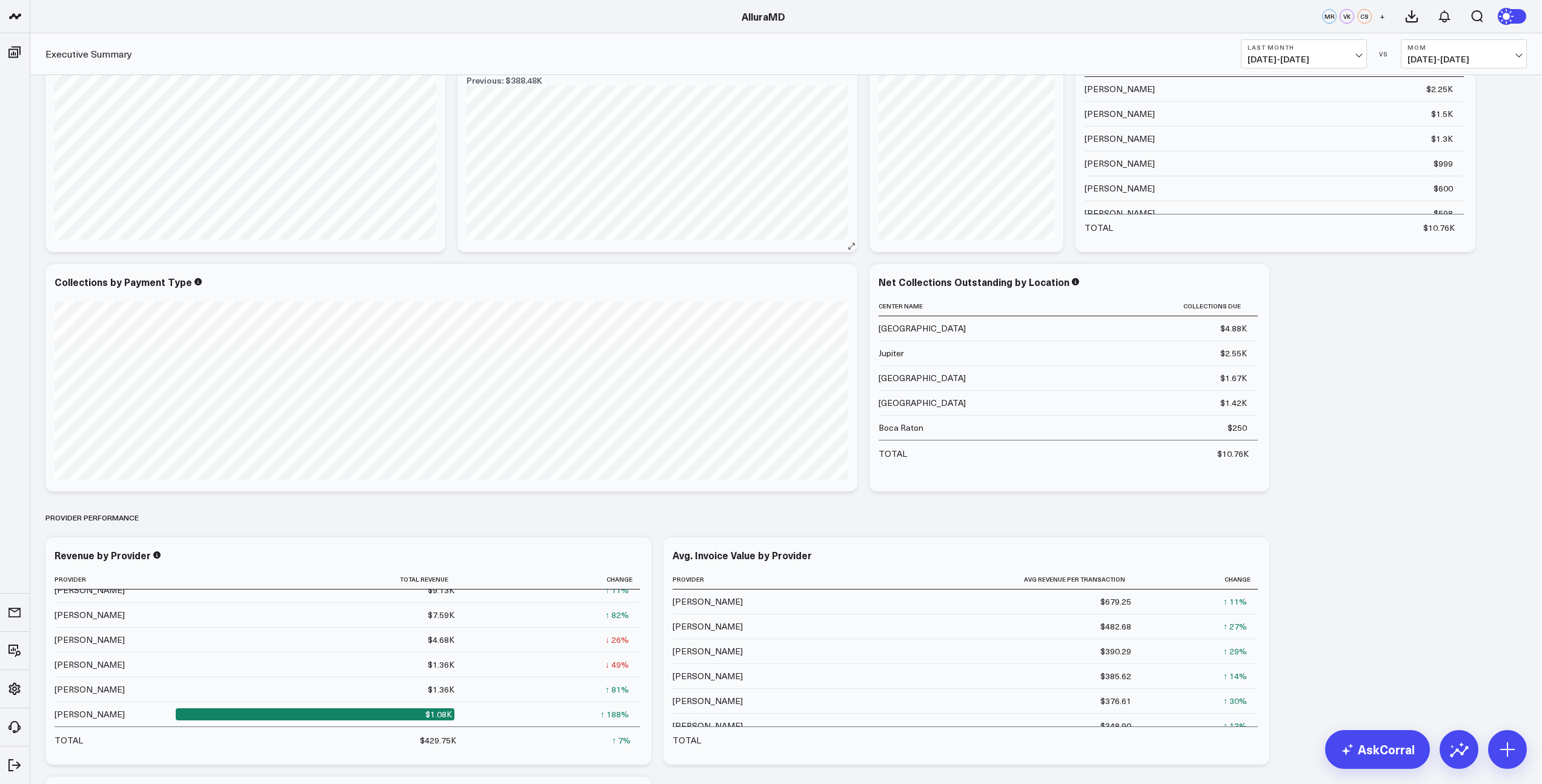
scroll to position [292, 0]
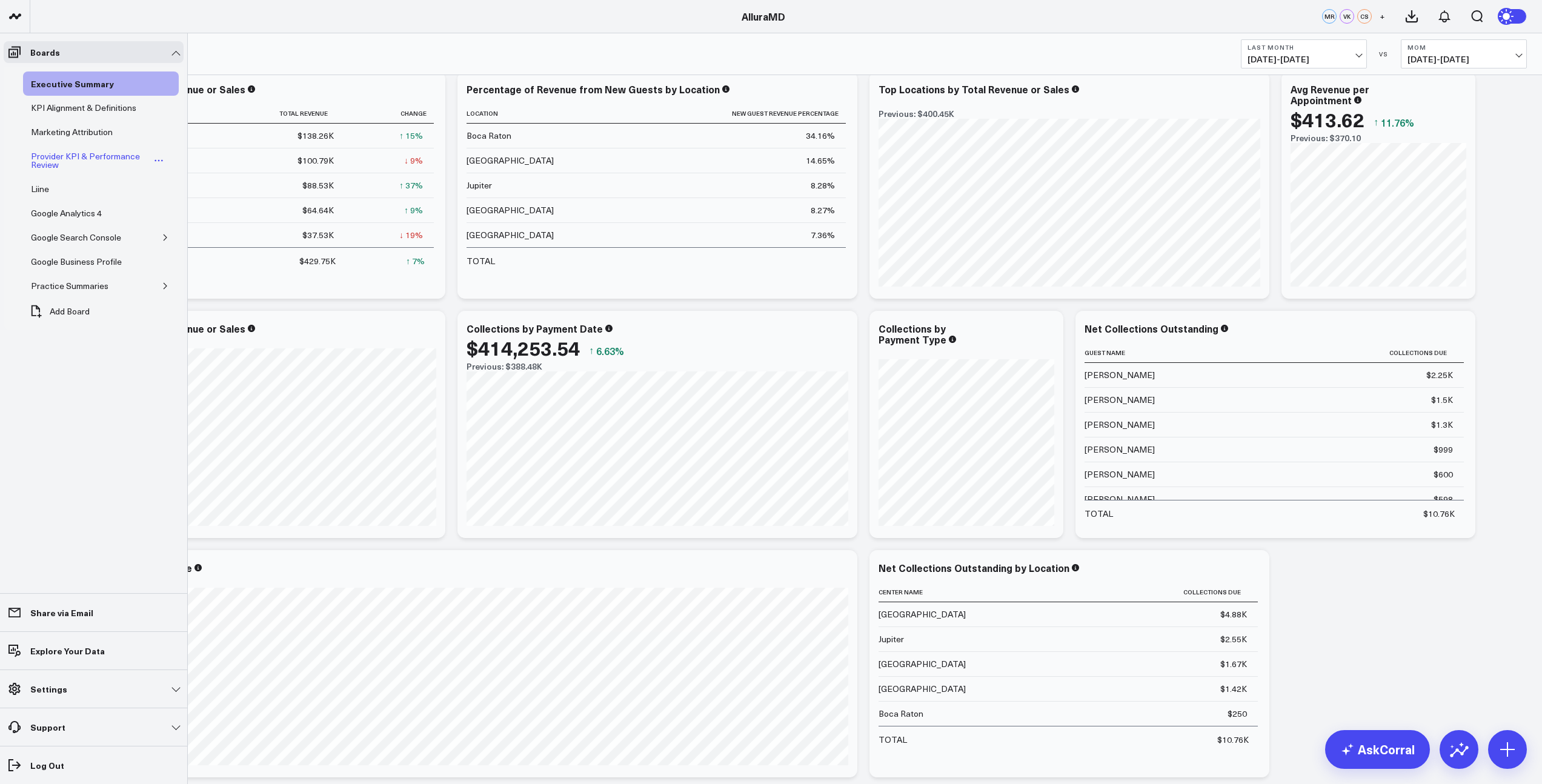
click at [48, 158] on div "Provider KPI & Performance Review" at bounding box center [89, 160] width 123 height 23
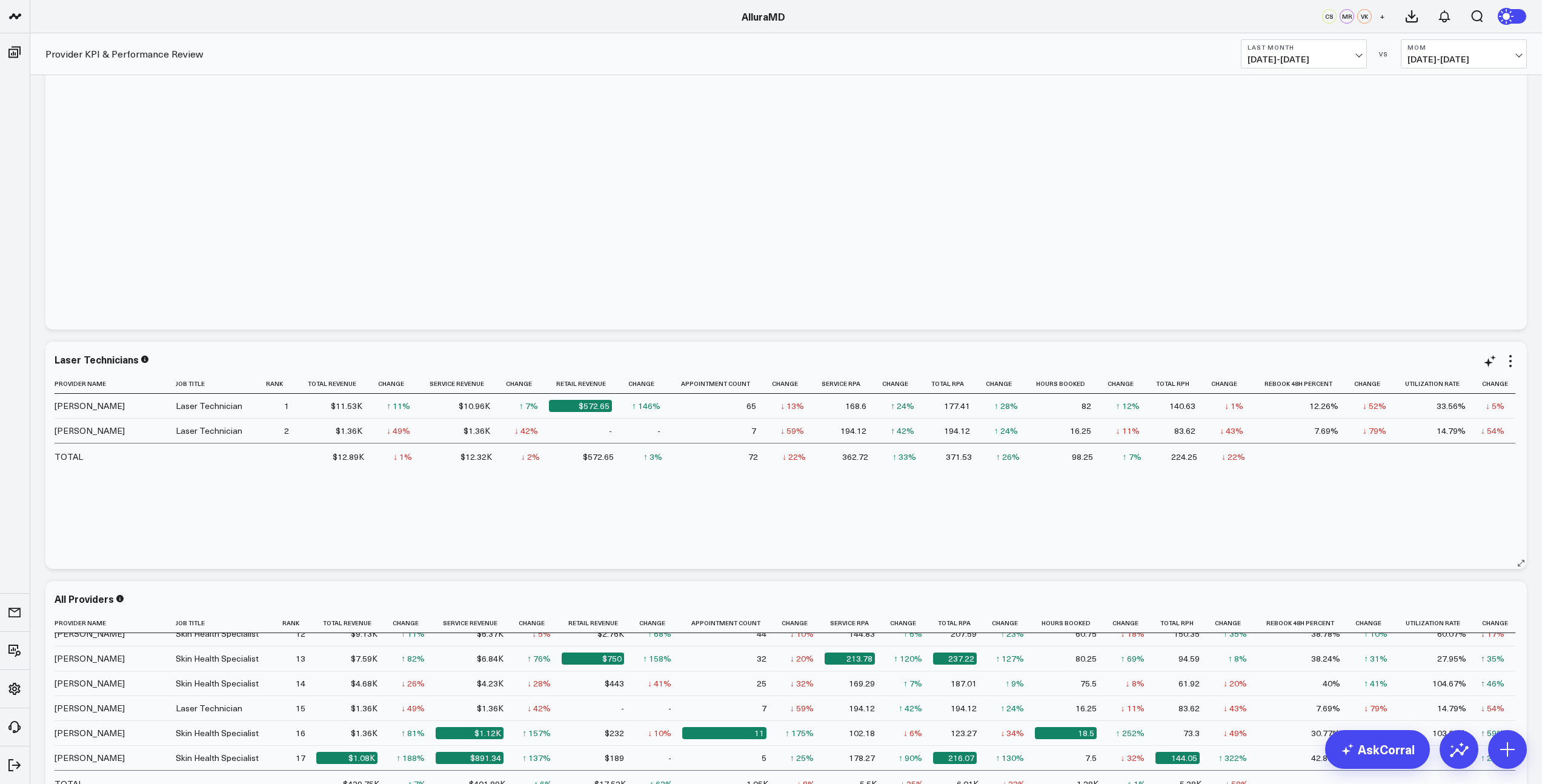
scroll to position [1097, 0]
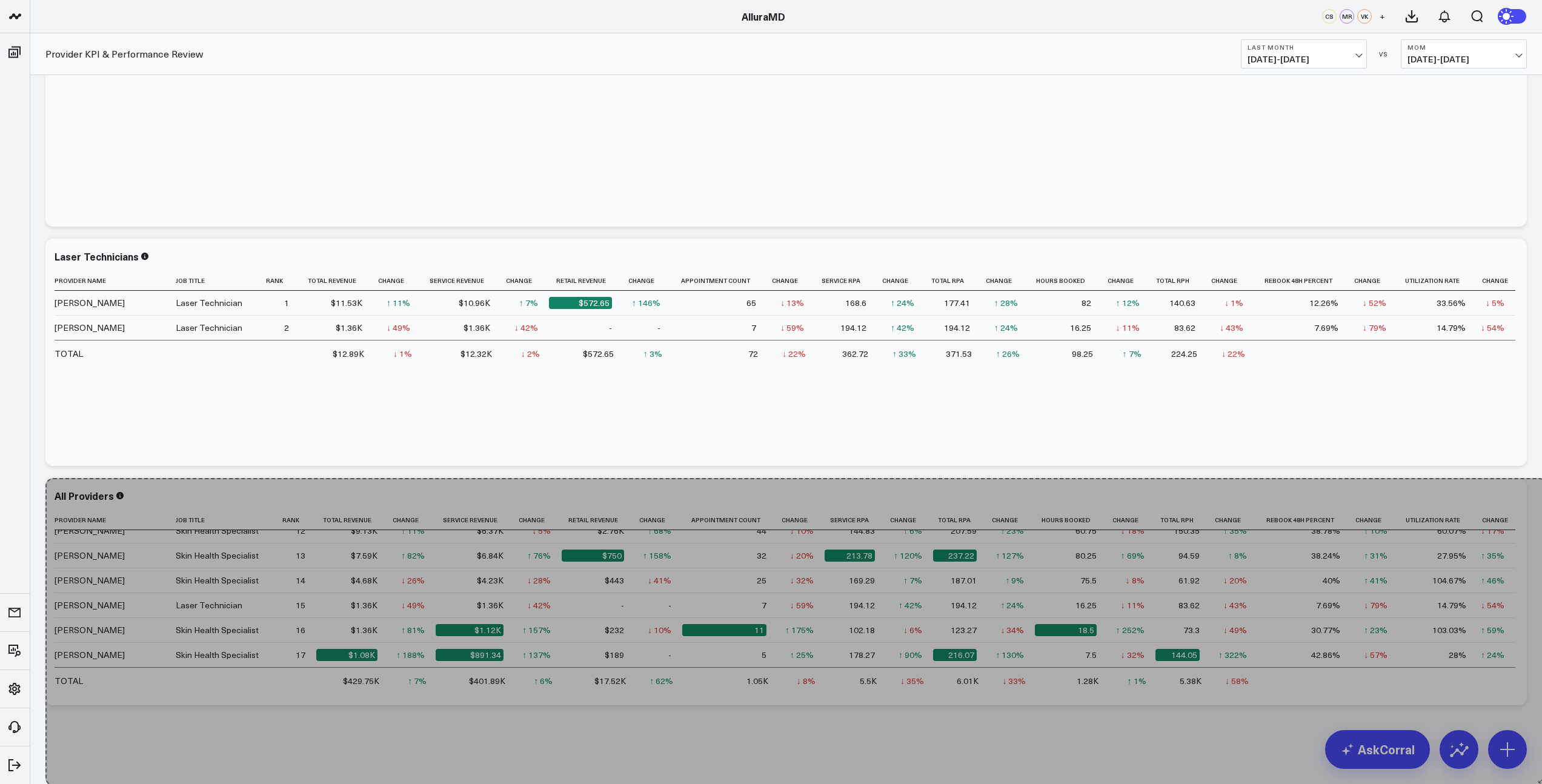
drag, startPoint x: 1523, startPoint y: 703, endPoint x: 1543, endPoint y: 783, distance: 82.5
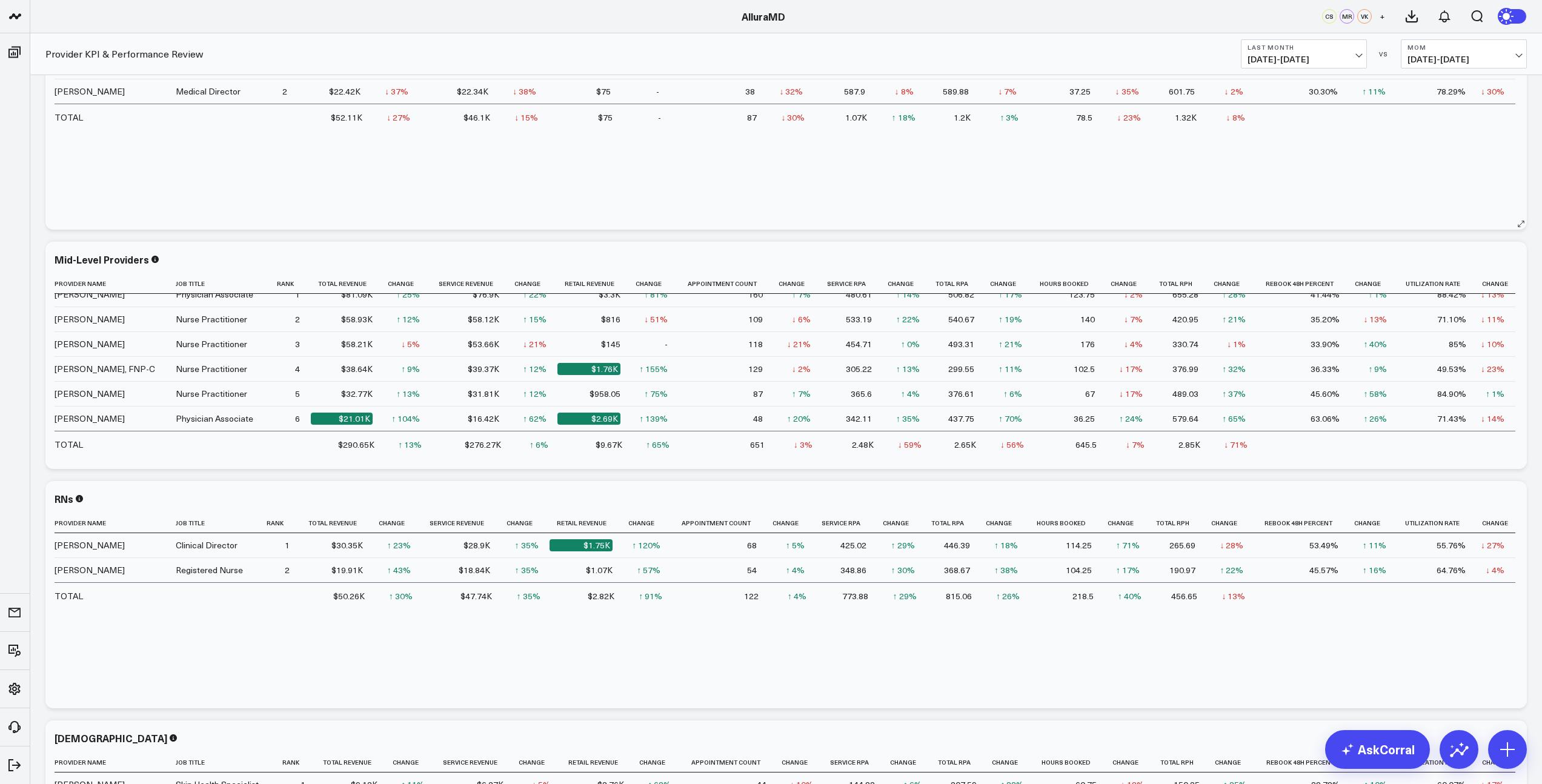
scroll to position [0, 0]
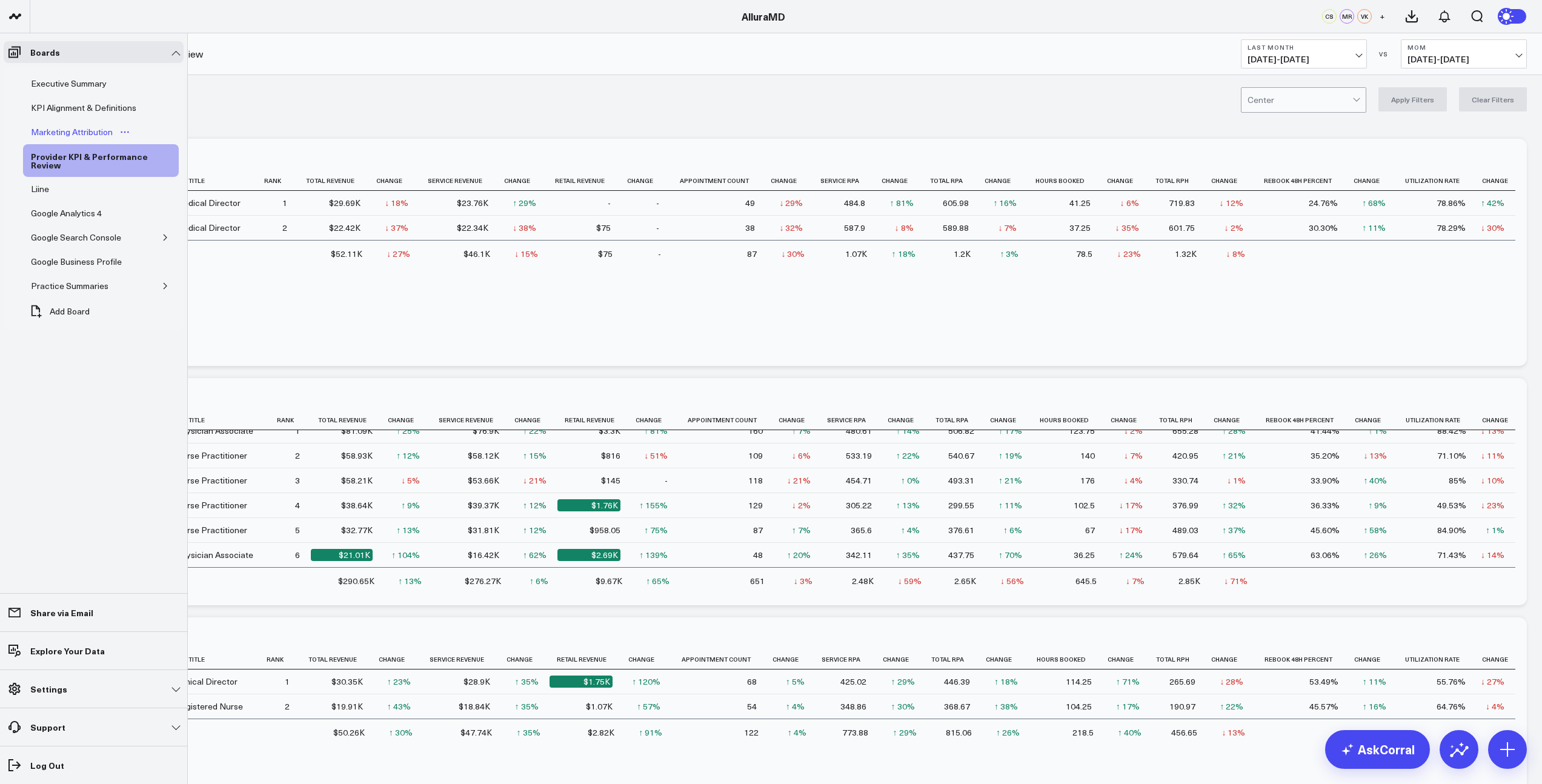
click at [56, 132] on div "Marketing Attribution" at bounding box center [71, 132] width 88 height 14
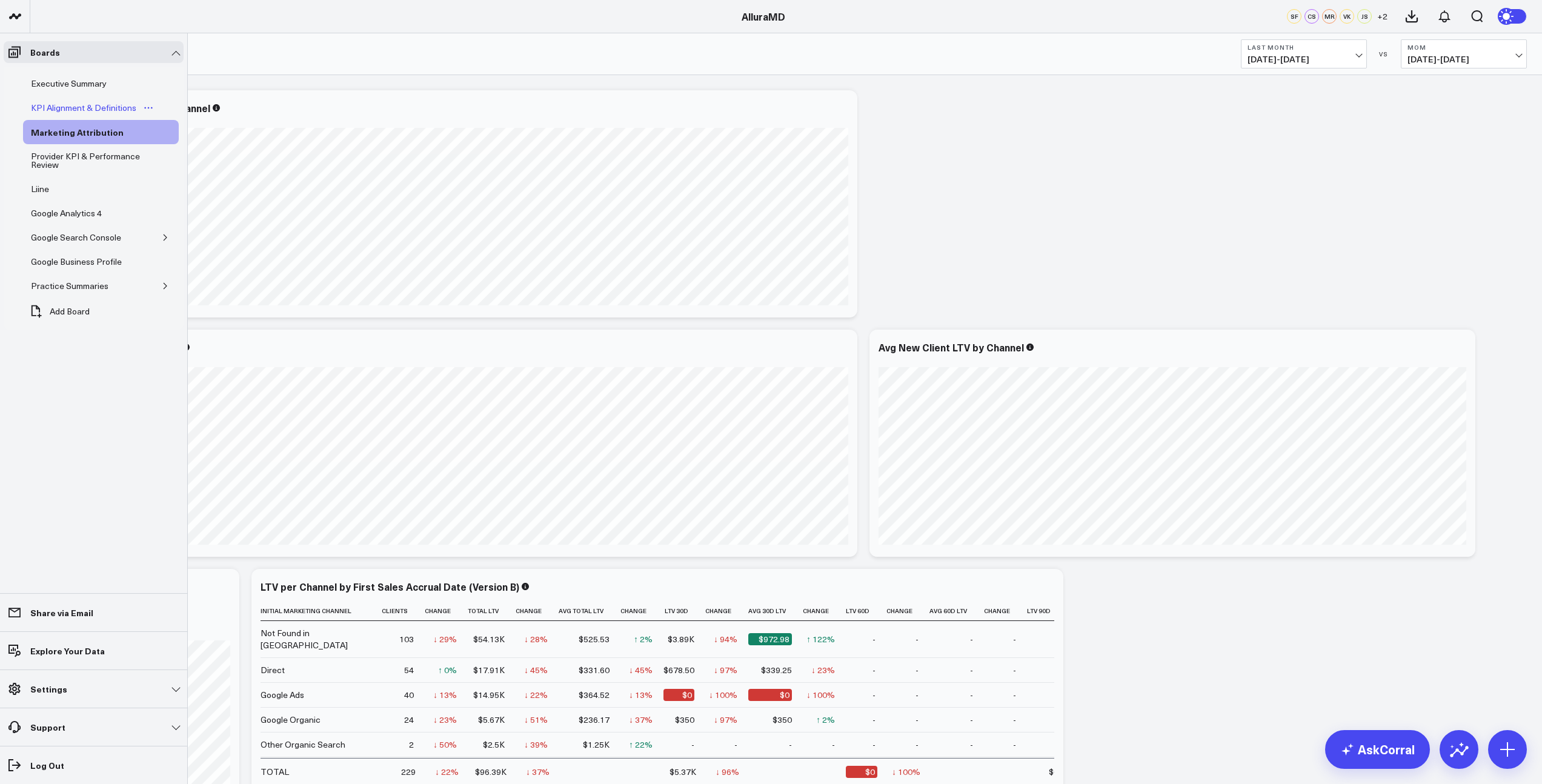
click at [51, 105] on div "KPI Alignment & Definitions" at bounding box center [83, 108] width 112 height 14
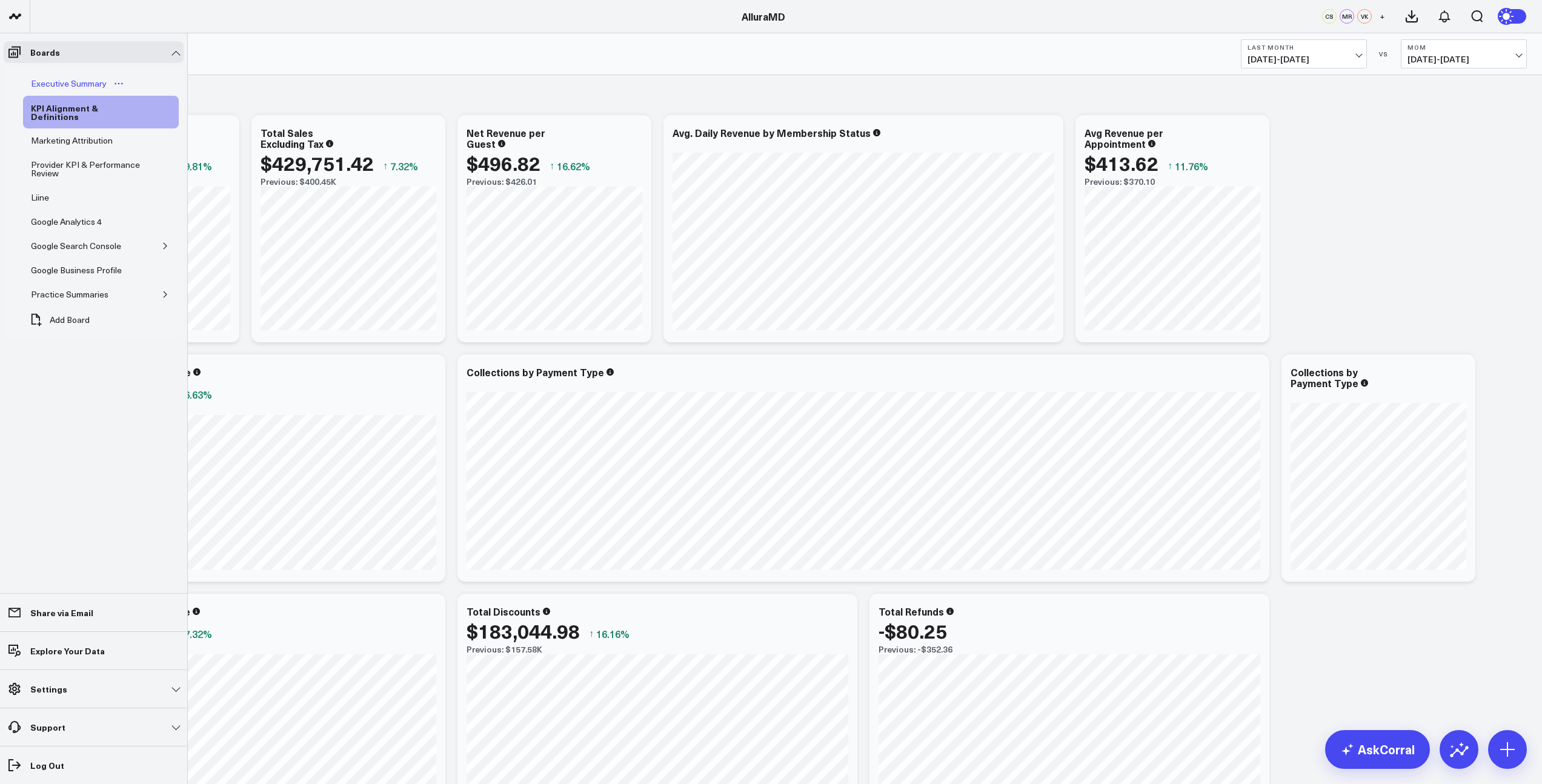
click at [55, 79] on div "Executive Summary" at bounding box center [68, 83] width 82 height 14
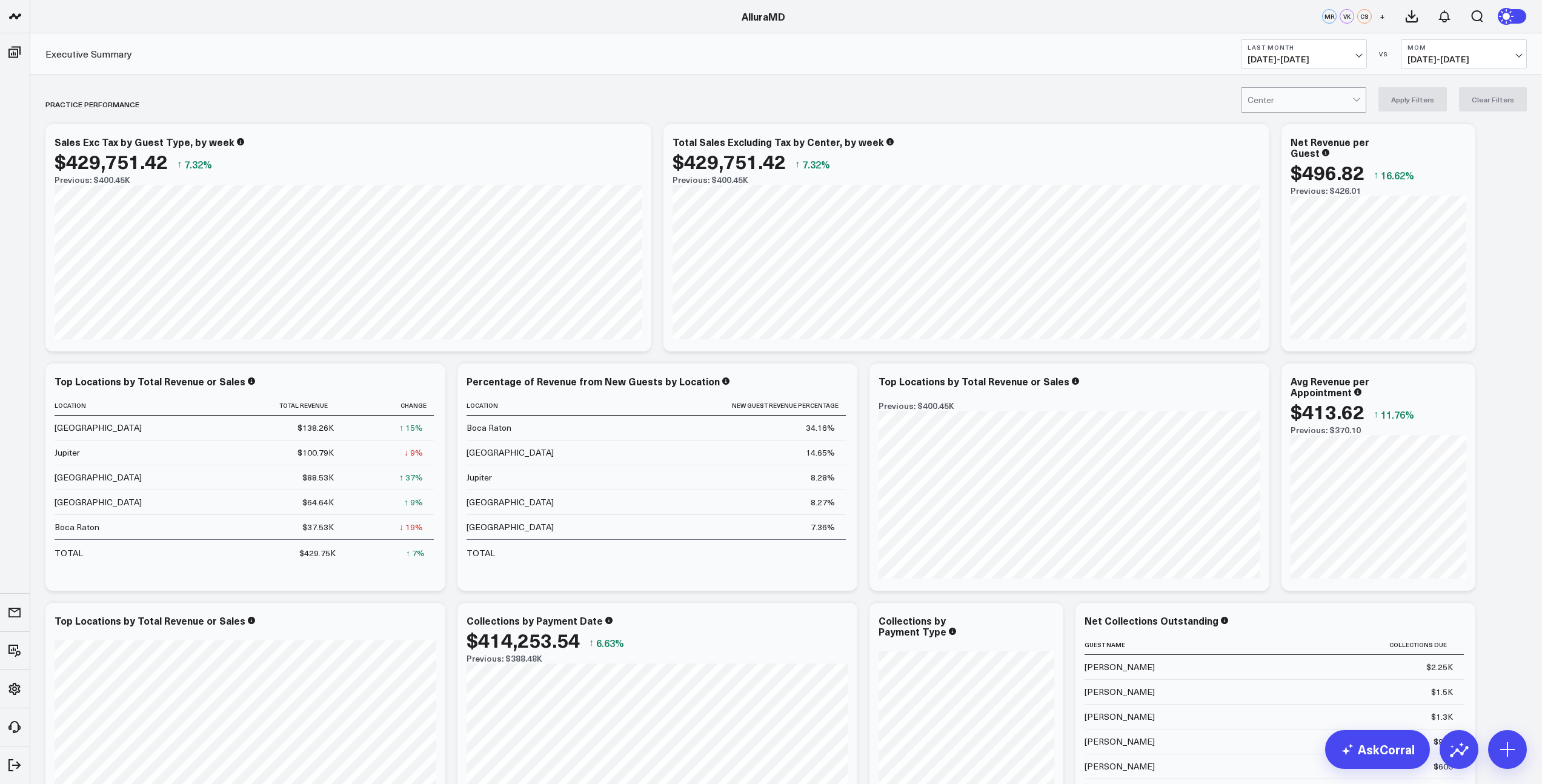
click at [1348, 55] on span "[DATE] - [DATE]" at bounding box center [1304, 60] width 113 height 10
click at [1271, 363] on link "YTD" at bounding box center [1303, 363] width 125 height 23
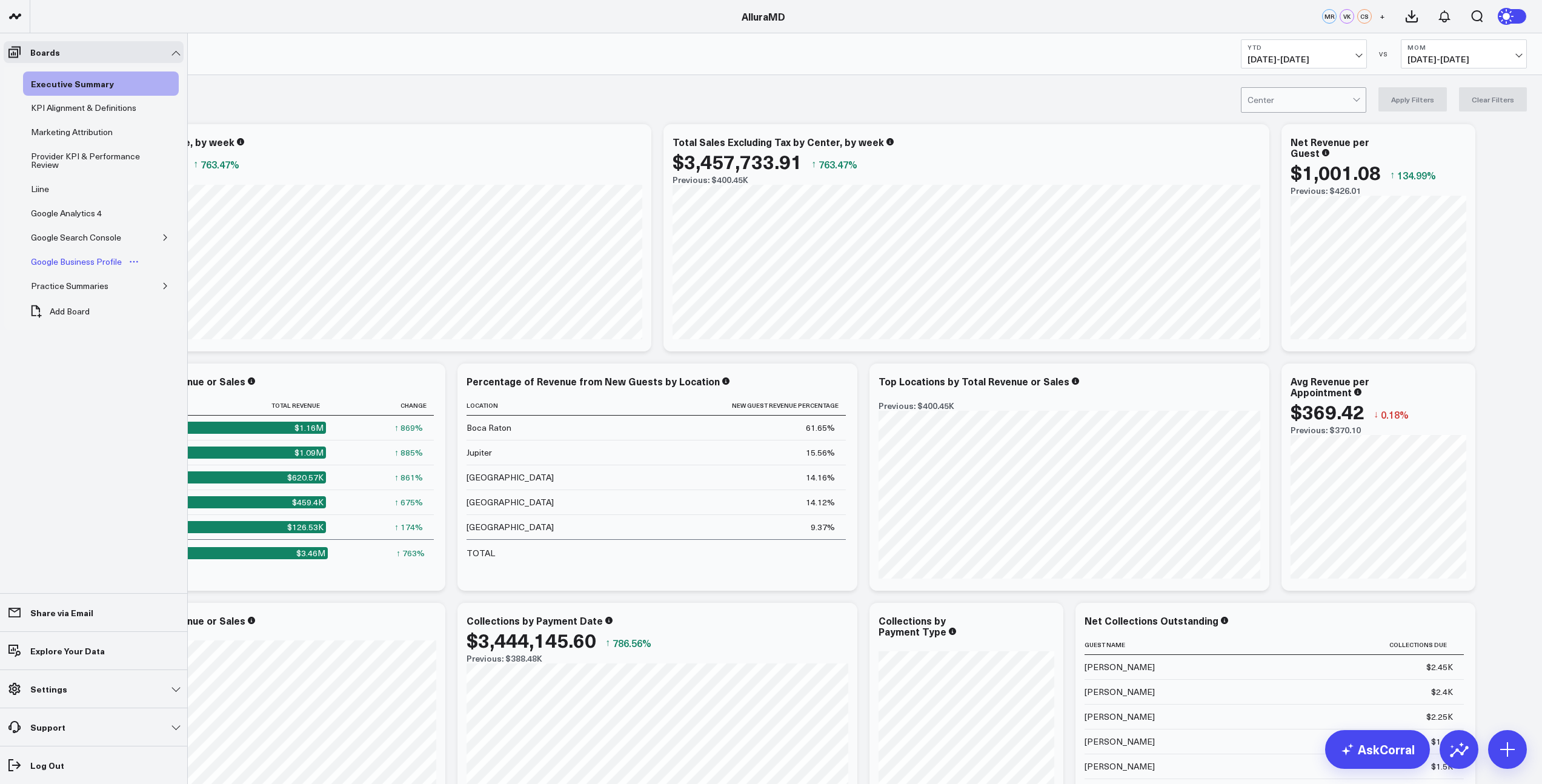
click at [83, 261] on div "Google Business Profile" at bounding box center [76, 261] width 97 height 14
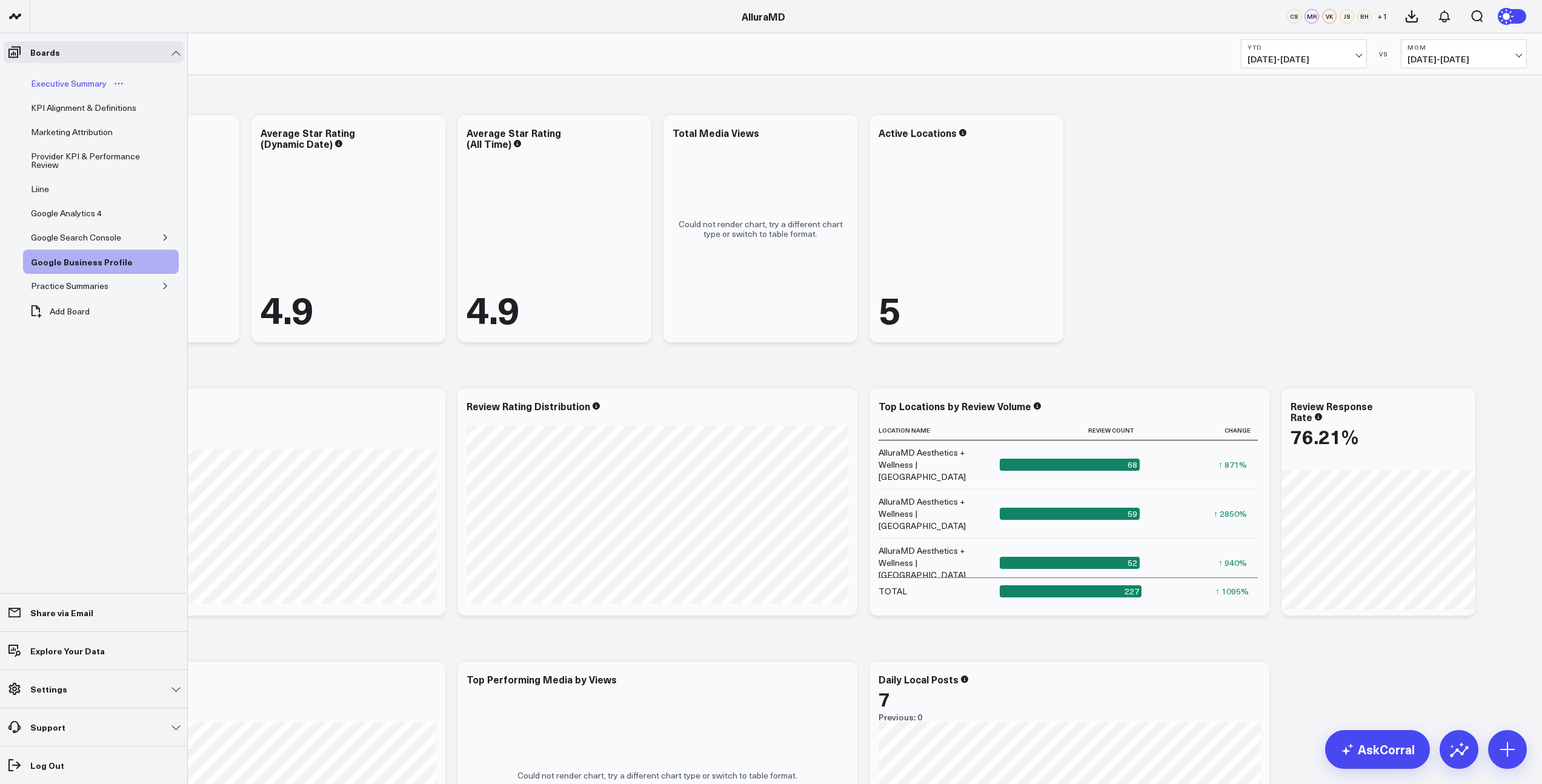
click at [61, 89] on div "Executive Summary" at bounding box center [68, 83] width 82 height 14
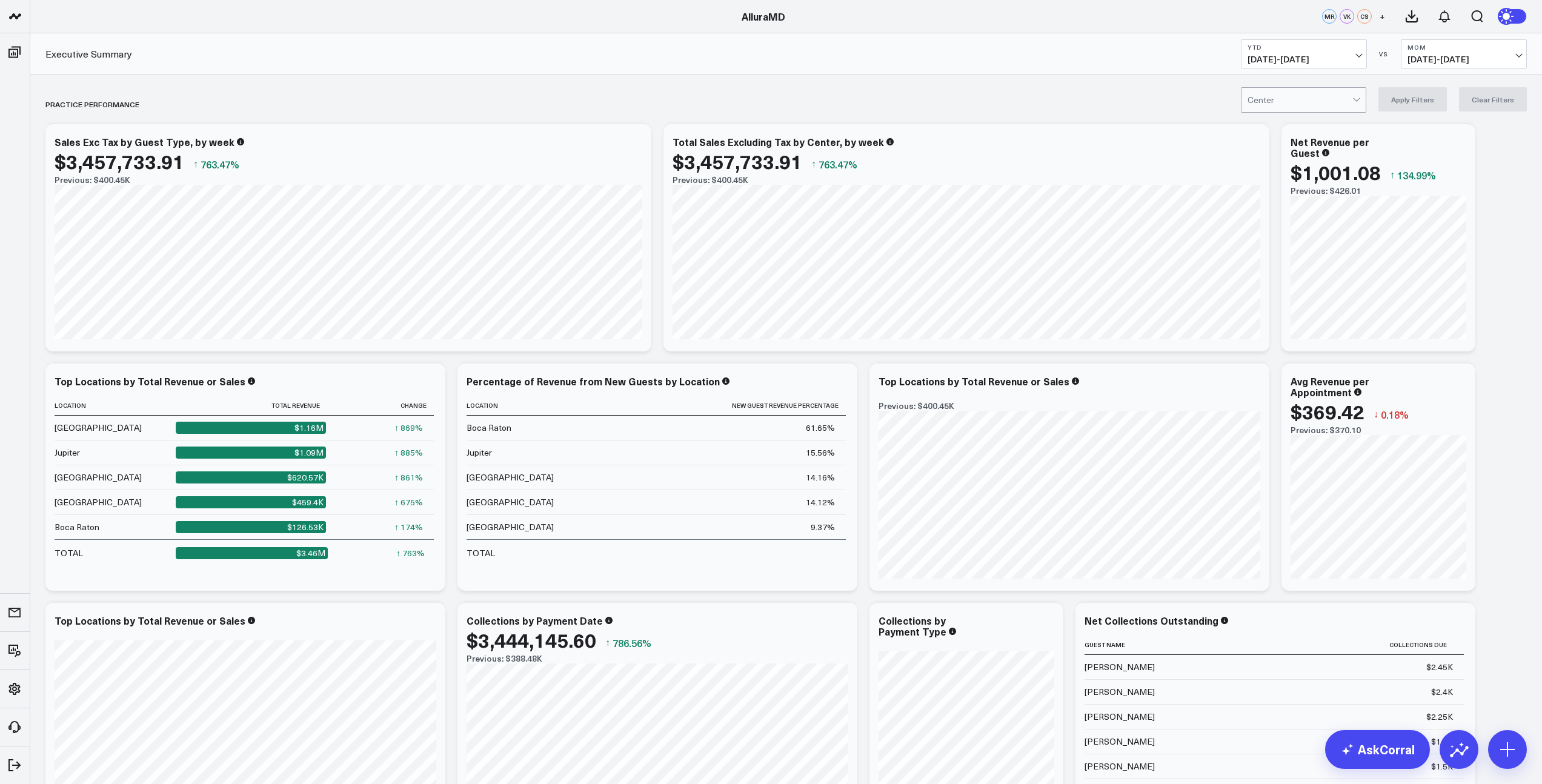
click at [1470, 58] on span "[DATE] - [DATE]" at bounding box center [1464, 60] width 113 height 10
click at [1433, 127] on link "YoY" at bounding box center [1464, 127] width 125 height 23
